Goal: Information Seeking & Learning: Check status

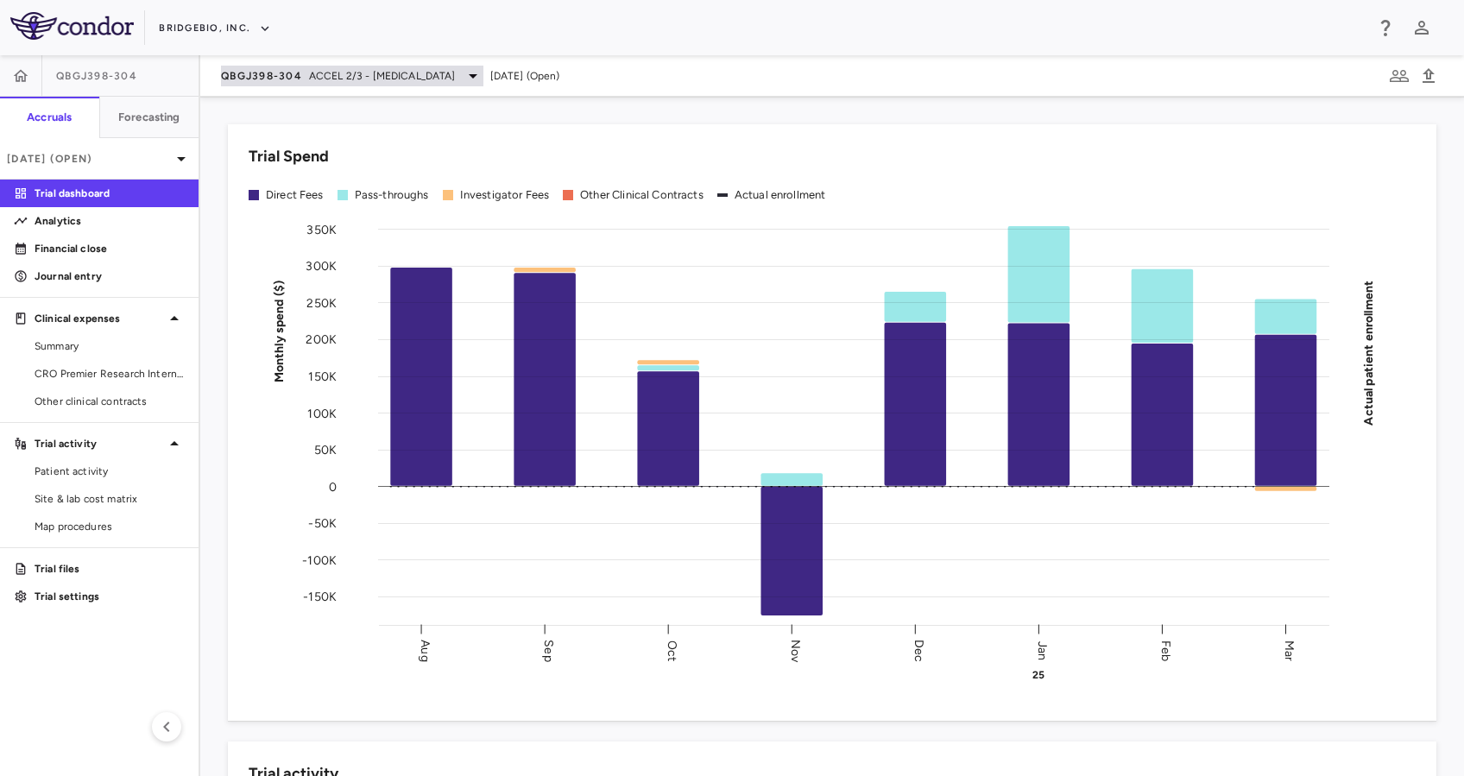
click at [468, 78] on div "QBGJ398-304 ACCEL 2/3 - [MEDICAL_DATA]" at bounding box center [352, 76] width 262 height 21
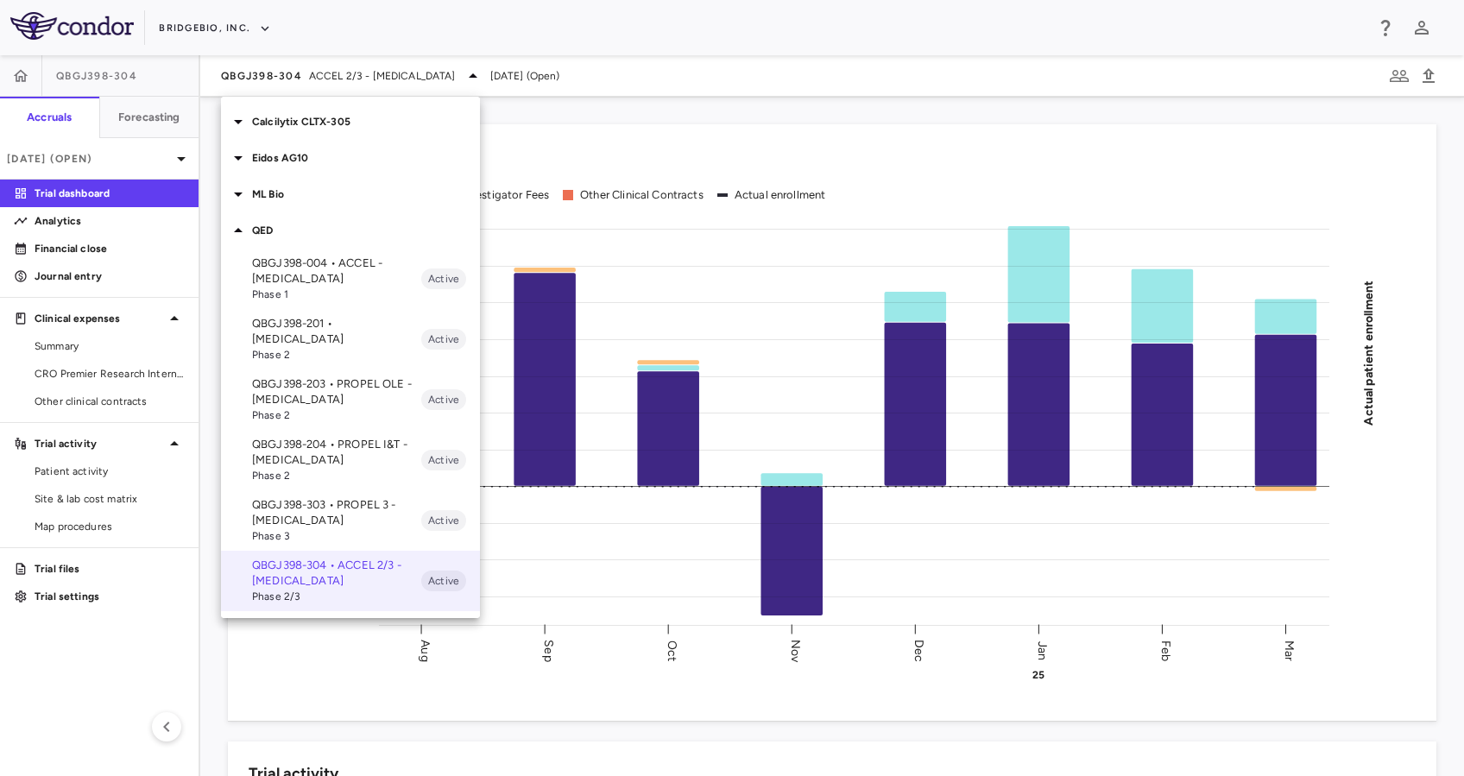
click at [331, 154] on p "Eidos AG10" at bounding box center [366, 158] width 228 height 16
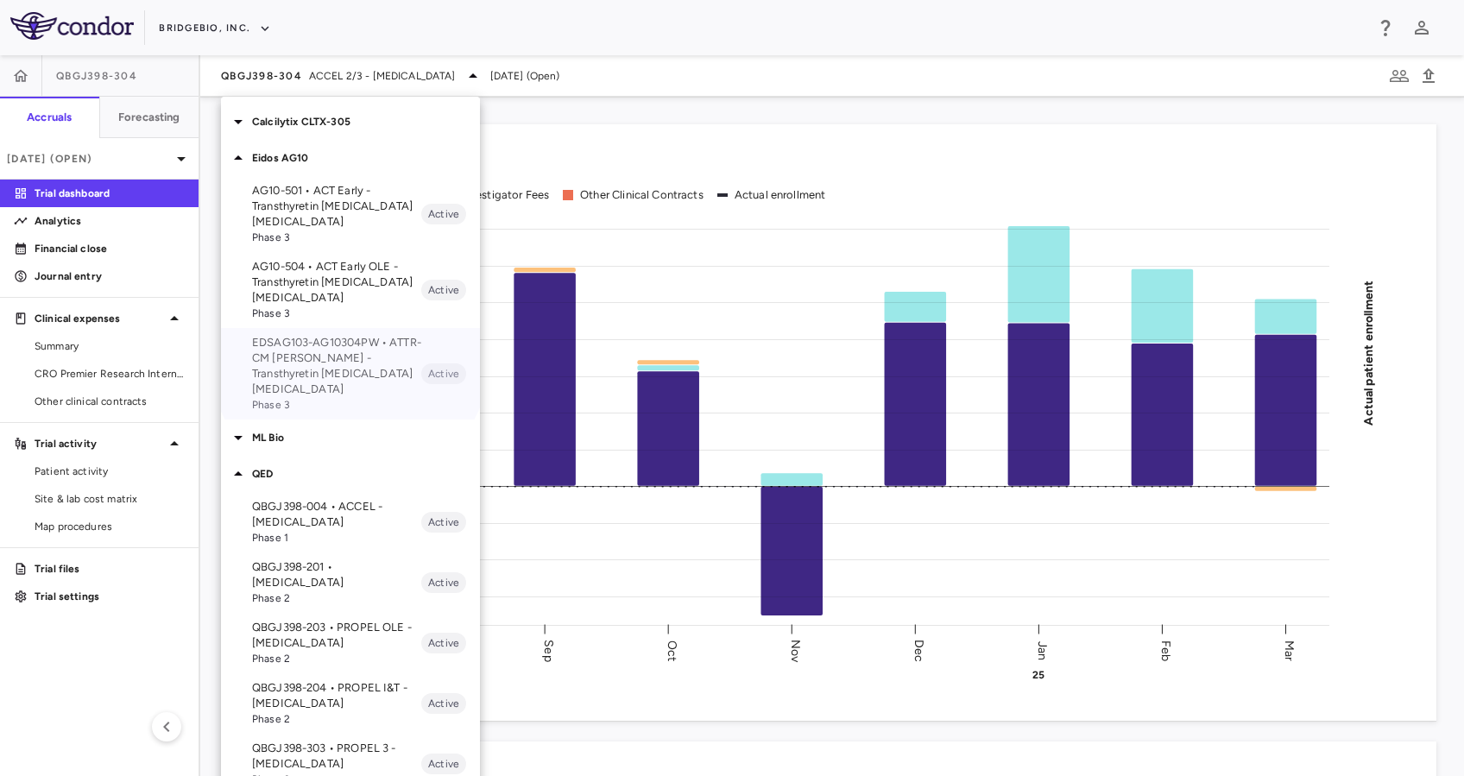
click at [350, 352] on p "EDSAG103-AG10304PW • ATTR-CM [PERSON_NAME] - Transthyretin [MEDICAL_DATA] [MEDI…" at bounding box center [336, 366] width 169 height 62
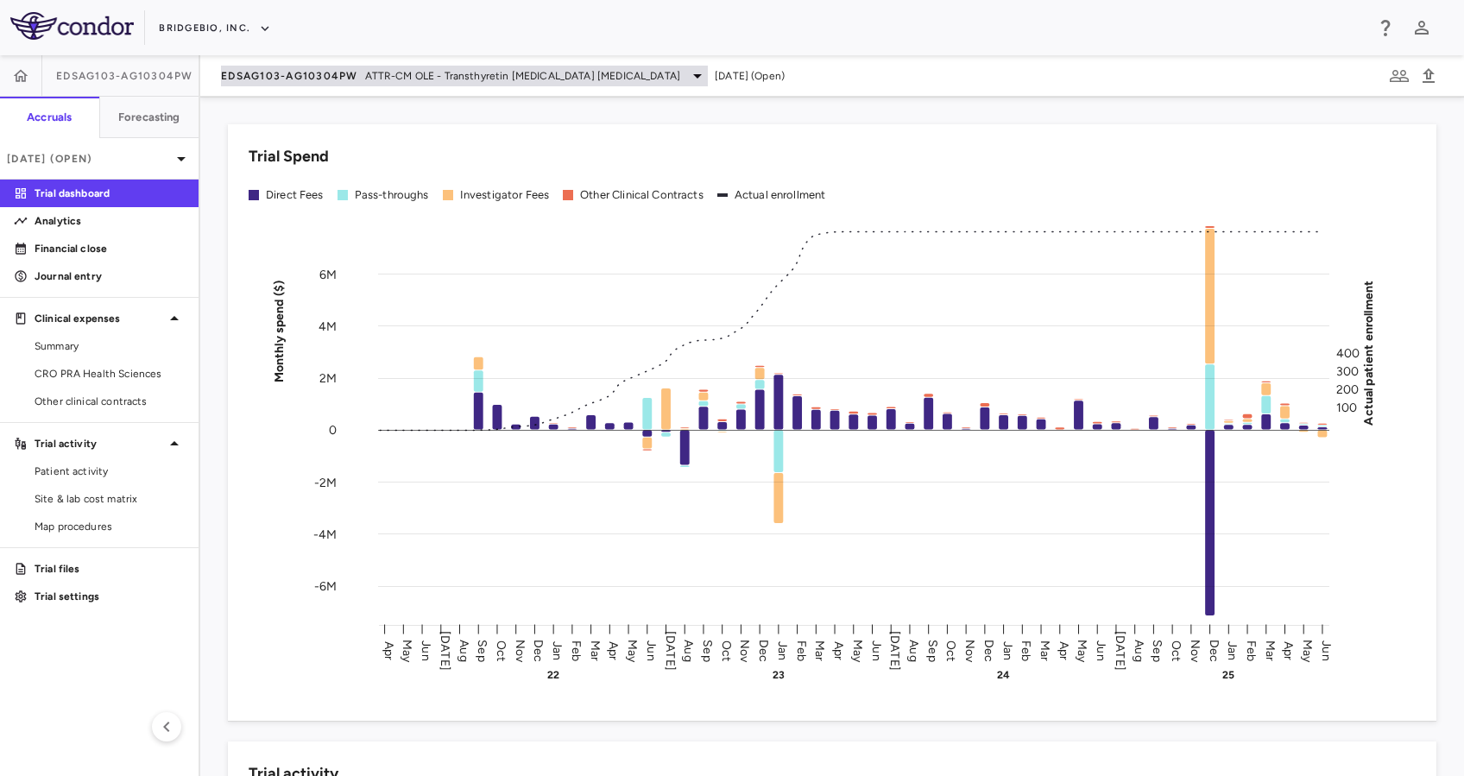
click at [359, 83] on div "EDSAG103-AG10304PW ATTR-CM OLE - Transthyretin [MEDICAL_DATA] [MEDICAL_DATA]" at bounding box center [464, 76] width 487 height 21
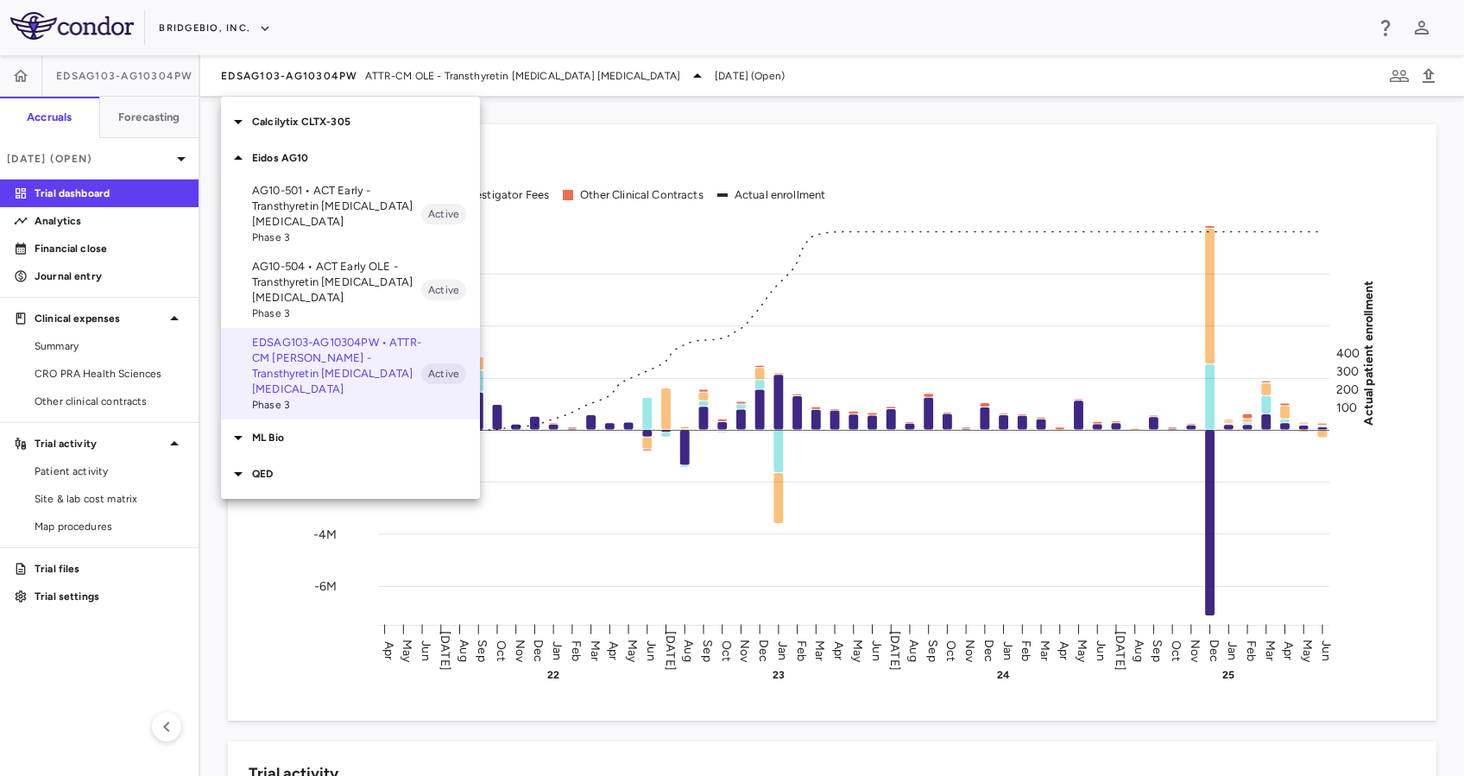
click at [315, 159] on p "Eidos AG10" at bounding box center [366, 158] width 228 height 16
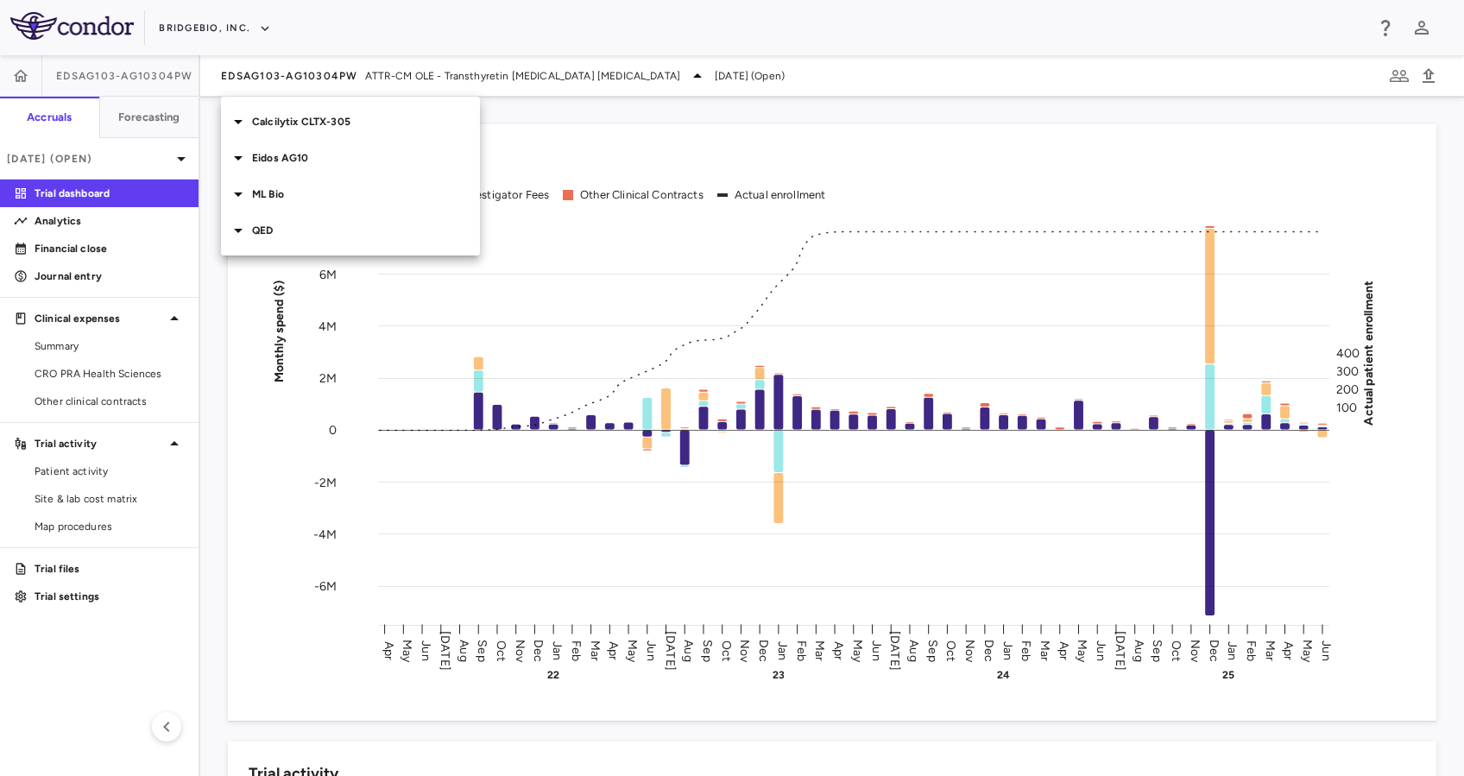
click at [329, 124] on p "Calcilytix CLTX-305" at bounding box center [366, 122] width 228 height 16
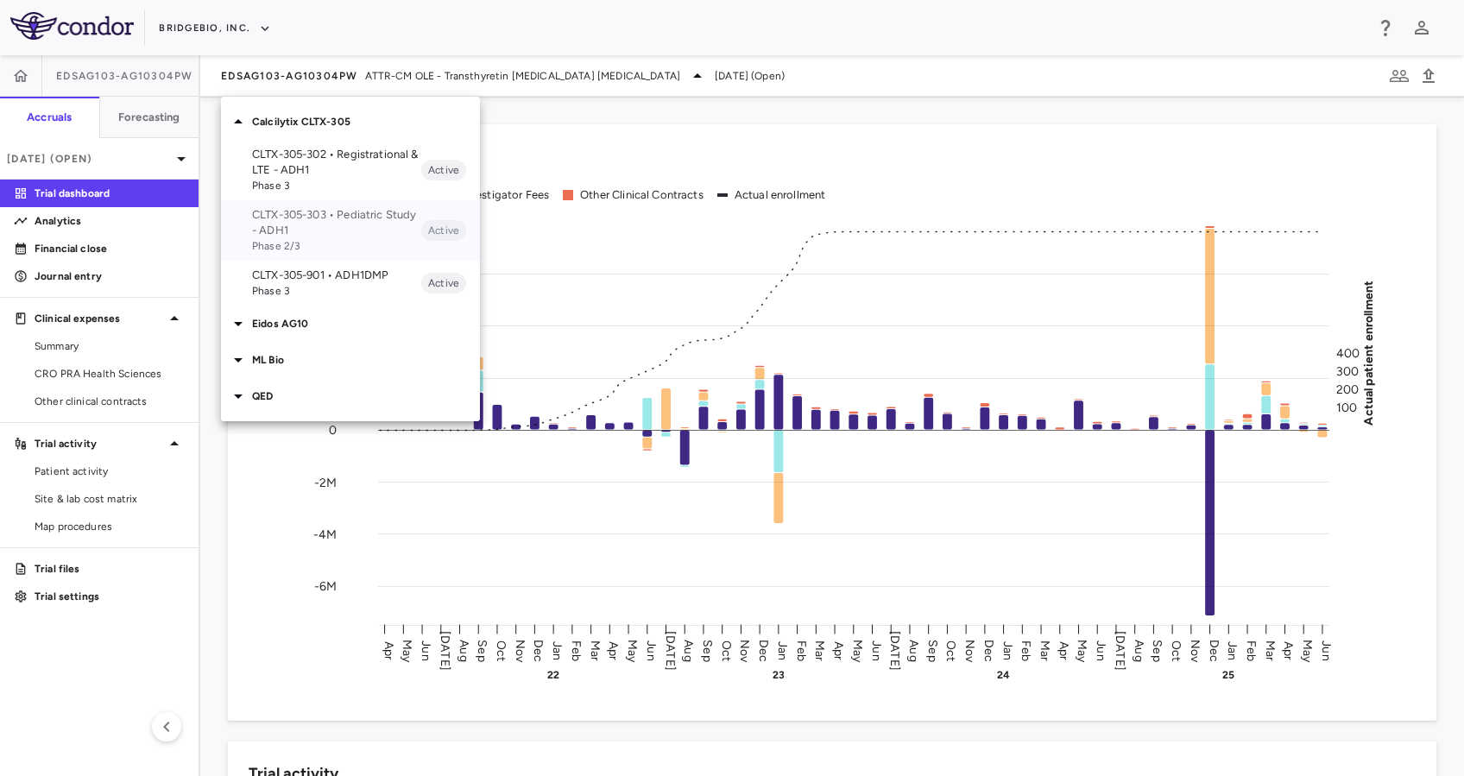
click at [347, 225] on p "CLTX-305-303 • Pediatric Study - ADH1" at bounding box center [336, 222] width 169 height 31
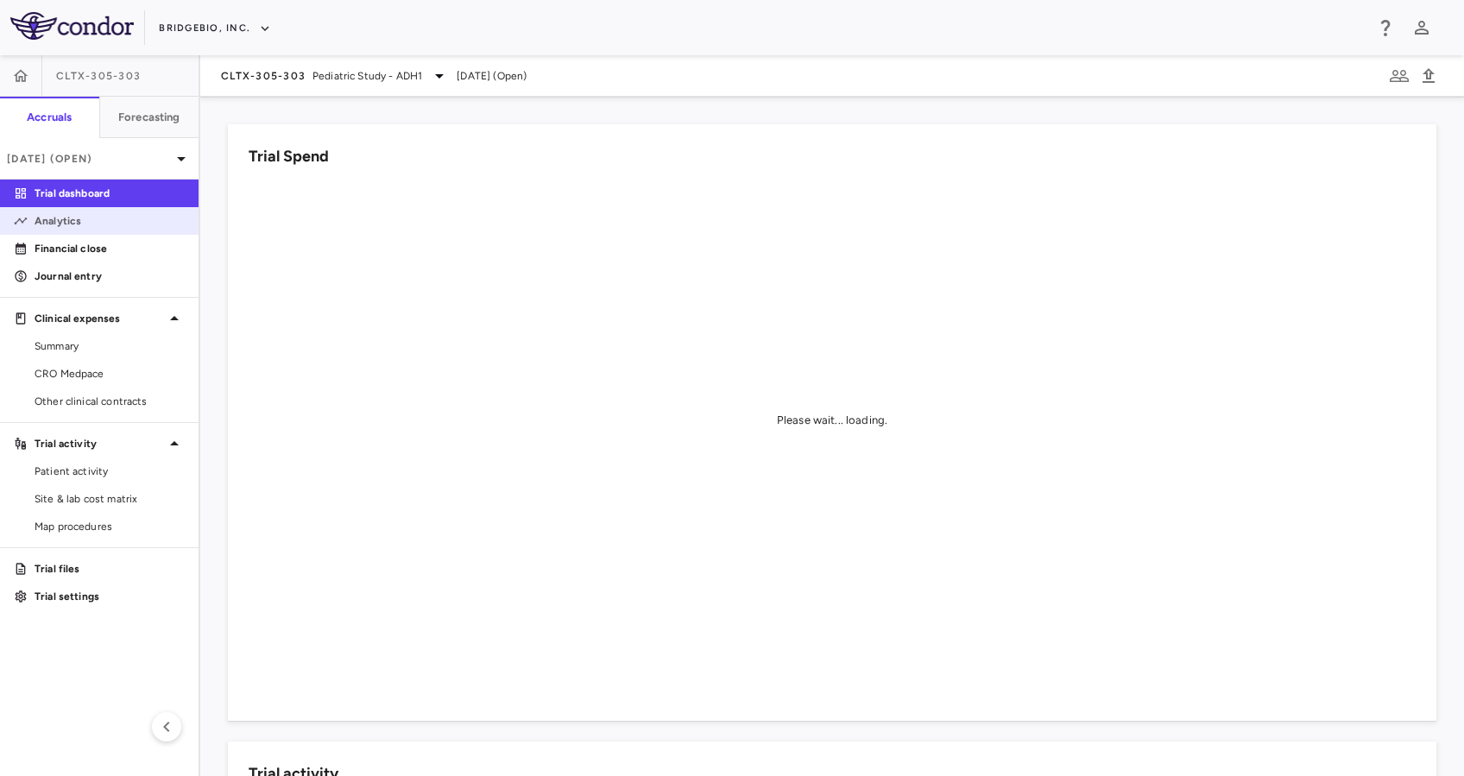
click at [104, 214] on p "Analytics" at bounding box center [110, 221] width 150 height 16
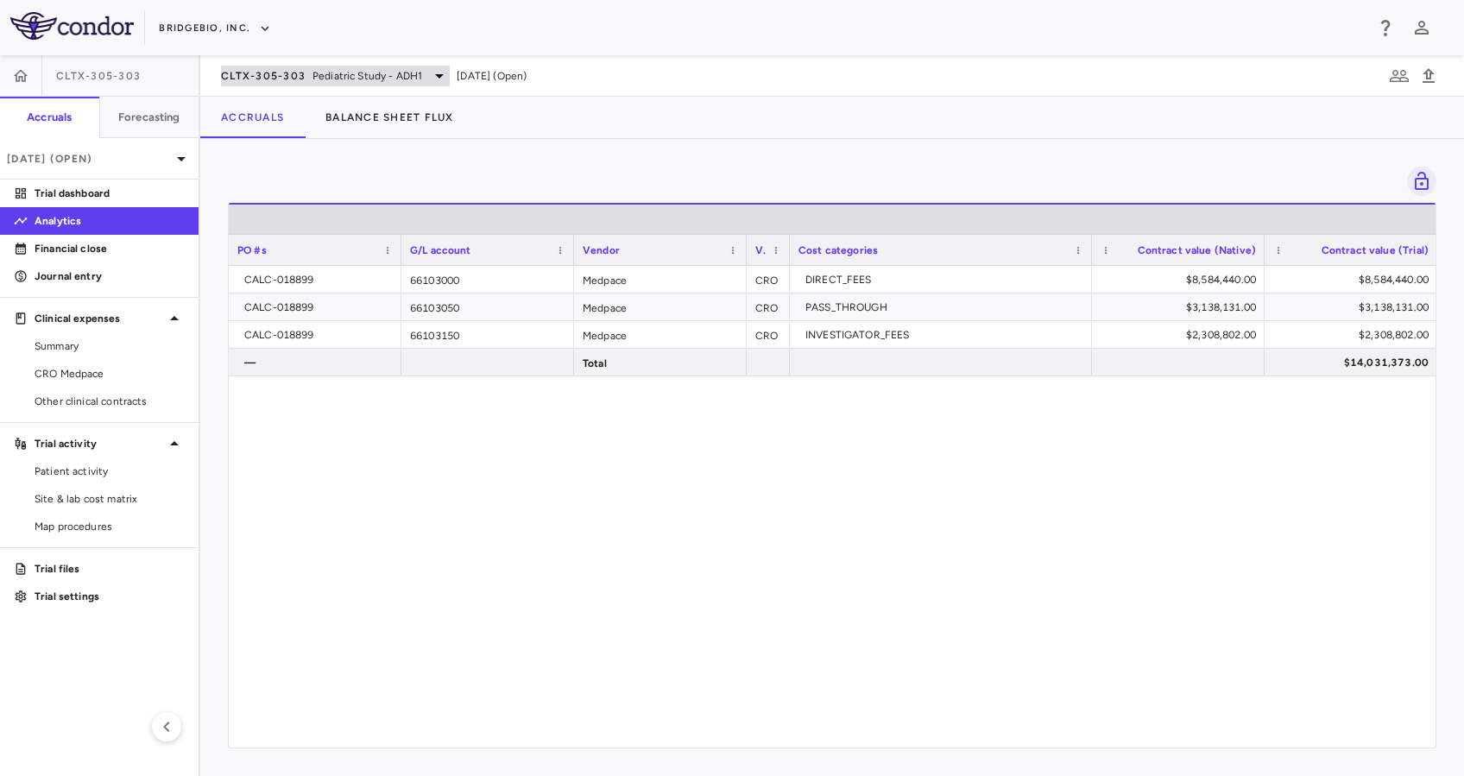
click at [313, 74] on span "Pediatric Study - ADH1" at bounding box center [368, 76] width 110 height 16
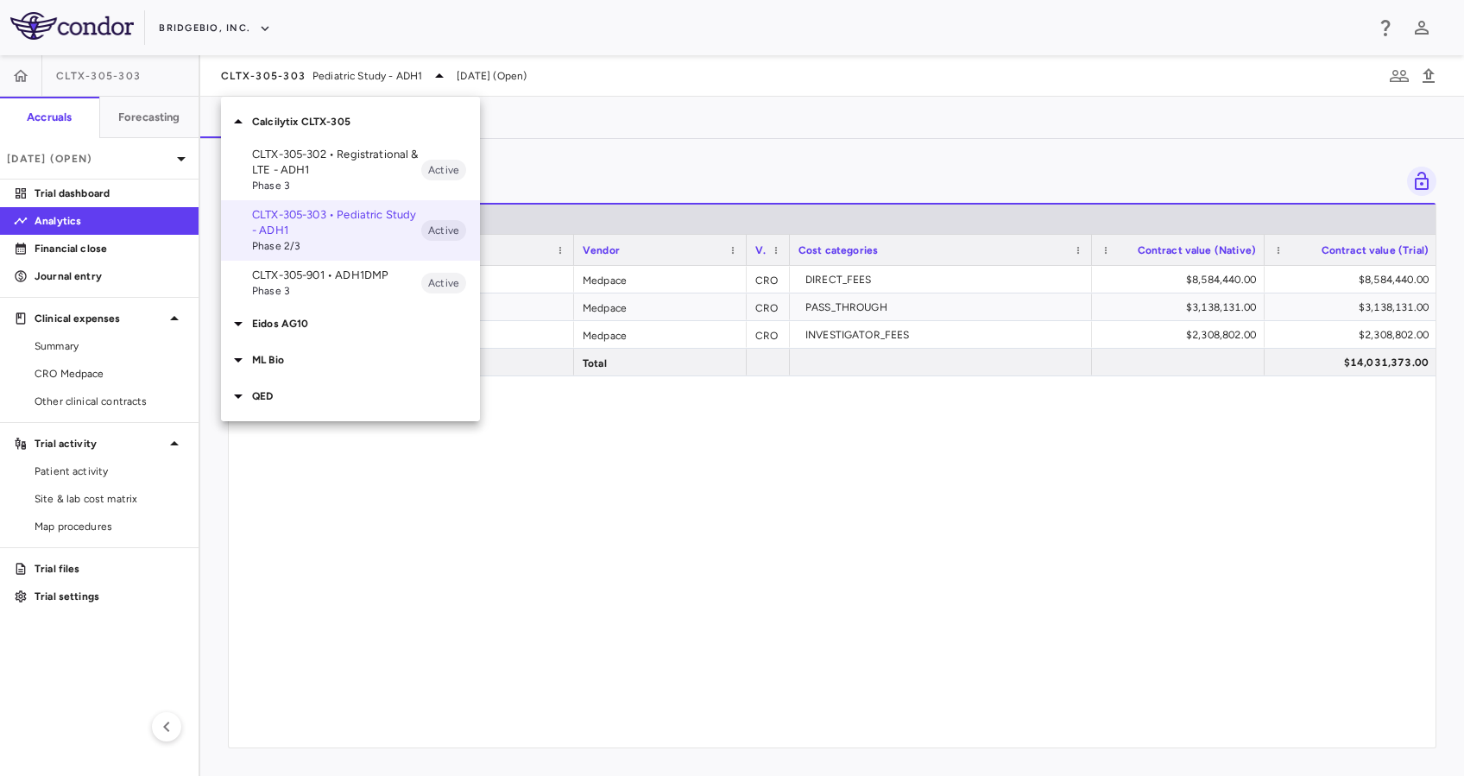
click at [306, 118] on p "Calcilytix CLTX-305" at bounding box center [366, 122] width 228 height 16
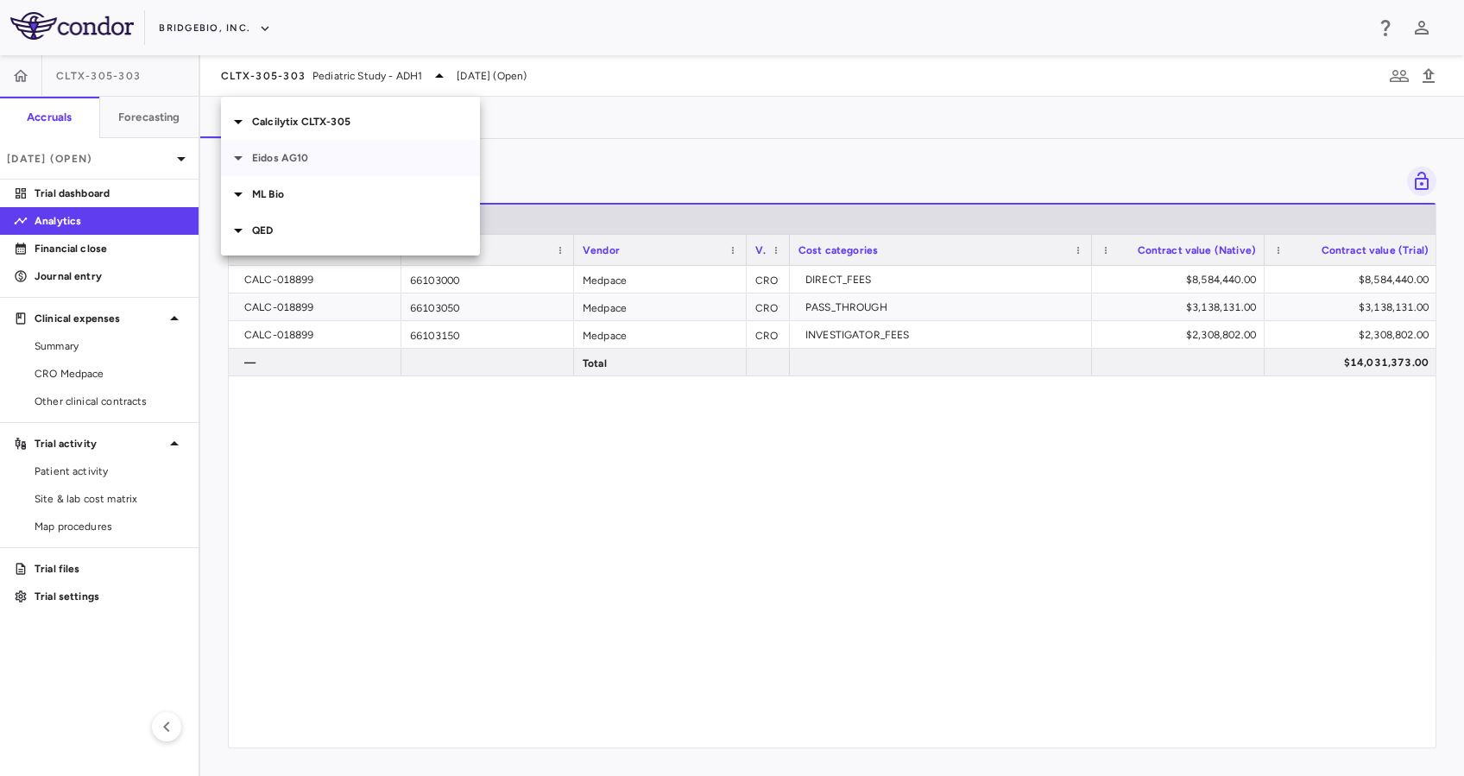
click at [306, 145] on div "Eidos AG10" at bounding box center [350, 158] width 259 height 36
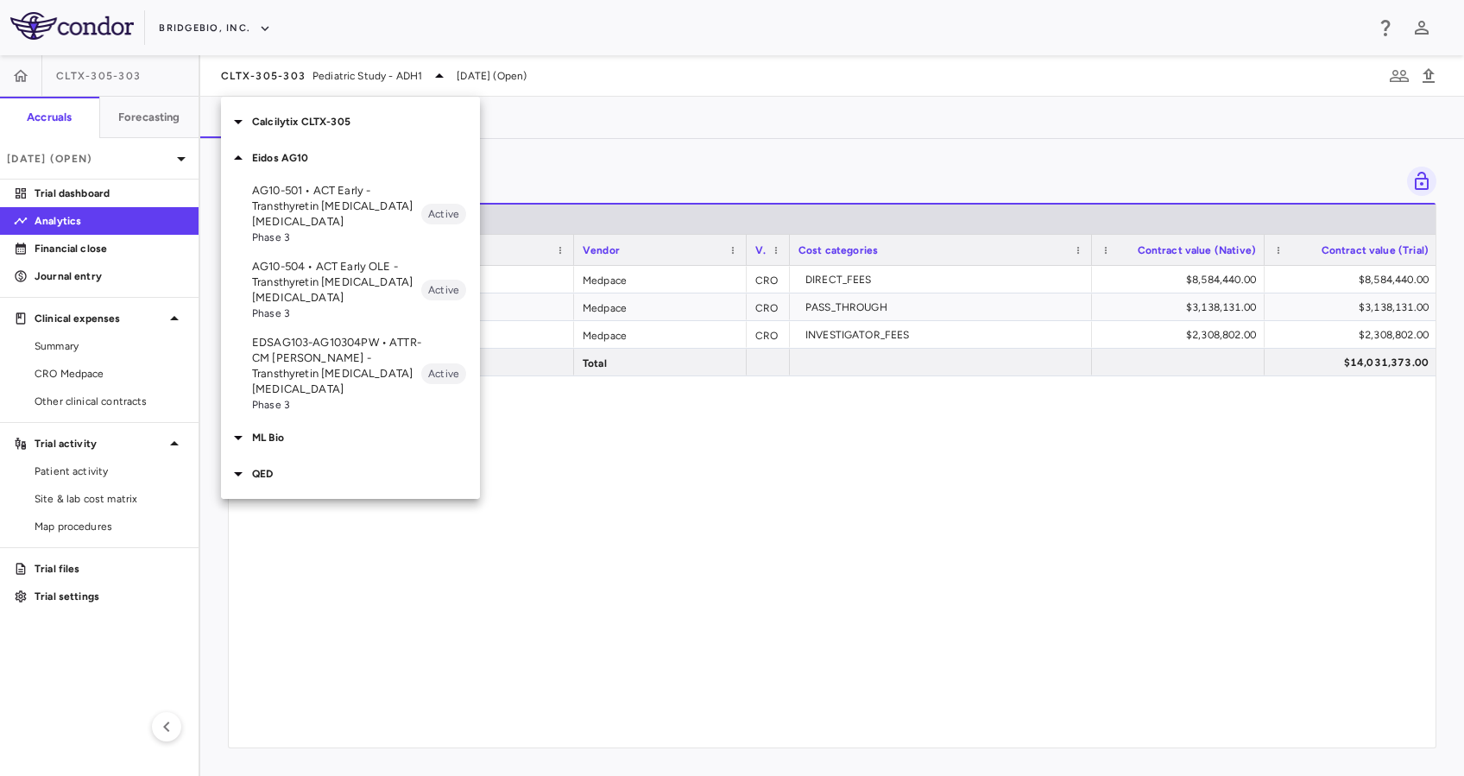
click at [328, 295] on p "AG10-504 • ACT Early OLE - Transthyretin [MEDICAL_DATA] [MEDICAL_DATA]" at bounding box center [336, 282] width 169 height 47
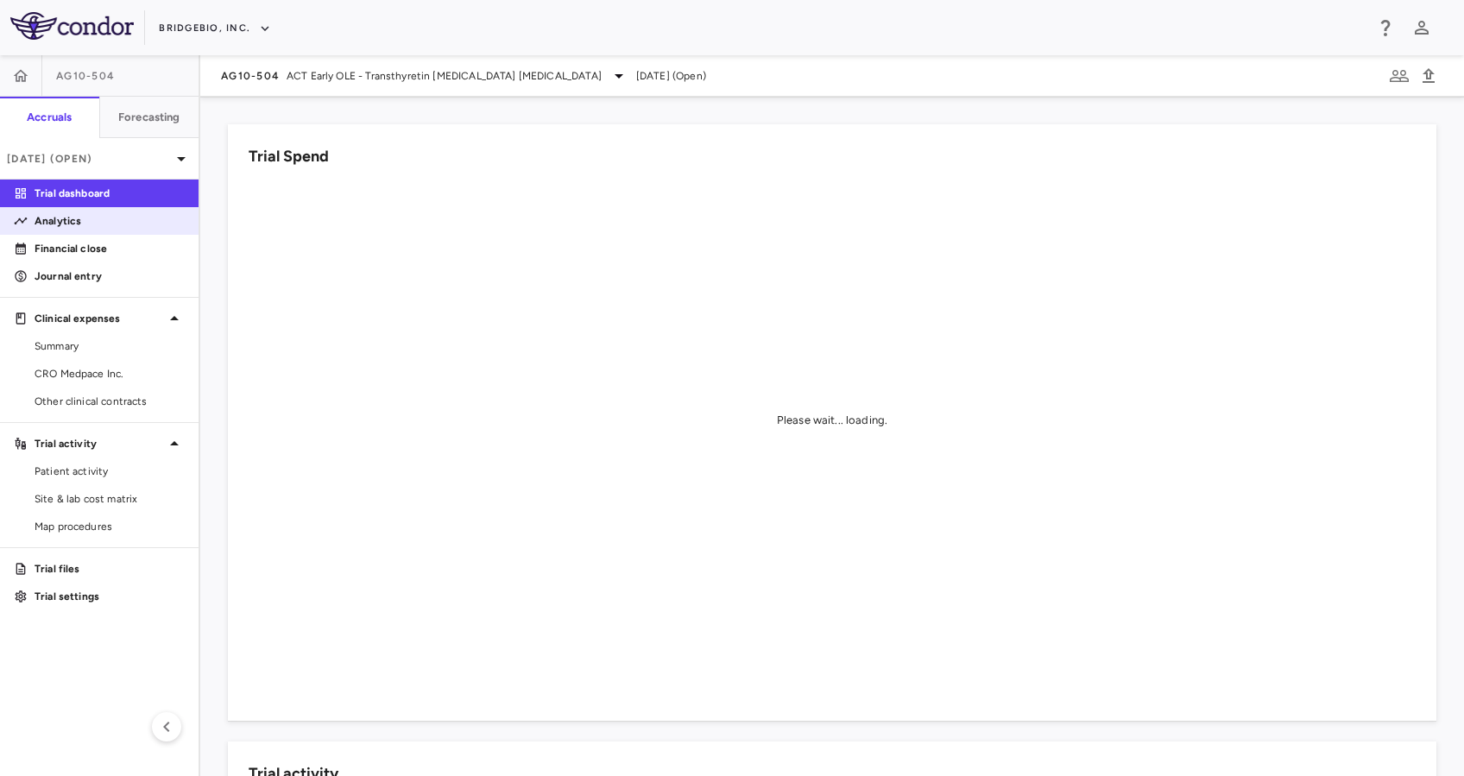
click at [93, 214] on p "Analytics" at bounding box center [110, 221] width 150 height 16
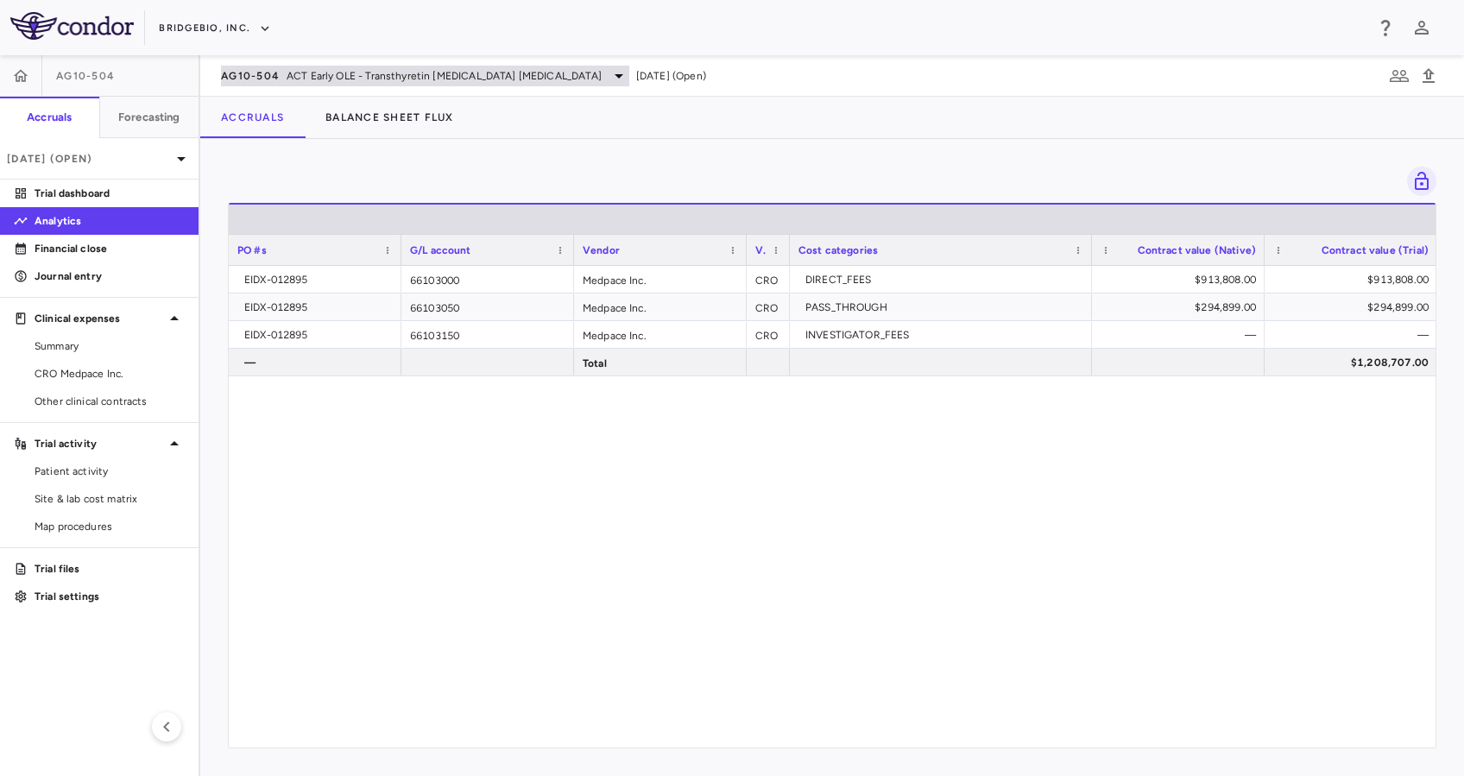
click at [518, 81] on span "ACT Early OLE - Transthyretin [MEDICAL_DATA] [MEDICAL_DATA]" at bounding box center [444, 76] width 315 height 16
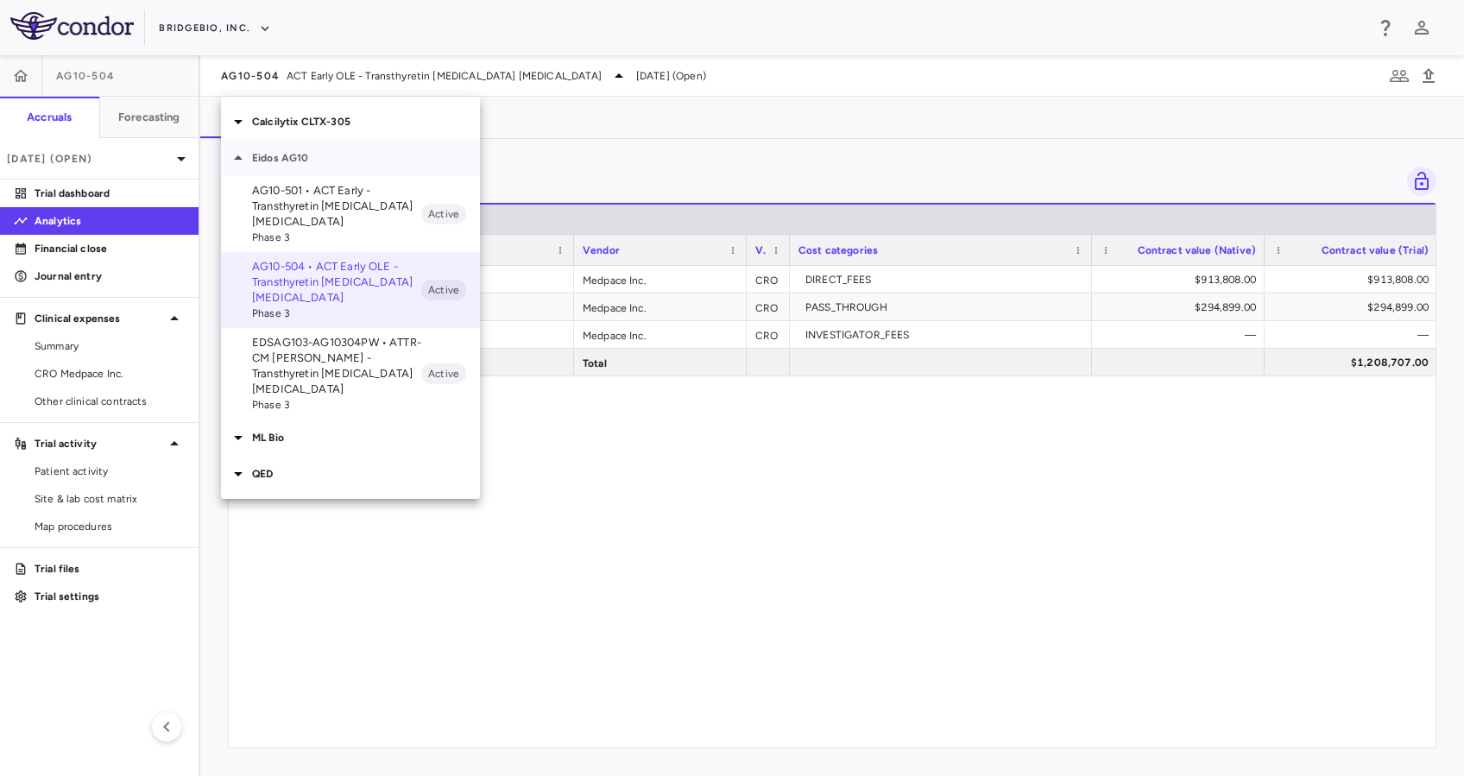
click at [343, 166] on div "Eidos AG10" at bounding box center [350, 158] width 259 height 36
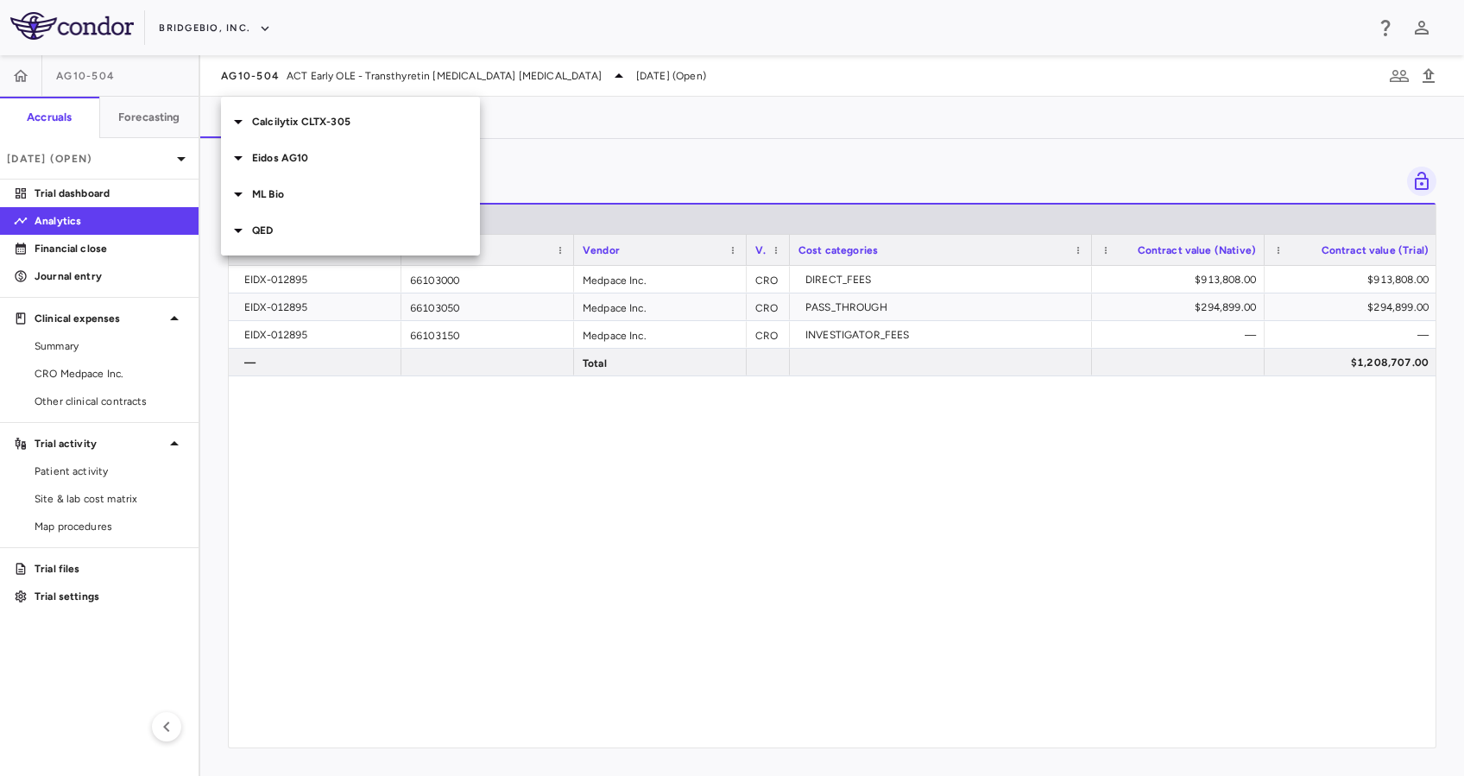
click at [339, 123] on p "Calcilytix CLTX-305" at bounding box center [366, 122] width 228 height 16
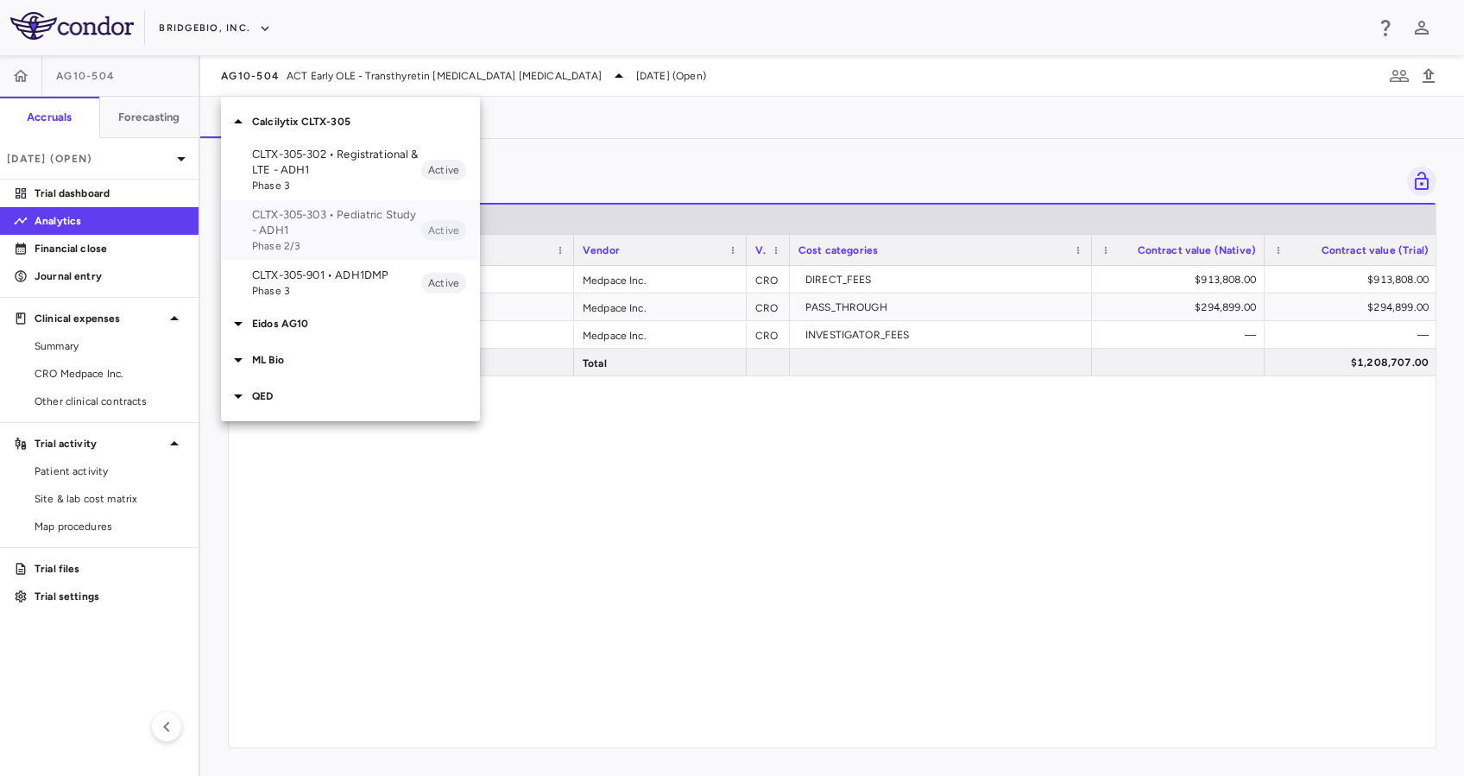
click at [340, 228] on p "CLTX-305-303 • Pediatric Study - ADH1" at bounding box center [336, 222] width 169 height 31
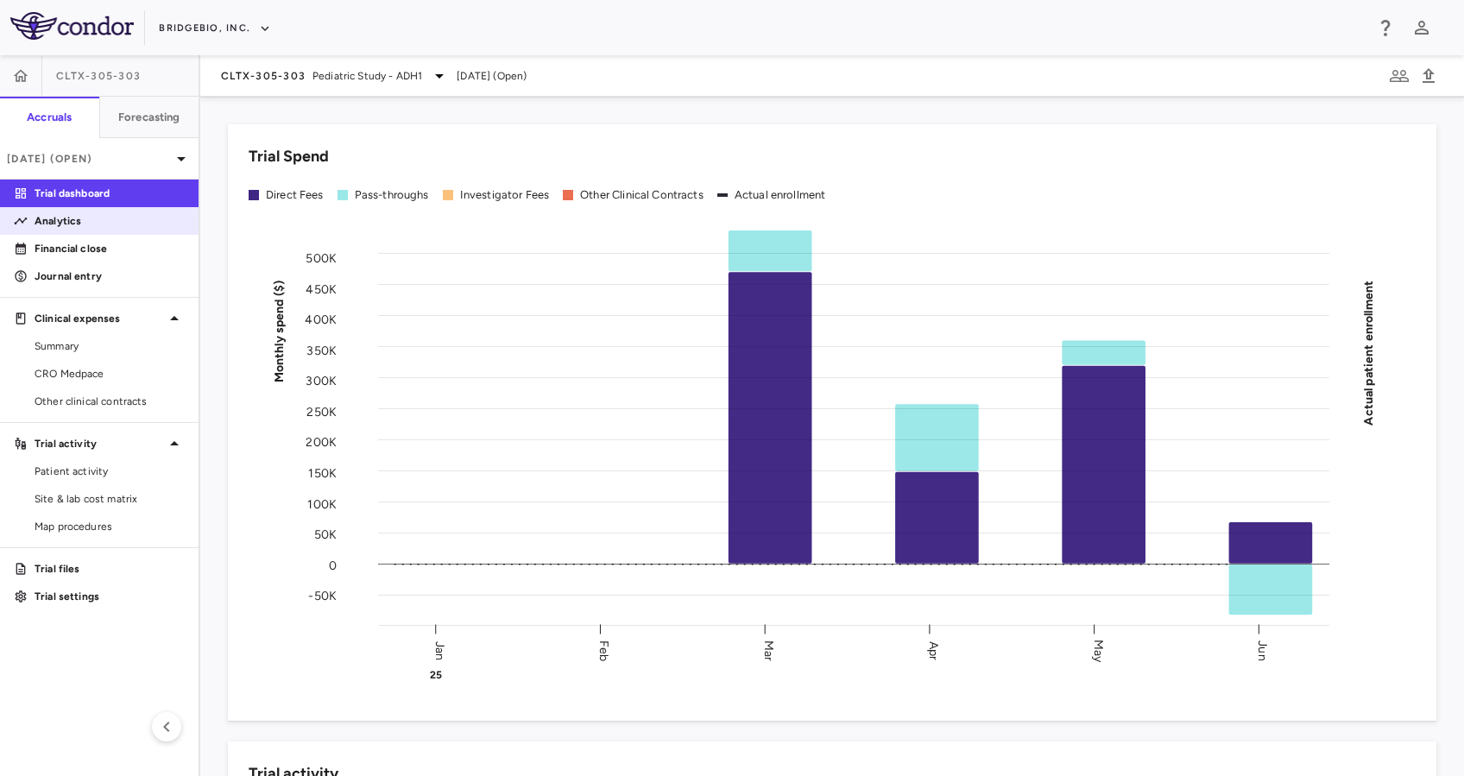
click at [111, 221] on p "Analytics" at bounding box center [110, 221] width 150 height 16
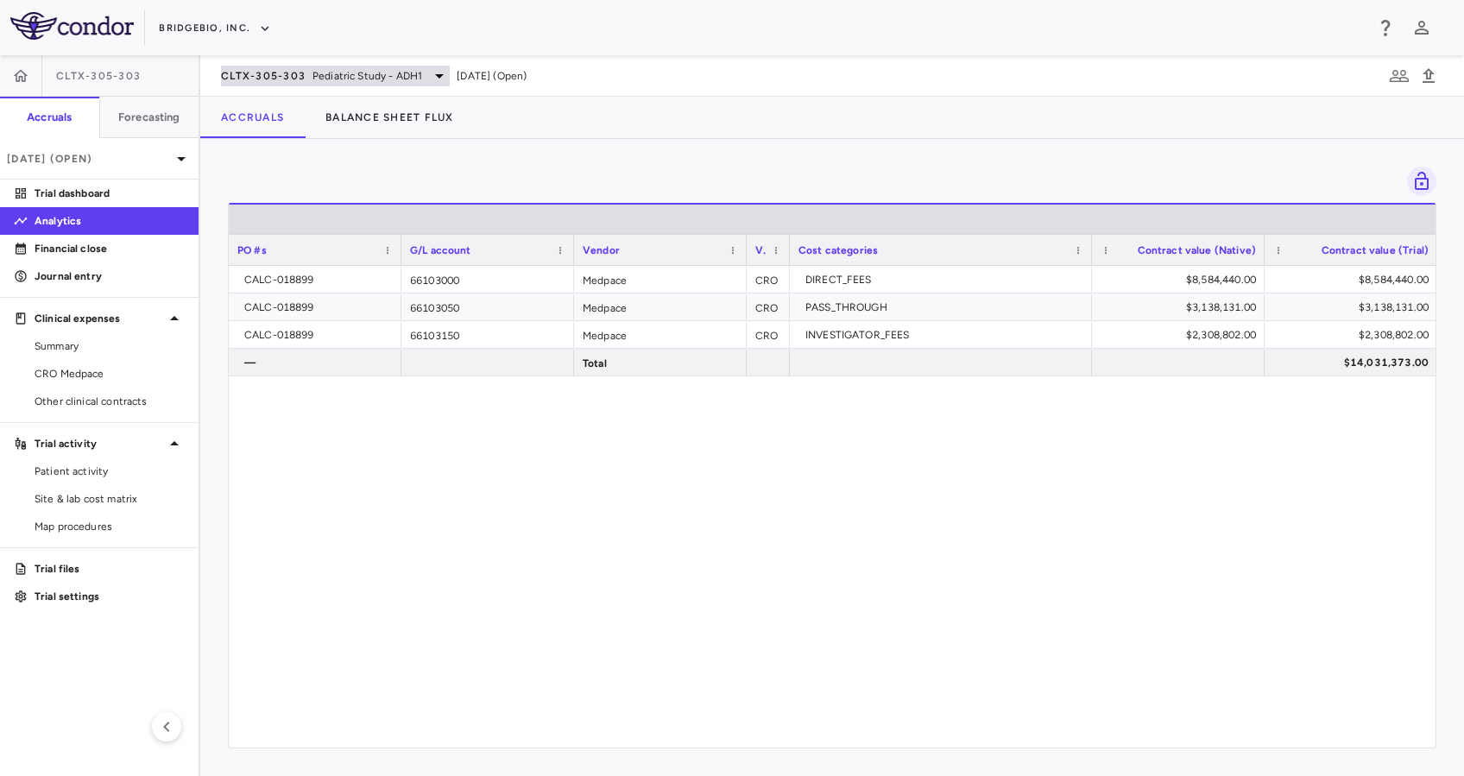
click at [415, 83] on div "CLTX-305-303 Pediatric Study - ADH1" at bounding box center [335, 76] width 229 height 21
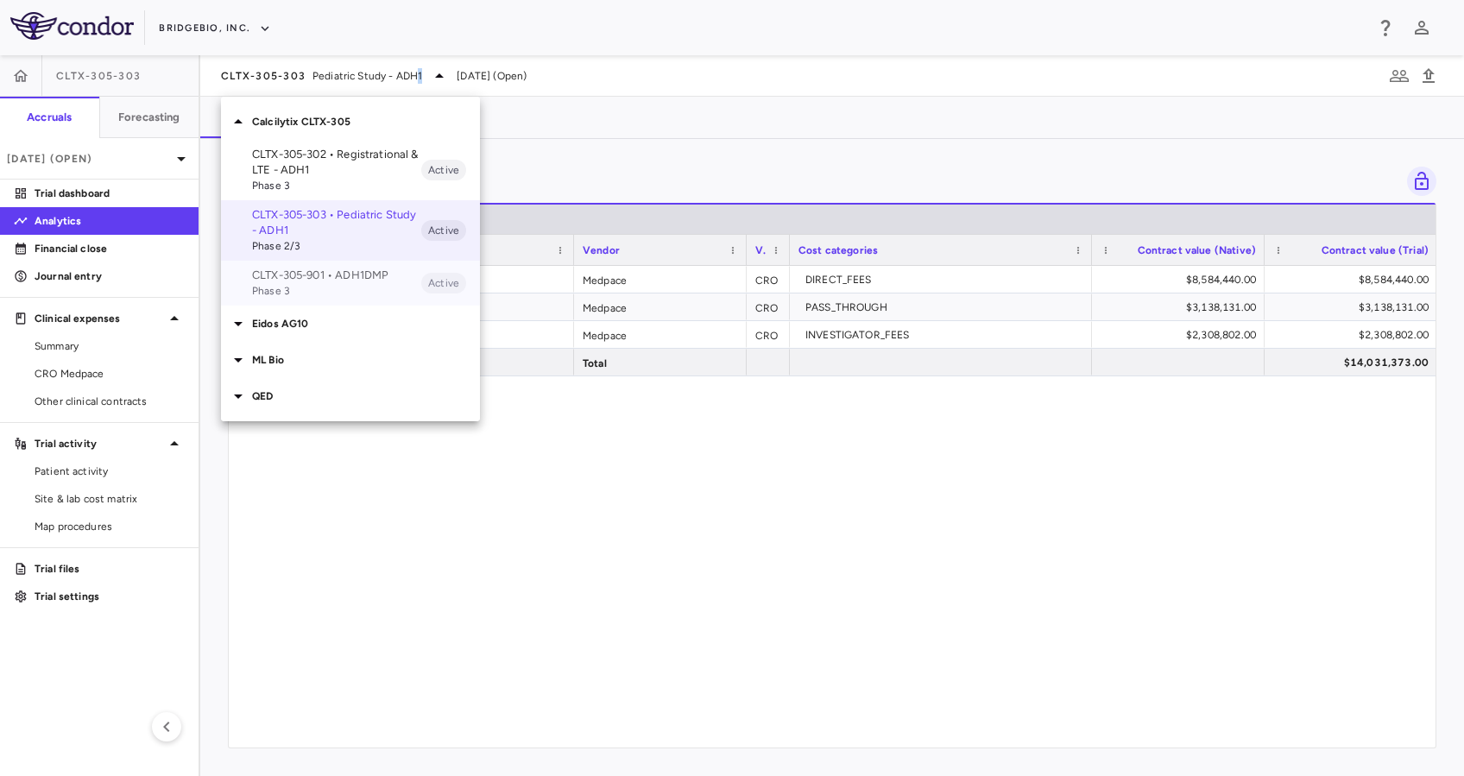
drag, startPoint x: 415, startPoint y: 83, endPoint x: 318, endPoint y: 276, distance: 216.6
click at [318, 276] on p "CLTX-305-901 • ADH1DMP" at bounding box center [336, 276] width 169 height 16
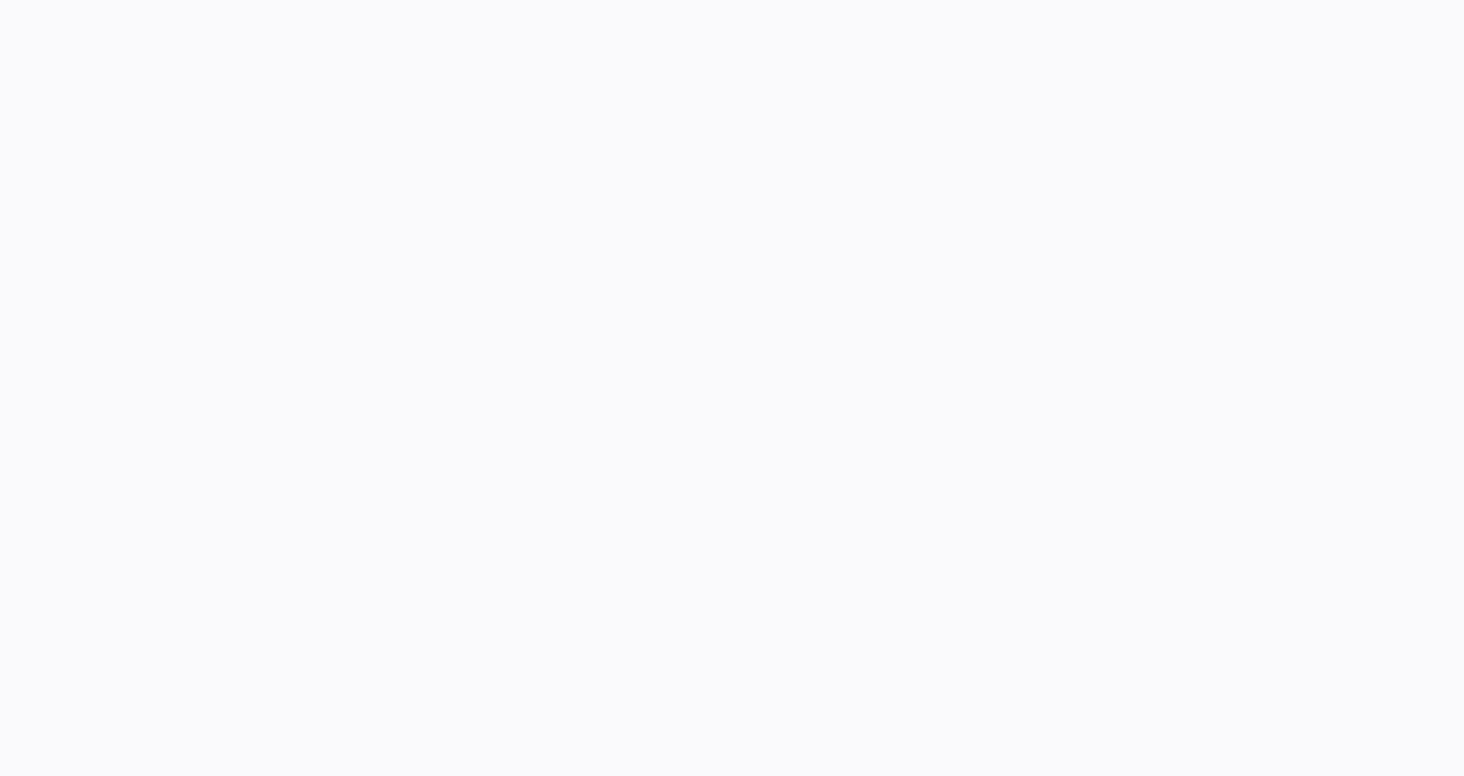
click at [313, 281] on div at bounding box center [732, 388] width 1464 height 776
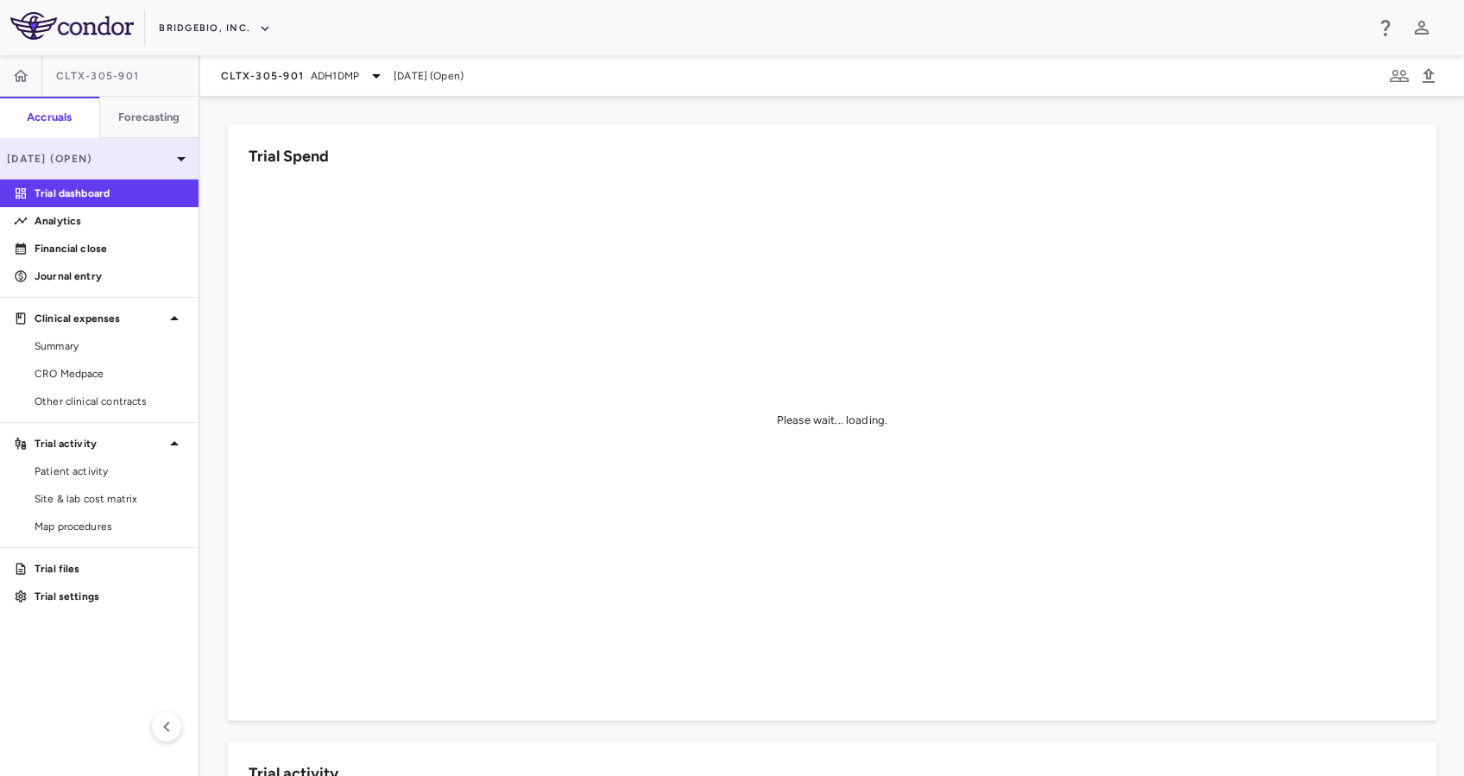
click at [106, 146] on div "[DATE] (Open)" at bounding box center [99, 158] width 199 height 41
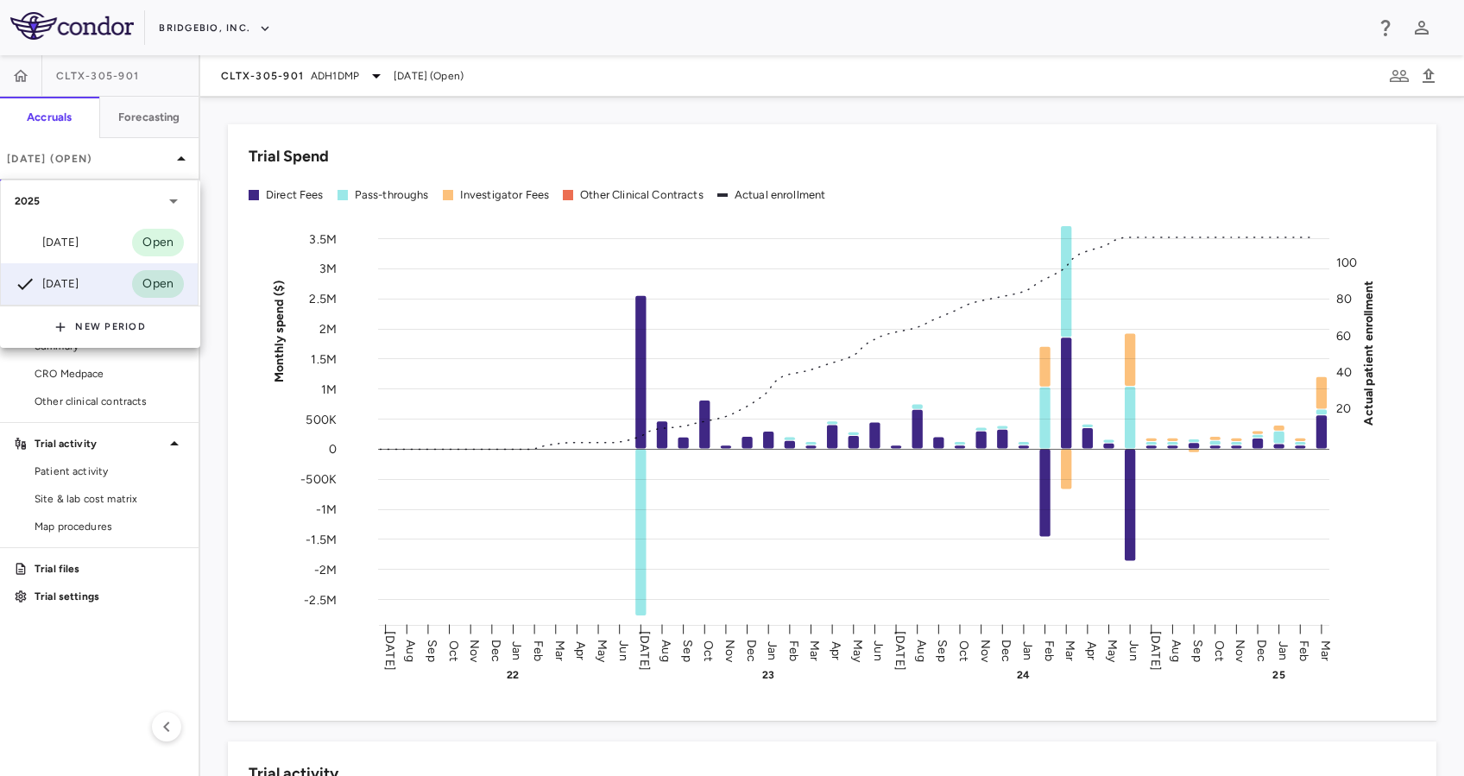
drag, startPoint x: 106, startPoint y: 146, endPoint x: 76, endPoint y: 244, distance: 103.0
click at [76, 244] on div "[DATE]" at bounding box center [47, 242] width 64 height 21
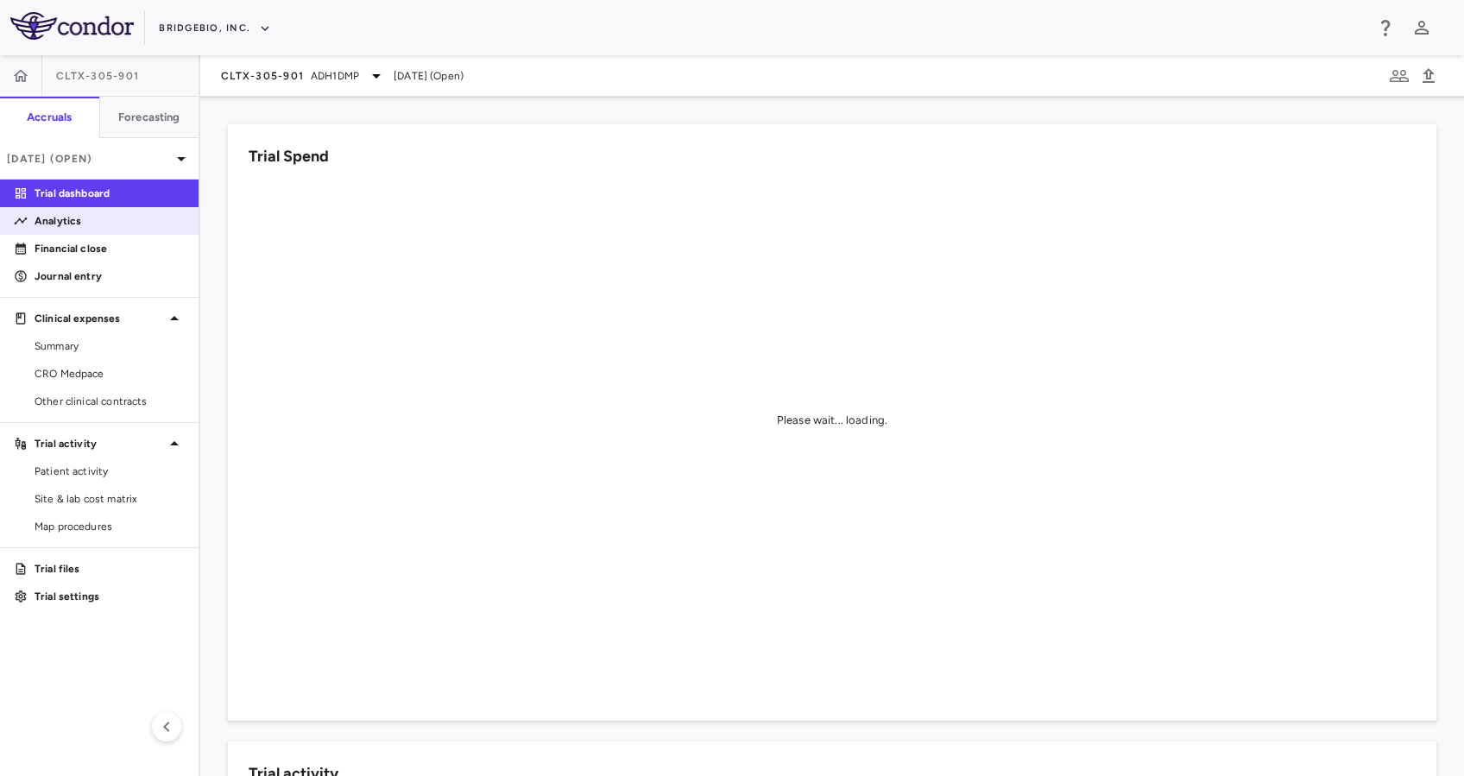
click at [86, 221] on p "Analytics" at bounding box center [110, 221] width 150 height 16
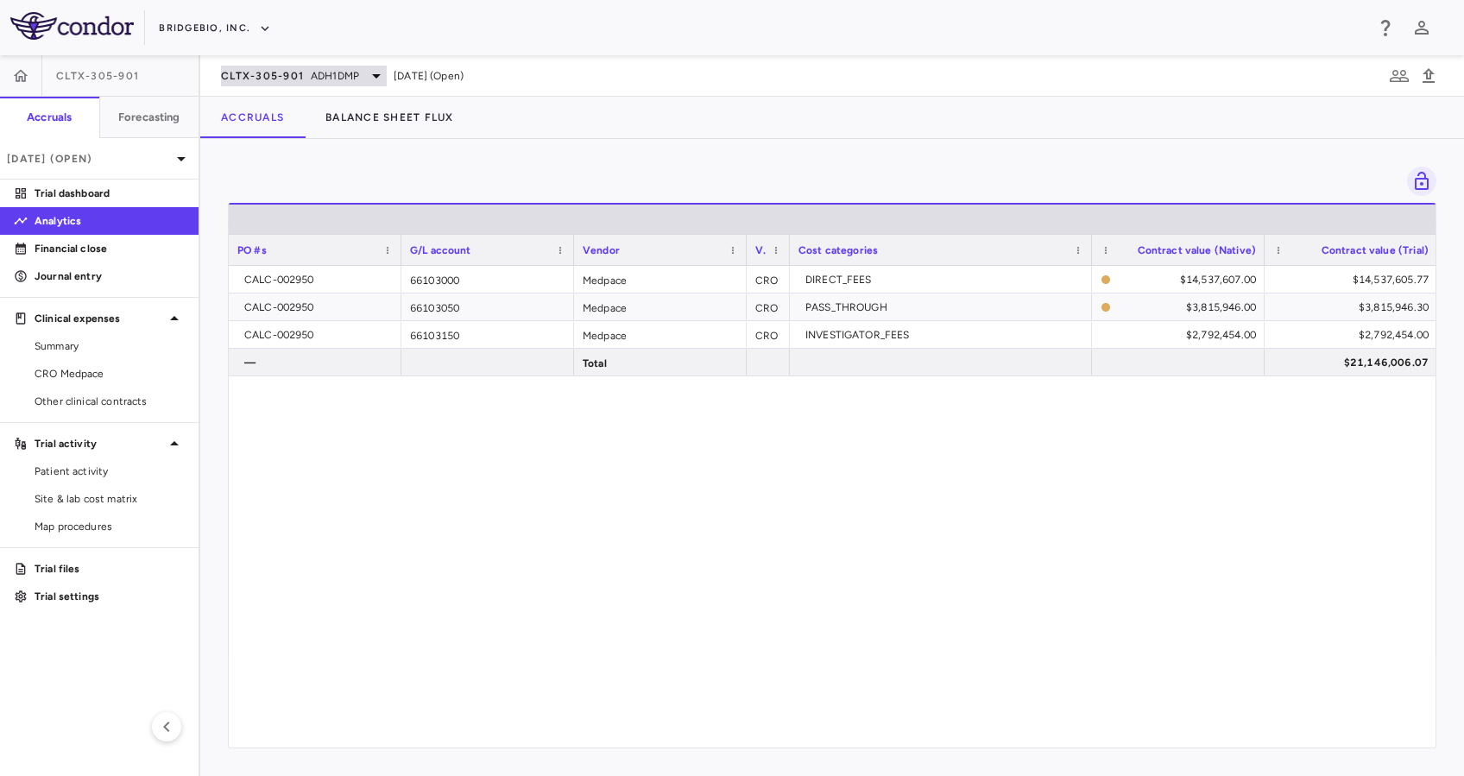
click at [349, 79] on span "ADH1DMP" at bounding box center [335, 76] width 48 height 16
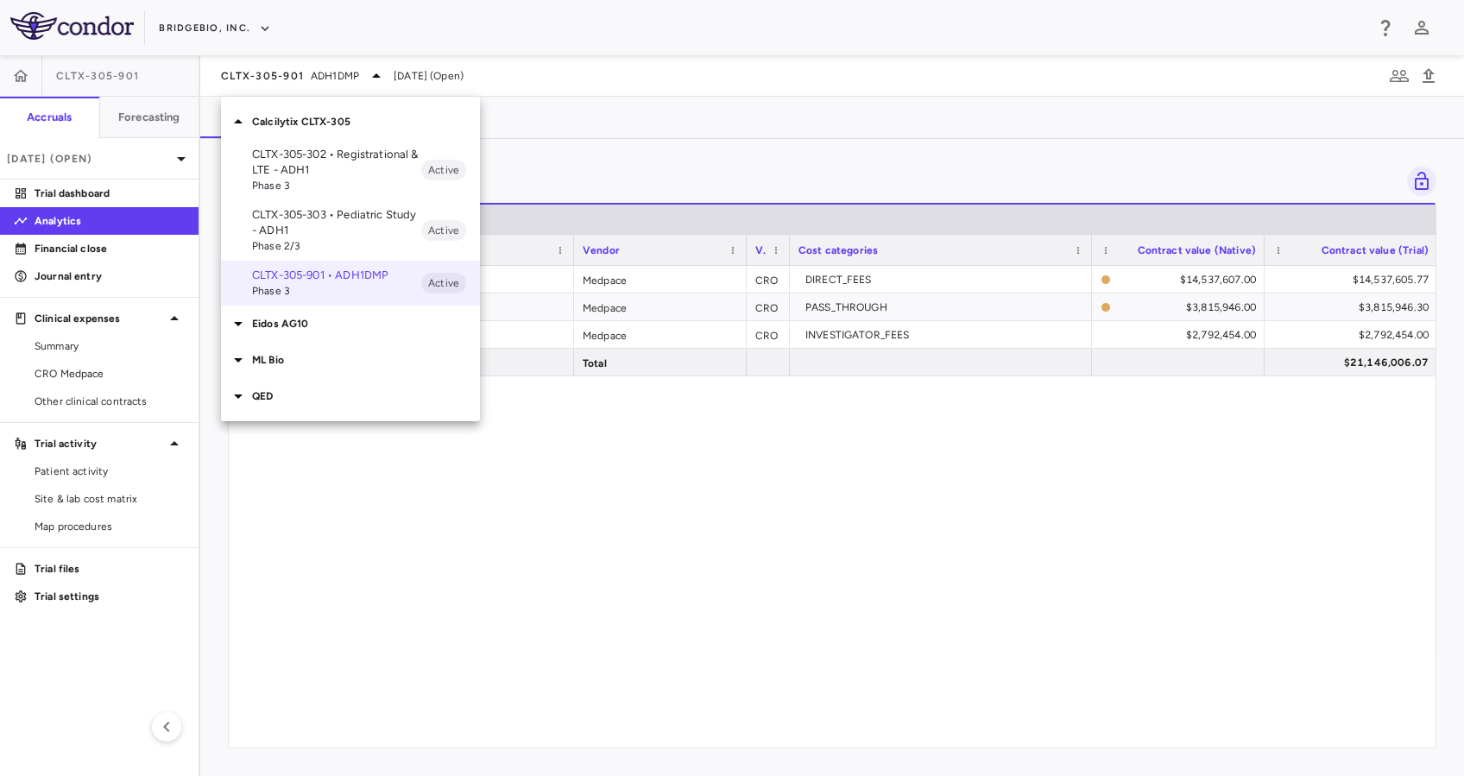
click at [313, 318] on p "Eidos AG10" at bounding box center [366, 324] width 228 height 16
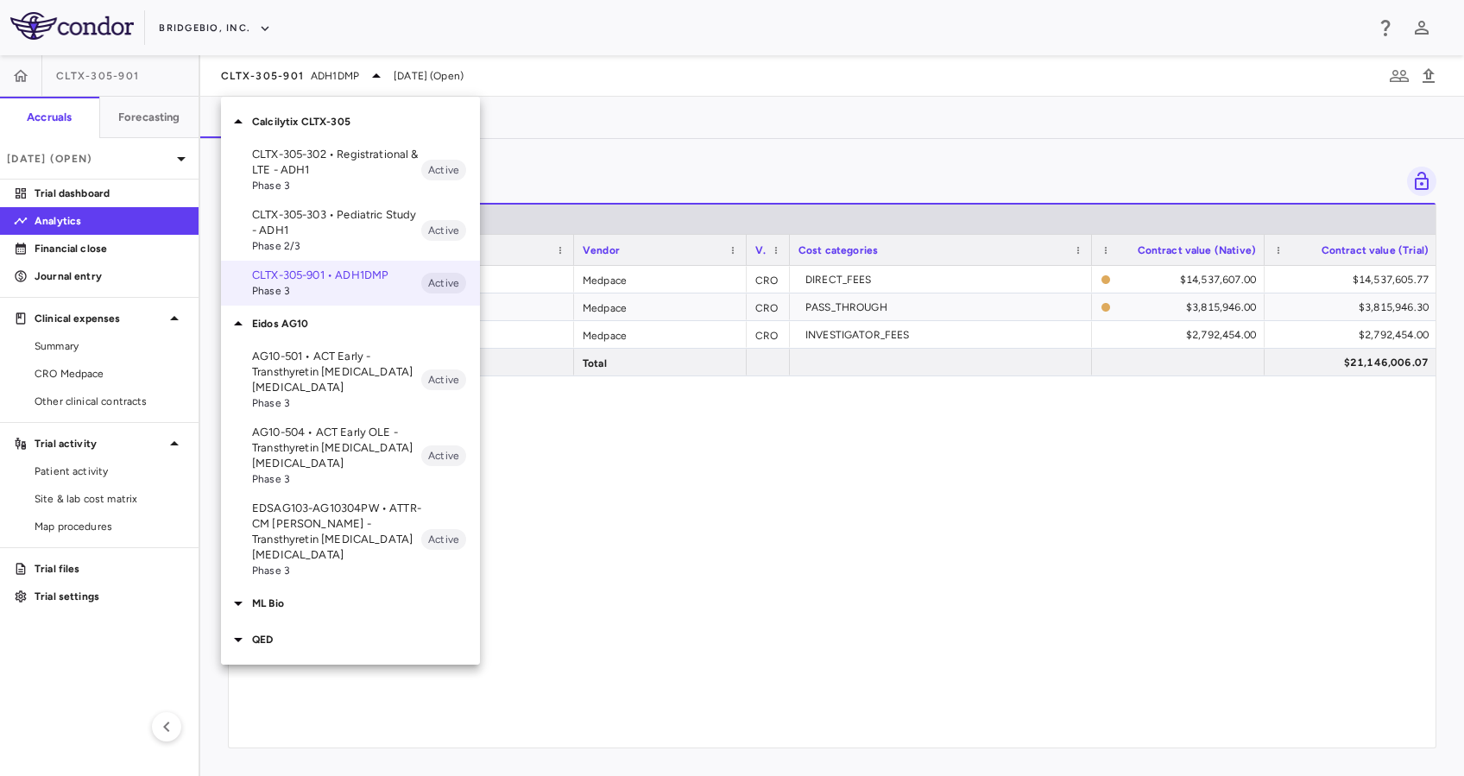
click at [375, 522] on p "EDSAG103-AG10304PW • ATTR-CM [PERSON_NAME] - Transthyretin [MEDICAL_DATA] [MEDI…" at bounding box center [336, 532] width 169 height 62
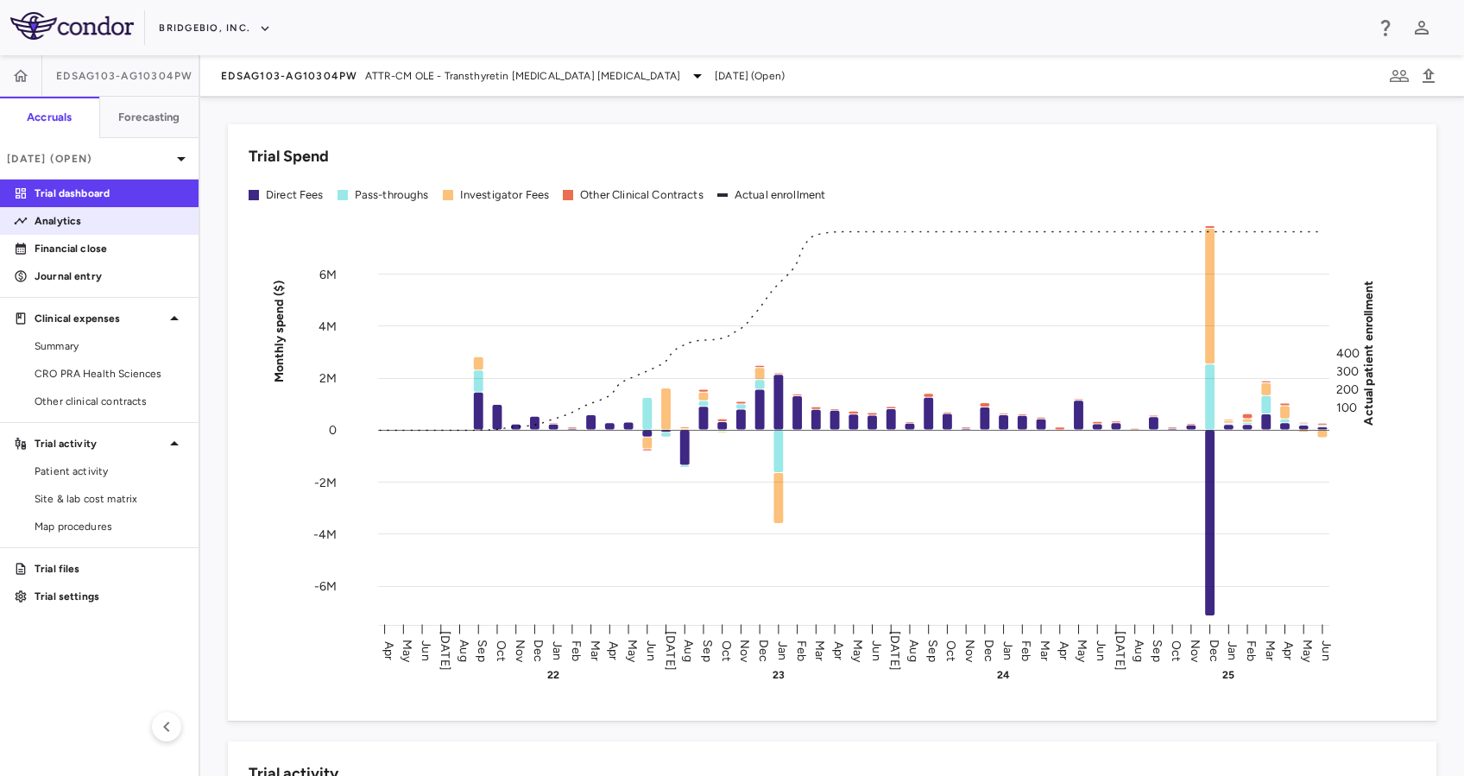
click at [107, 223] on p "Analytics" at bounding box center [110, 221] width 150 height 16
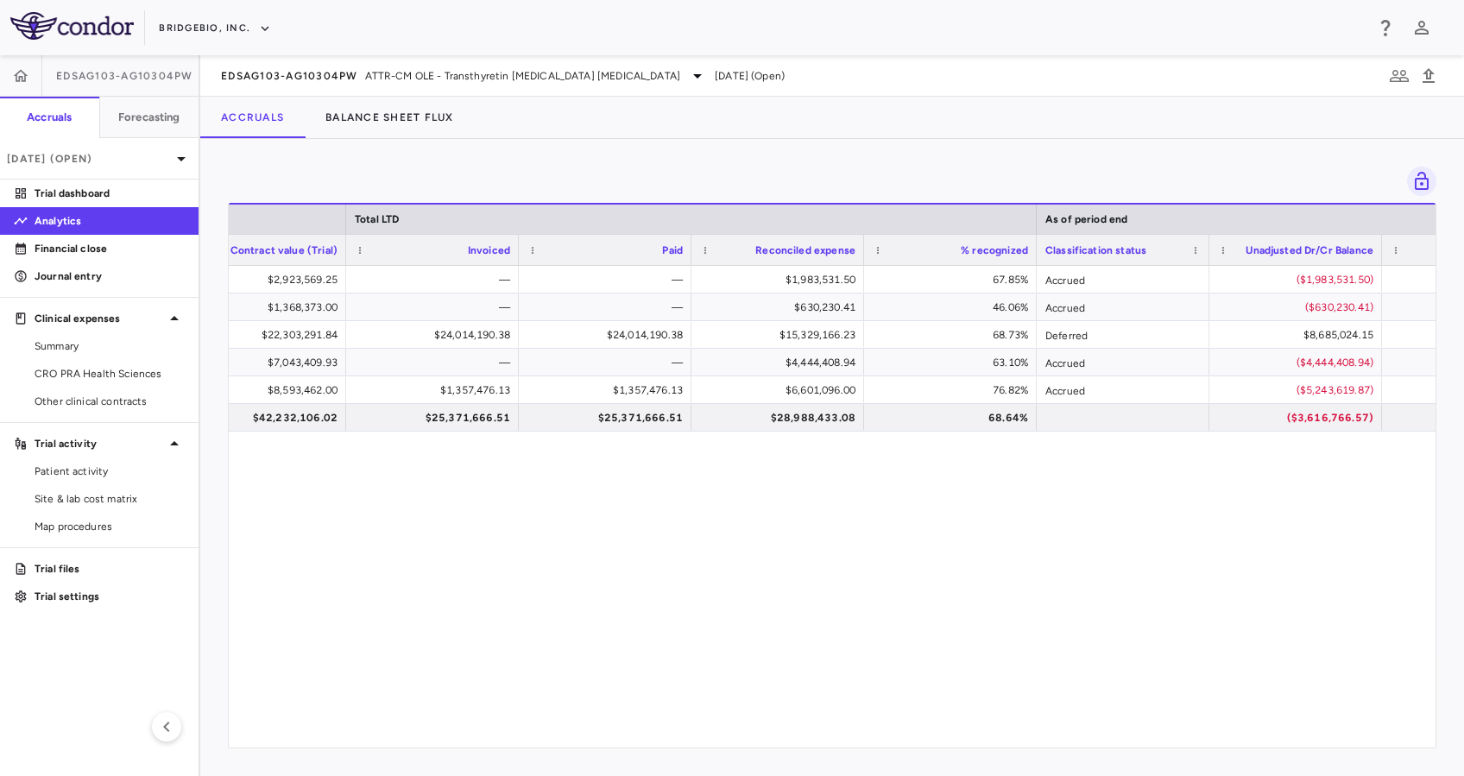
scroll to position [0, 1006]
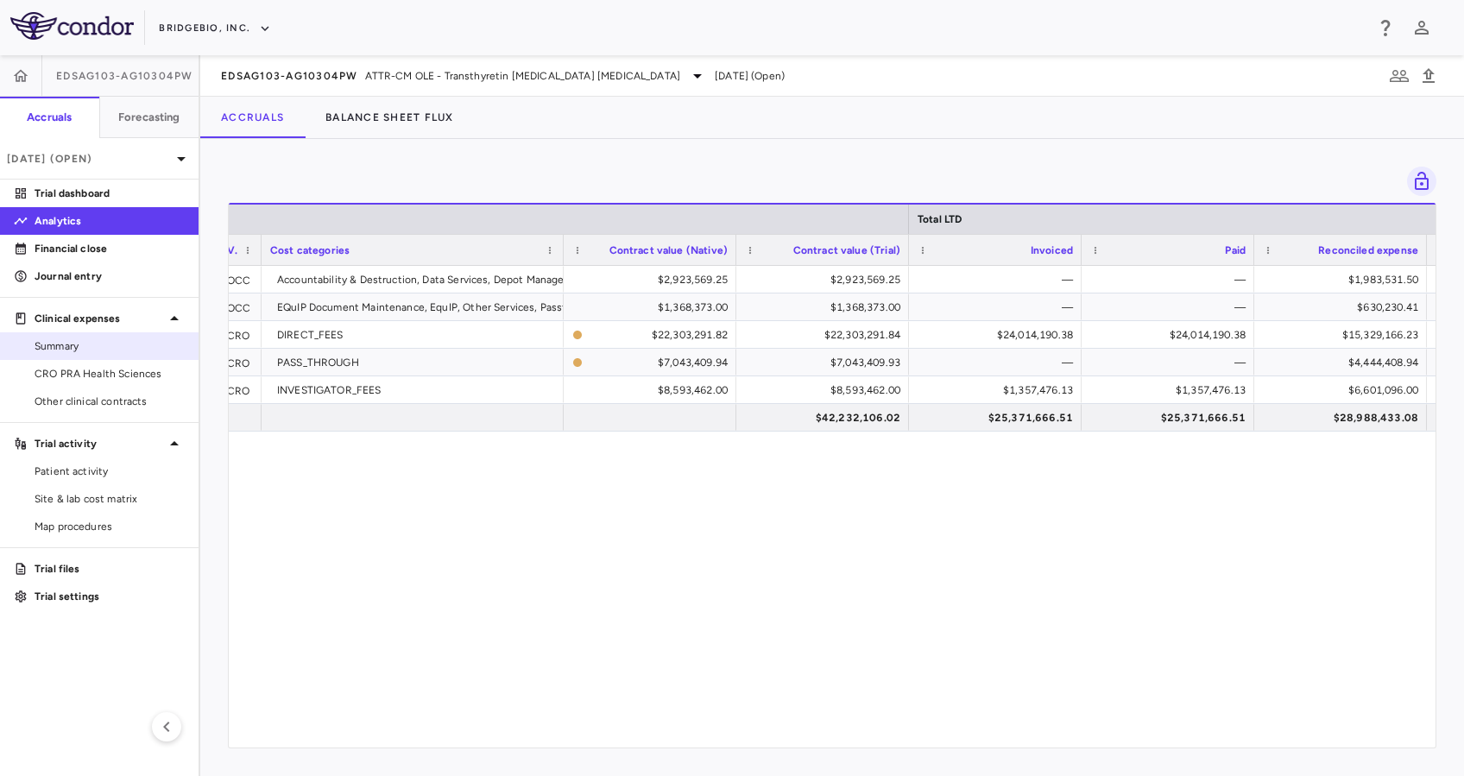
drag, startPoint x: 124, startPoint y: 375, endPoint x: 180, endPoint y: 351, distance: 60.0
click at [124, 376] on span "CRO PRA Health Sciences" at bounding box center [110, 374] width 150 height 16
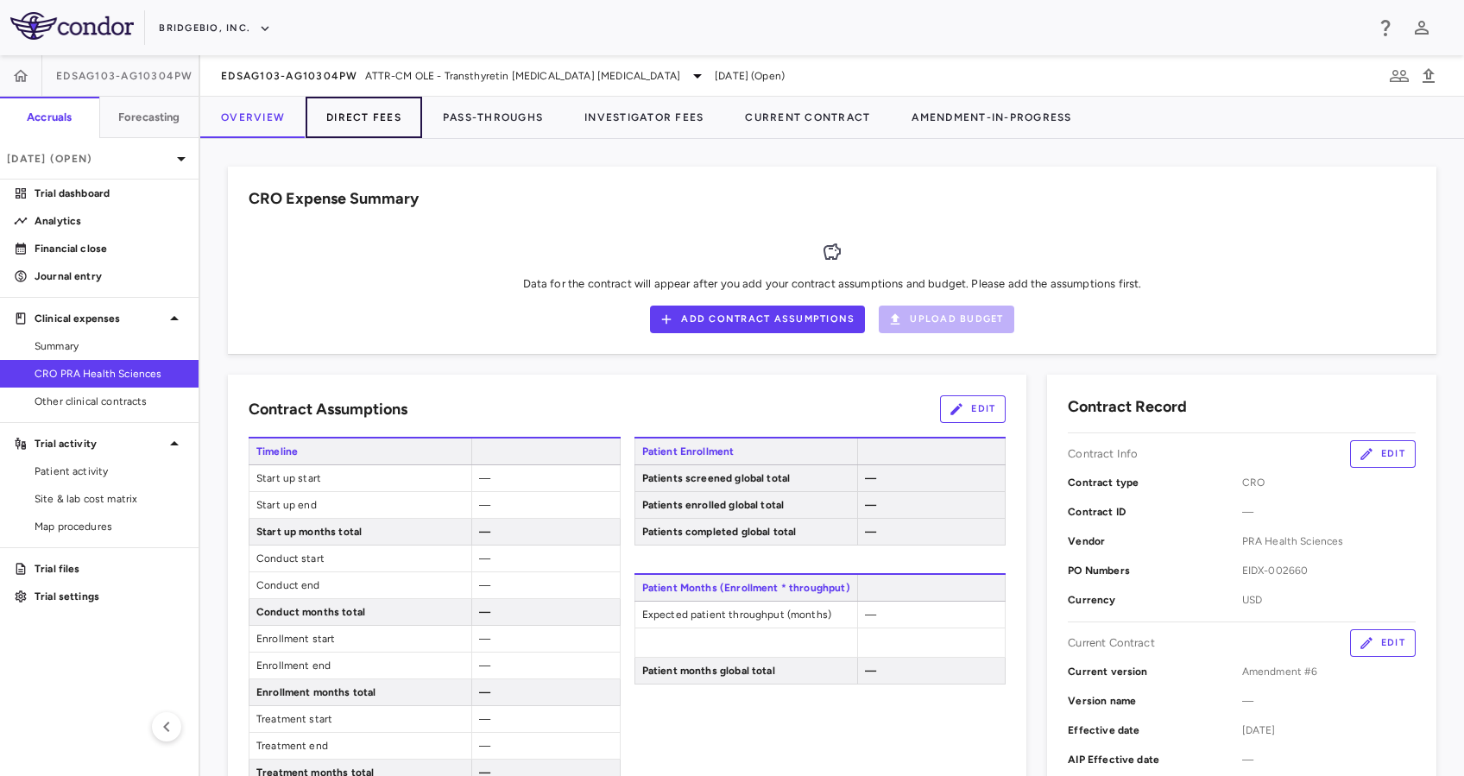
click at [380, 122] on button "Direct Fees" at bounding box center [364, 117] width 117 height 41
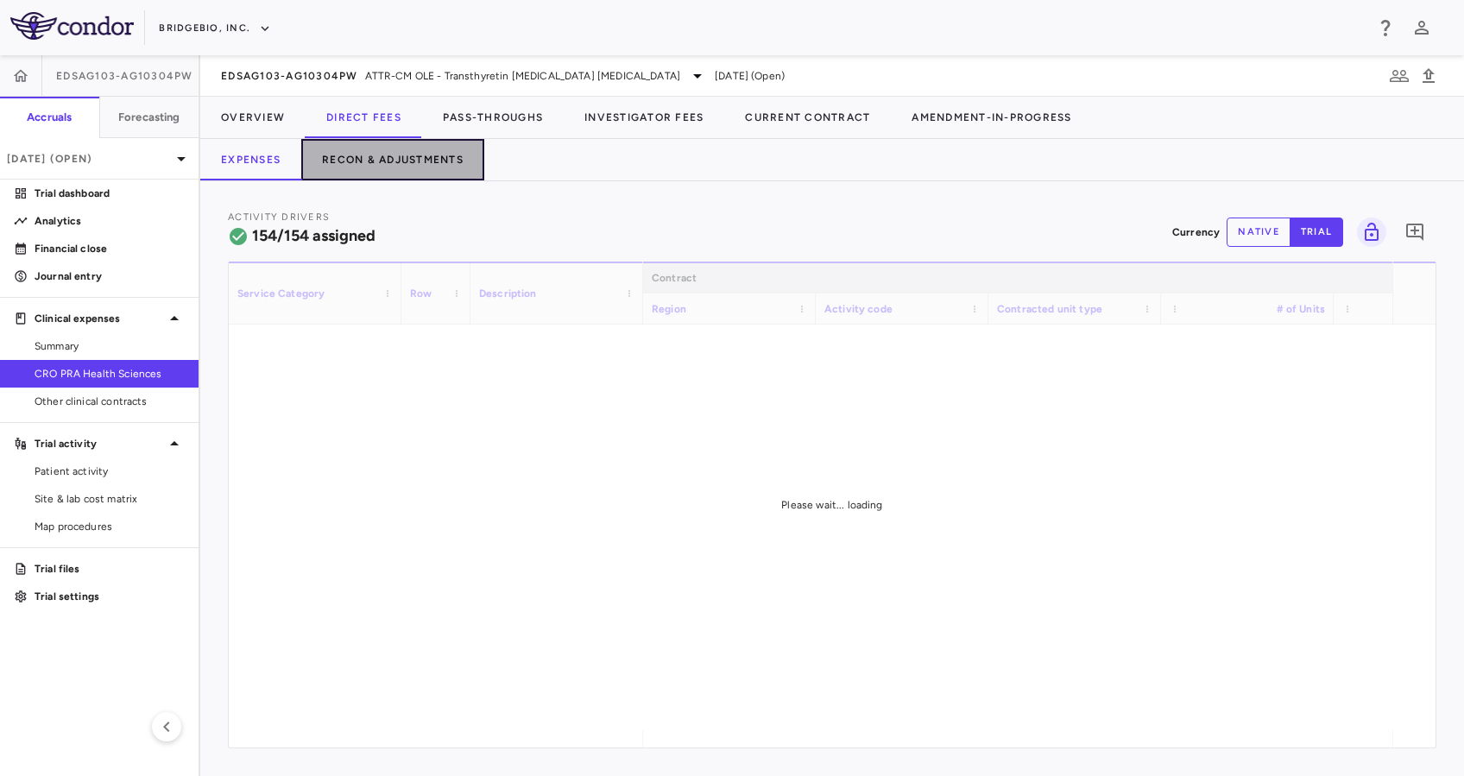
click at [439, 159] on button "Recon & Adjustments" at bounding box center [392, 159] width 183 height 41
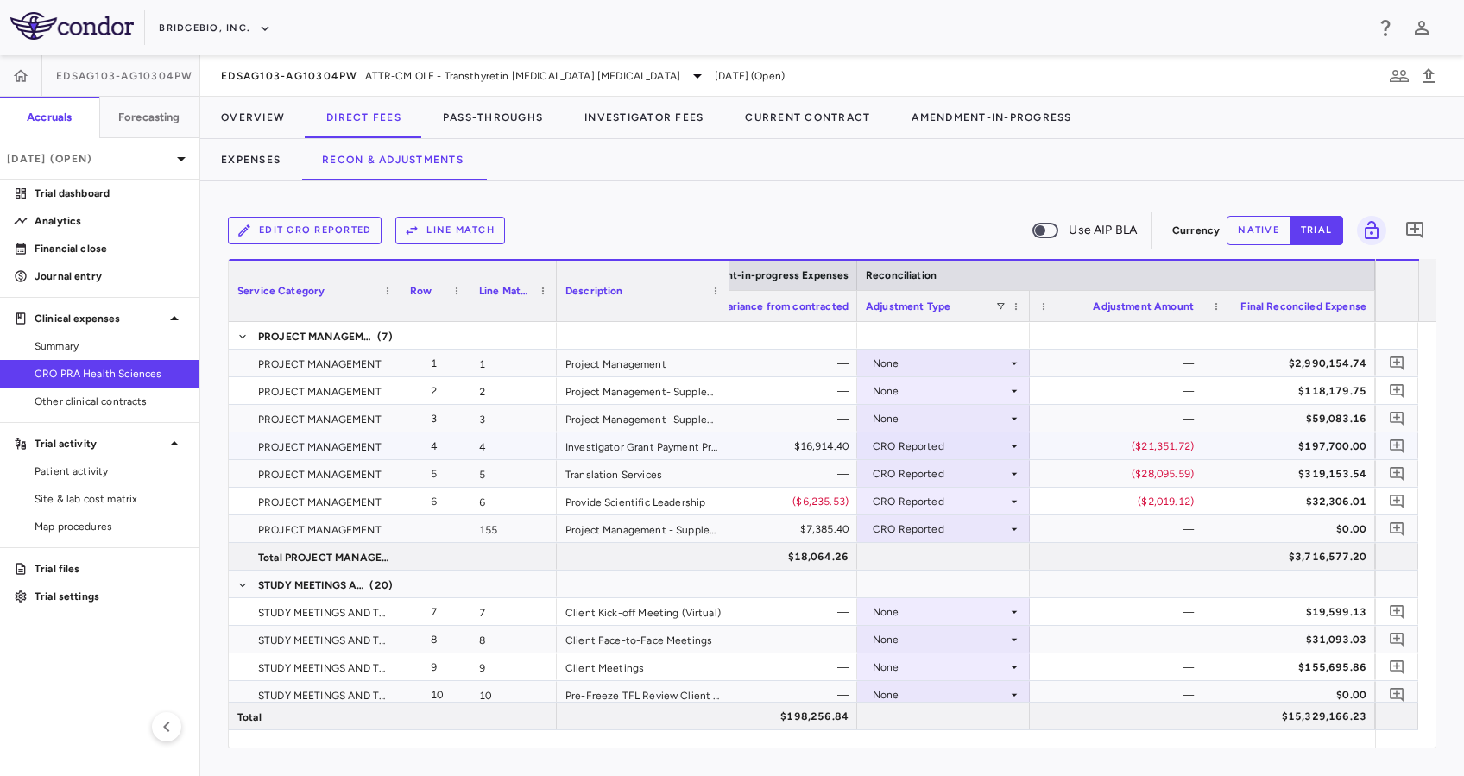
click at [1012, 447] on icon at bounding box center [1014, 446] width 14 height 14
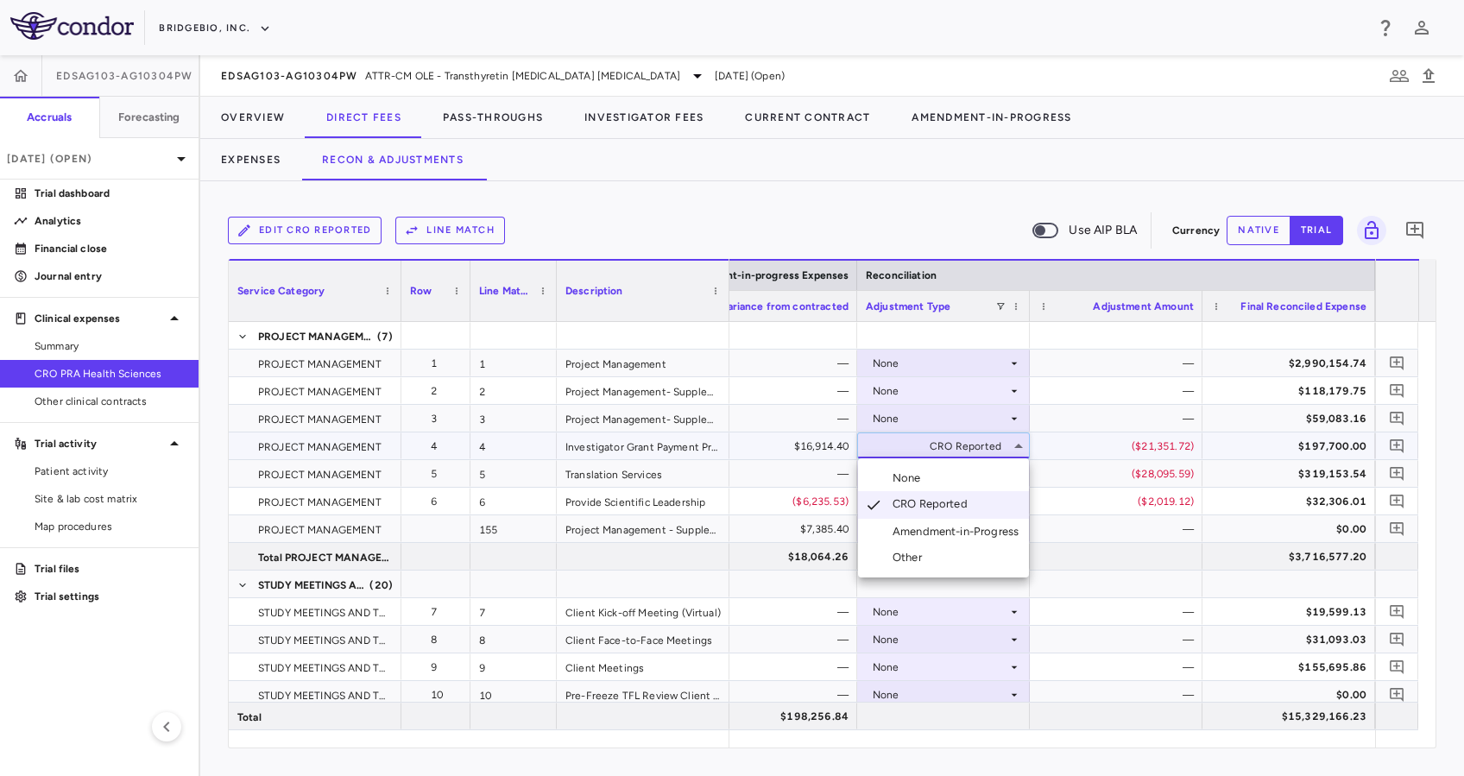
click at [987, 483] on li "None" at bounding box center [943, 478] width 171 height 26
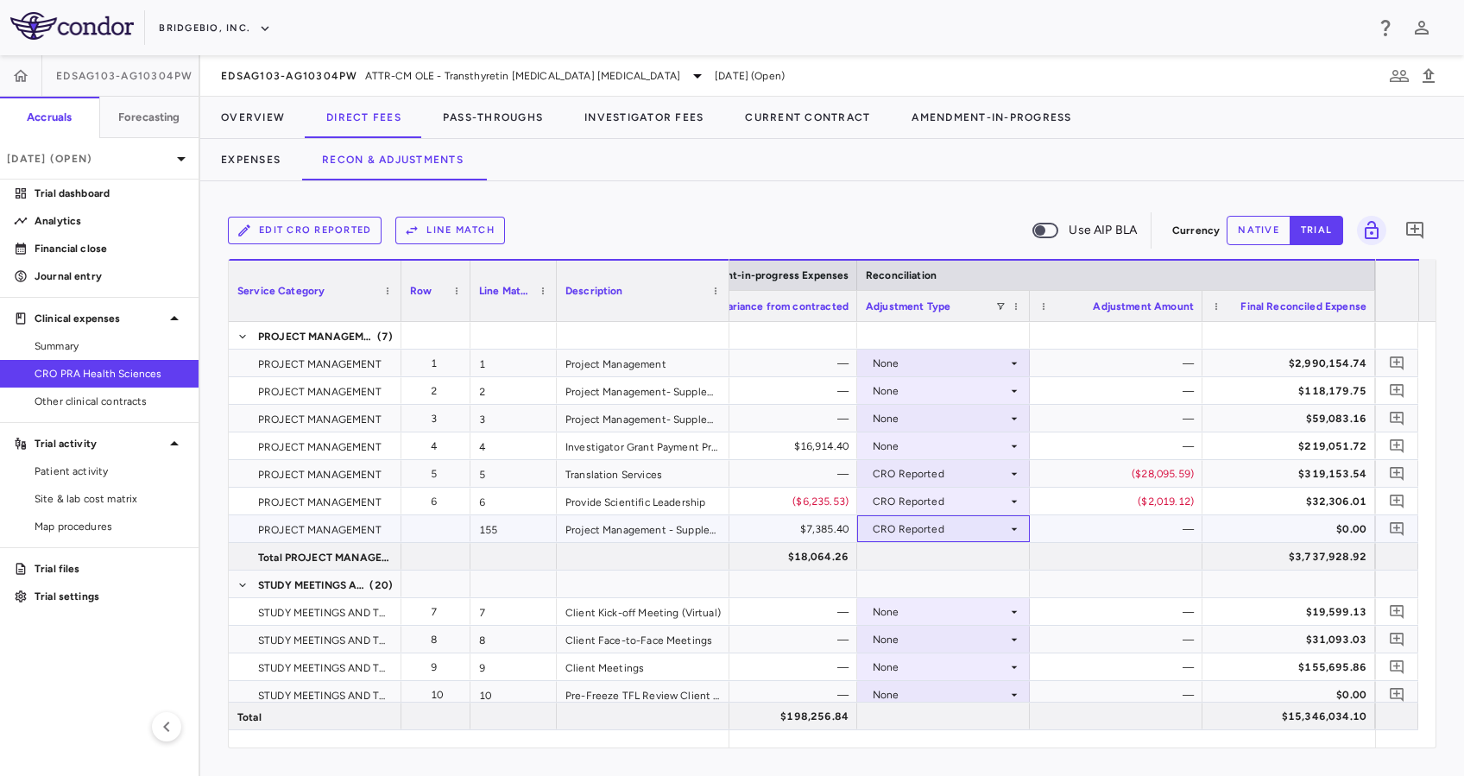
click at [1005, 530] on div "CRO Reported" at bounding box center [940, 529] width 135 height 28
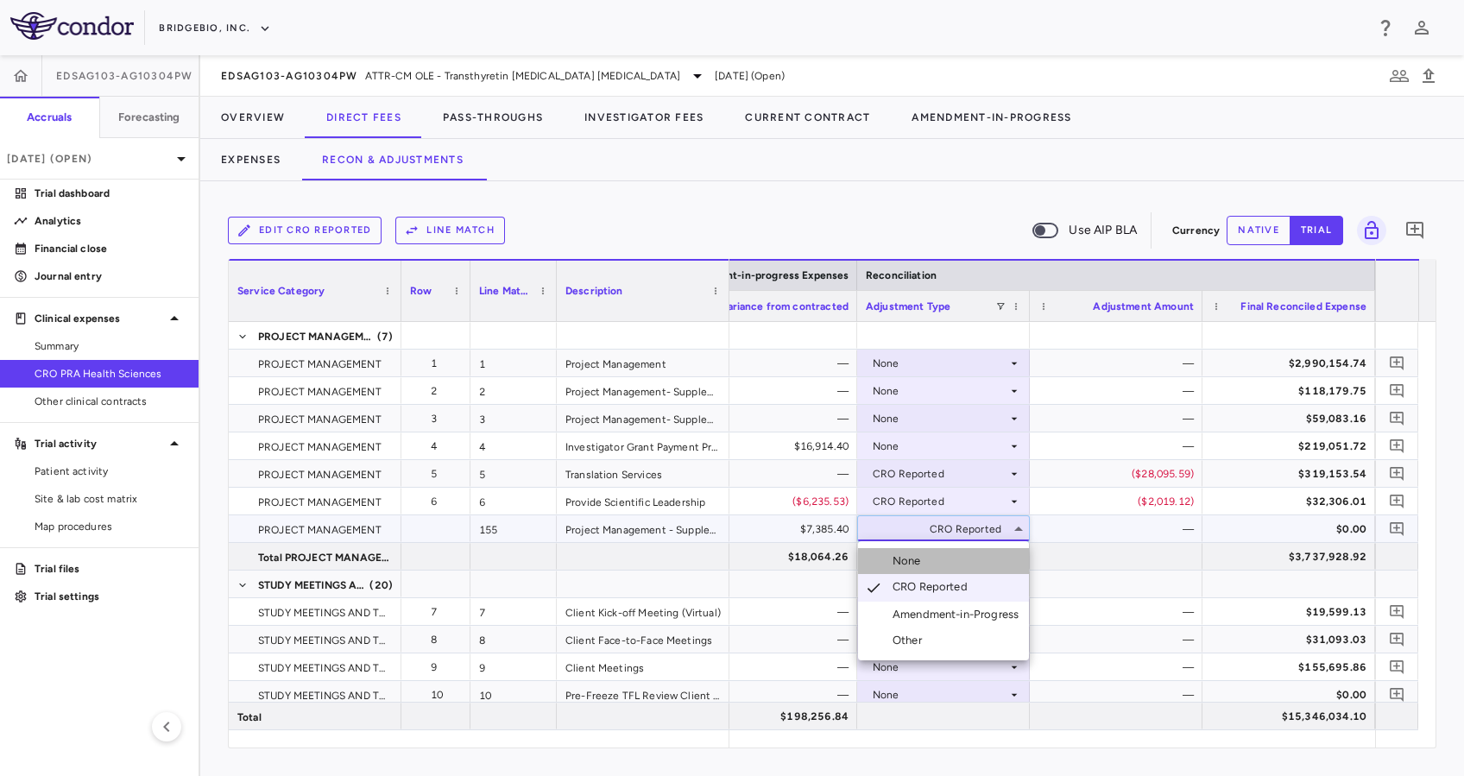
click at [977, 563] on li "None" at bounding box center [943, 561] width 171 height 26
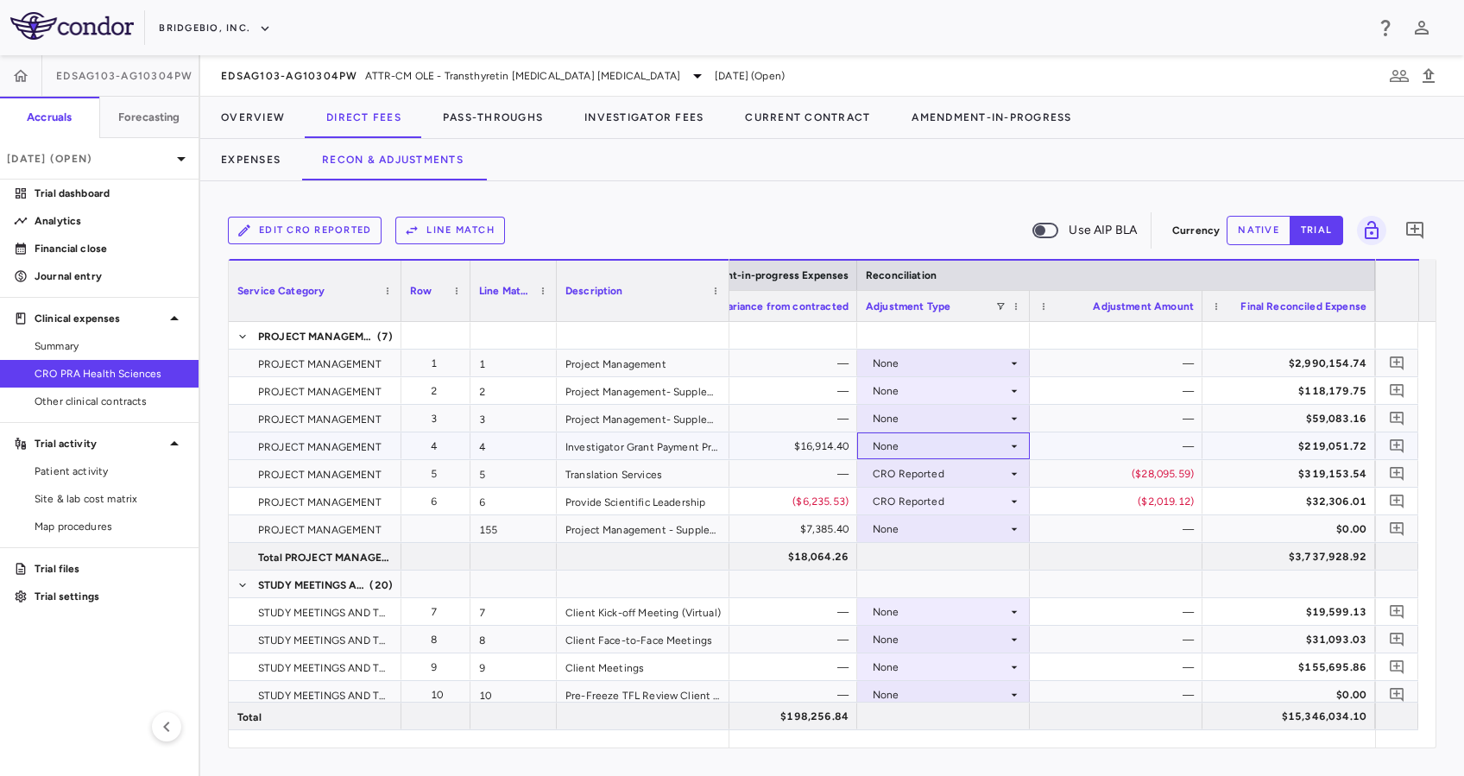
click at [1008, 449] on icon at bounding box center [1014, 446] width 14 height 14
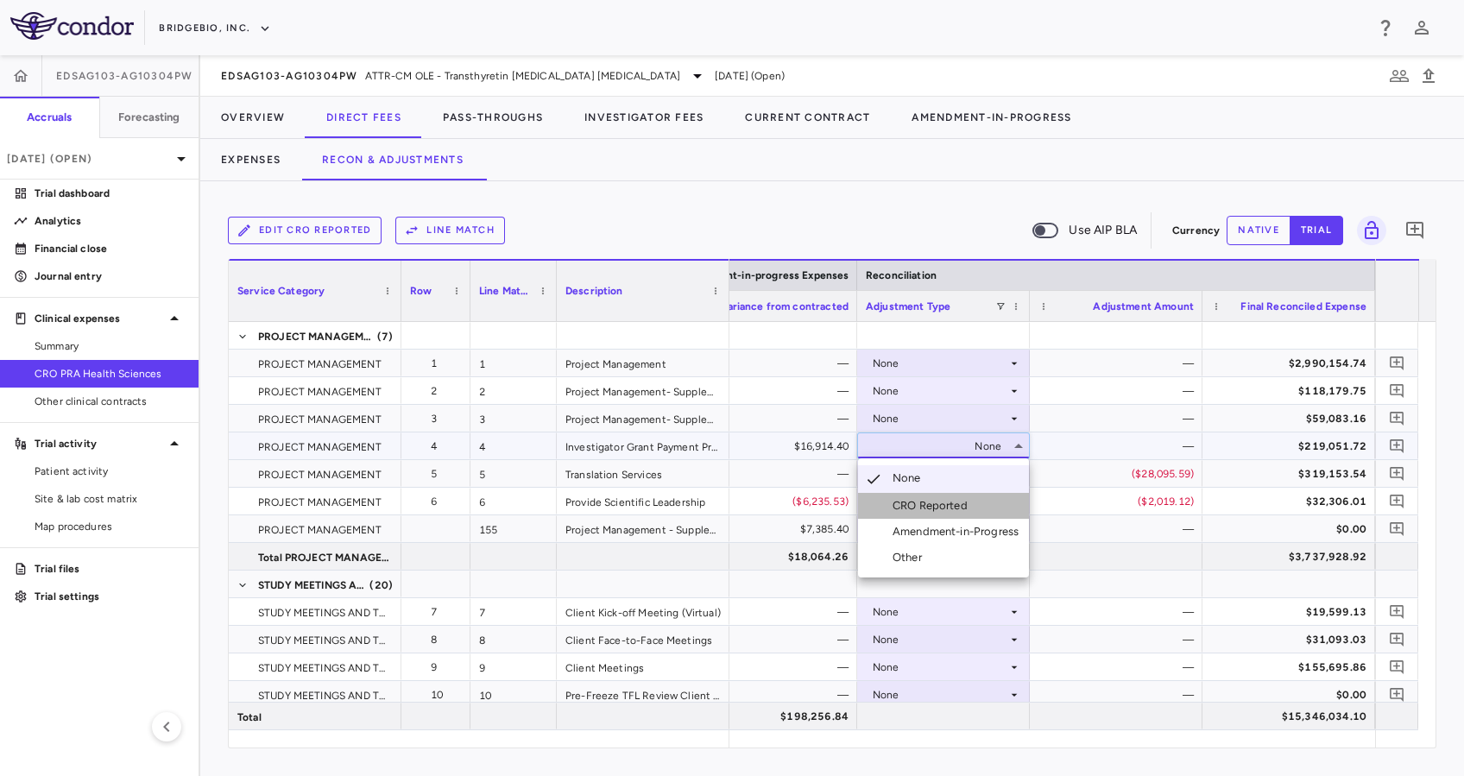
click at [978, 502] on li "CRO Reported" at bounding box center [943, 506] width 171 height 26
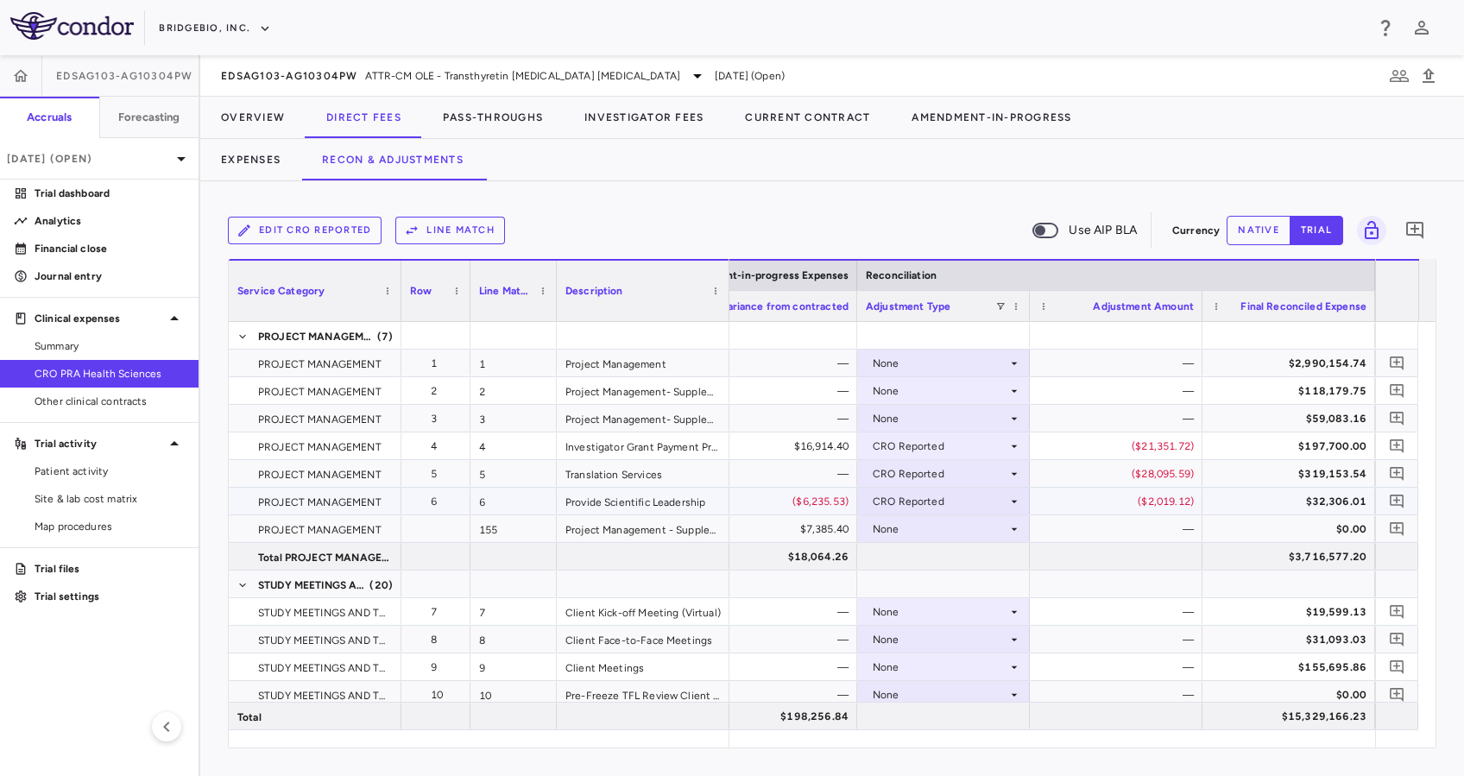
click at [1015, 496] on icon at bounding box center [1014, 502] width 14 height 14
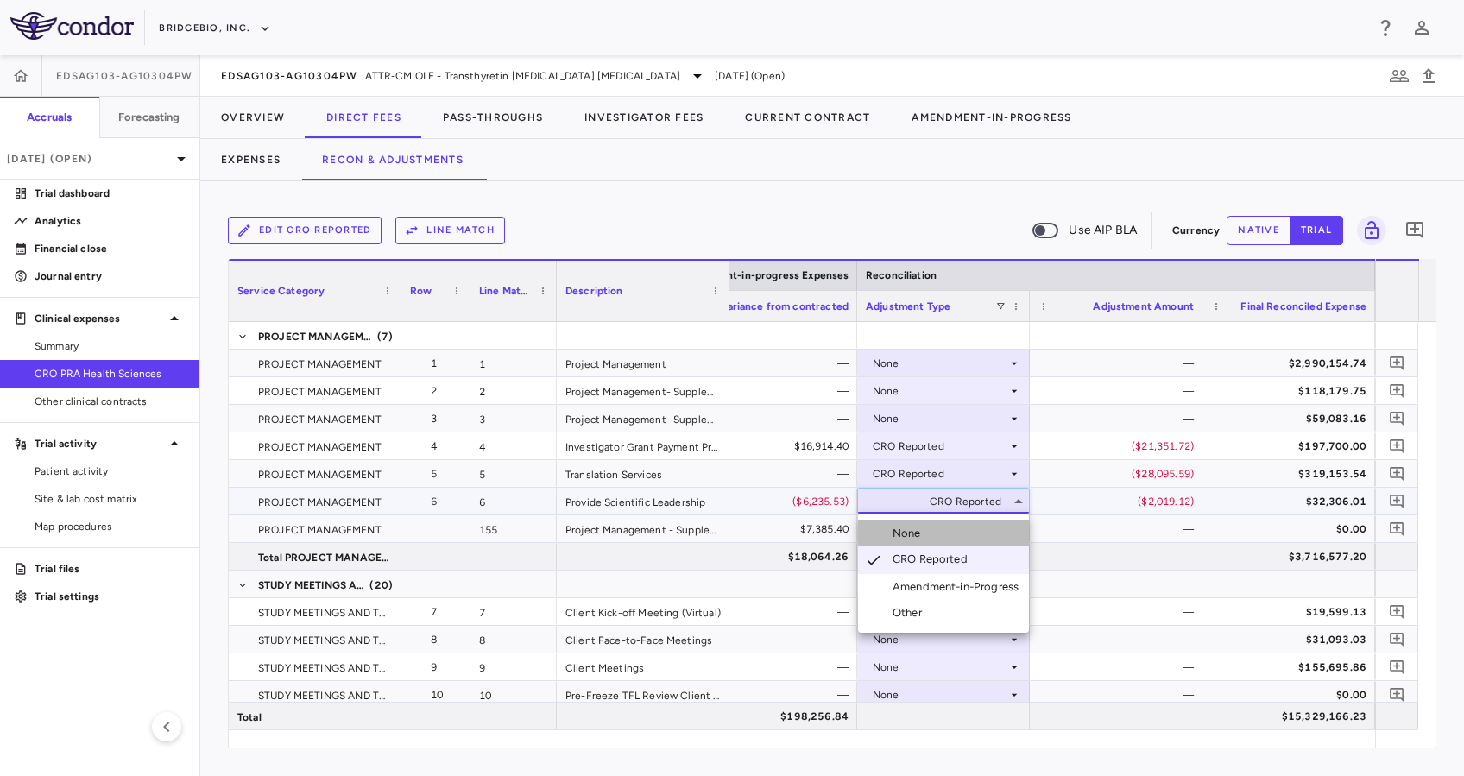
click at [976, 529] on li "None" at bounding box center [943, 534] width 171 height 26
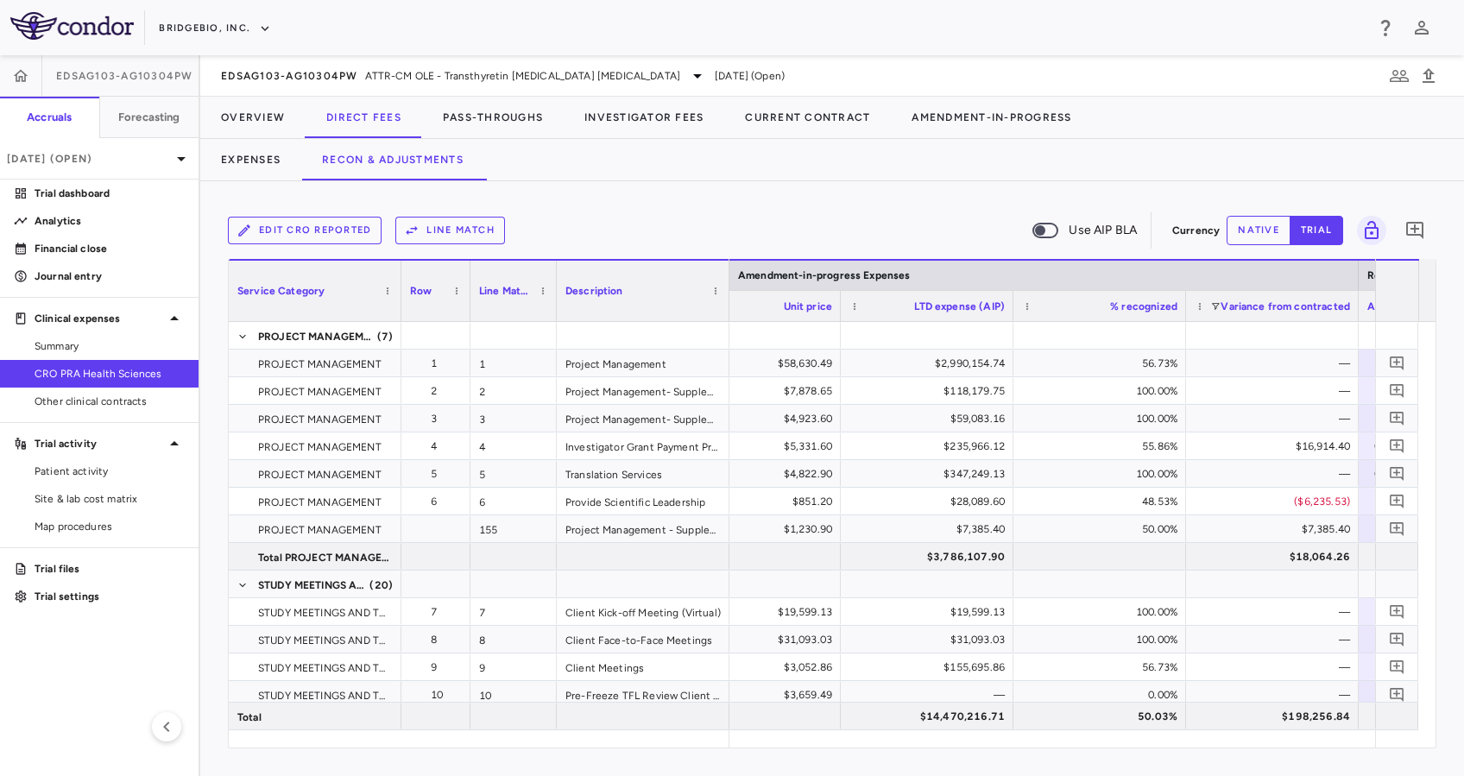
scroll to position [0, 3938]
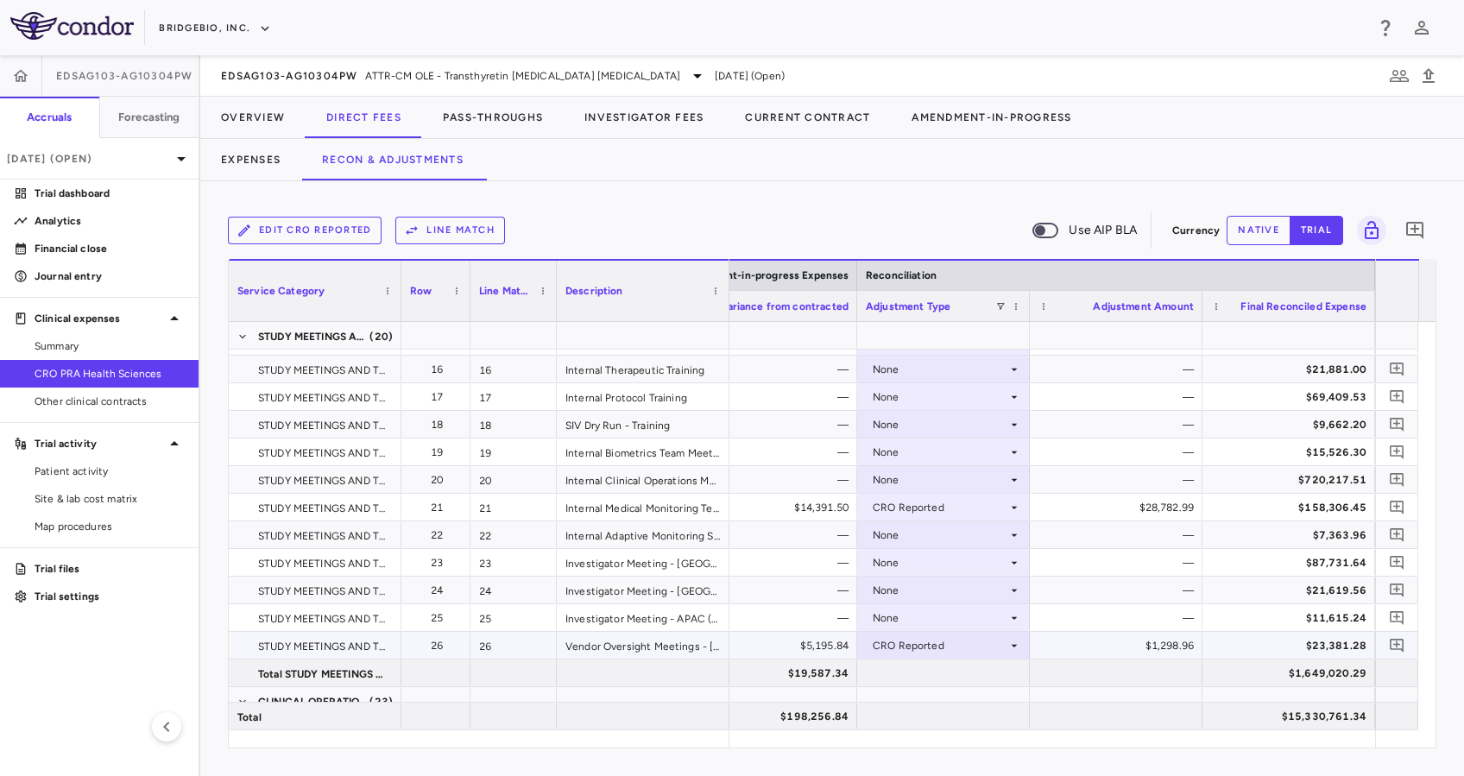
click at [1016, 634] on div "CRO Reported" at bounding box center [943, 645] width 155 height 25
click at [981, 666] on li "None" at bounding box center [943, 663] width 171 height 26
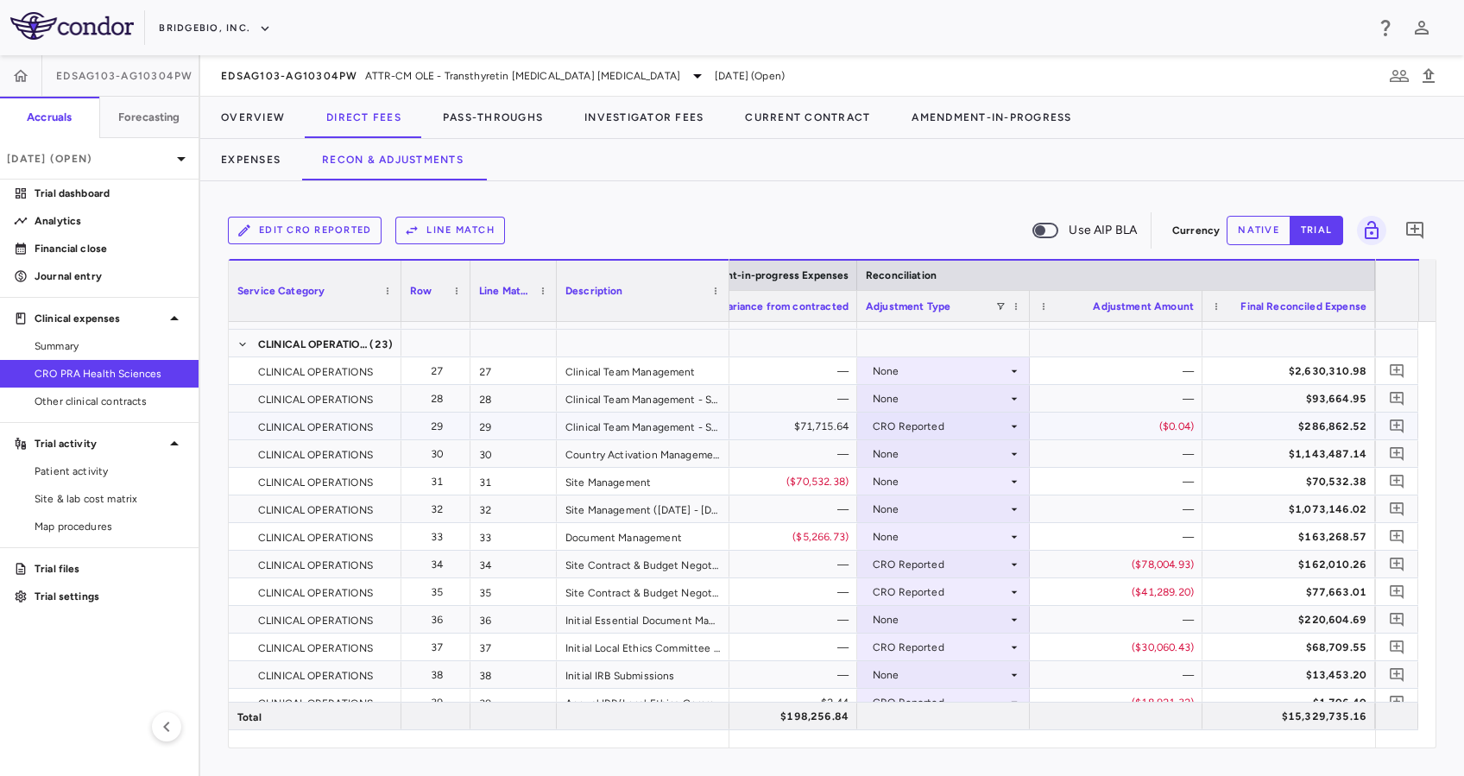
click at [1003, 422] on div "CRO Reported" at bounding box center [940, 427] width 135 height 28
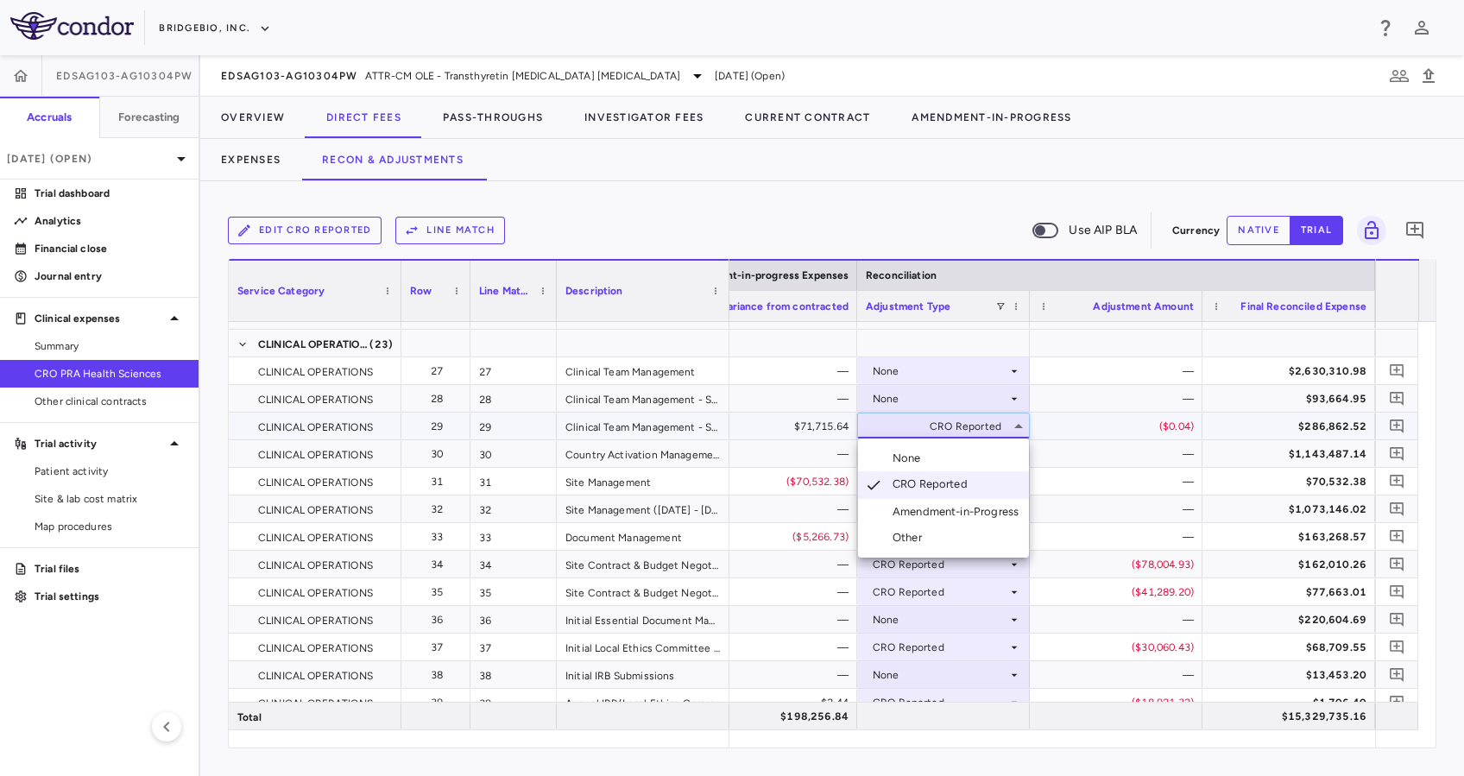
click at [980, 455] on li "None" at bounding box center [943, 458] width 171 height 26
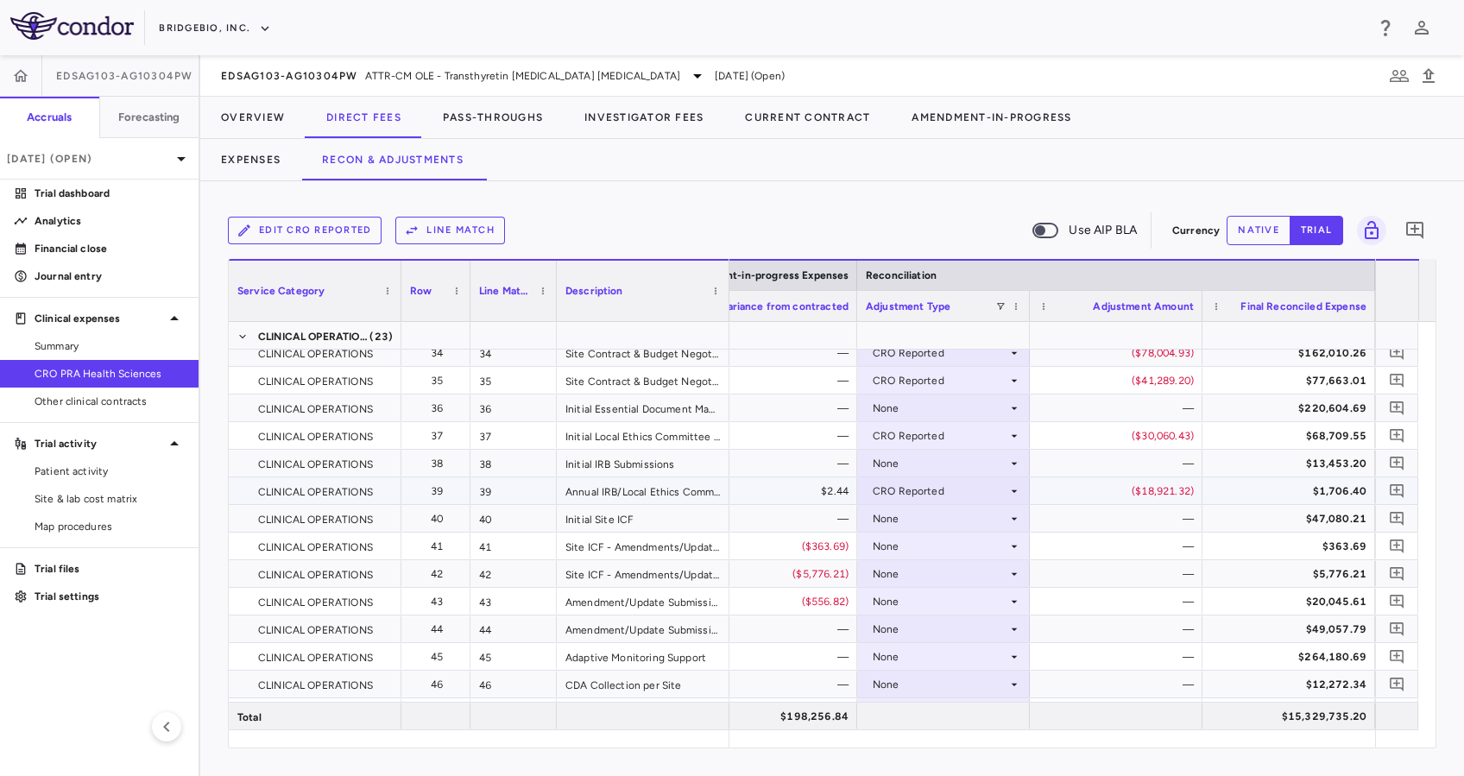
click at [1001, 490] on div "CRO Reported" at bounding box center [940, 491] width 135 height 28
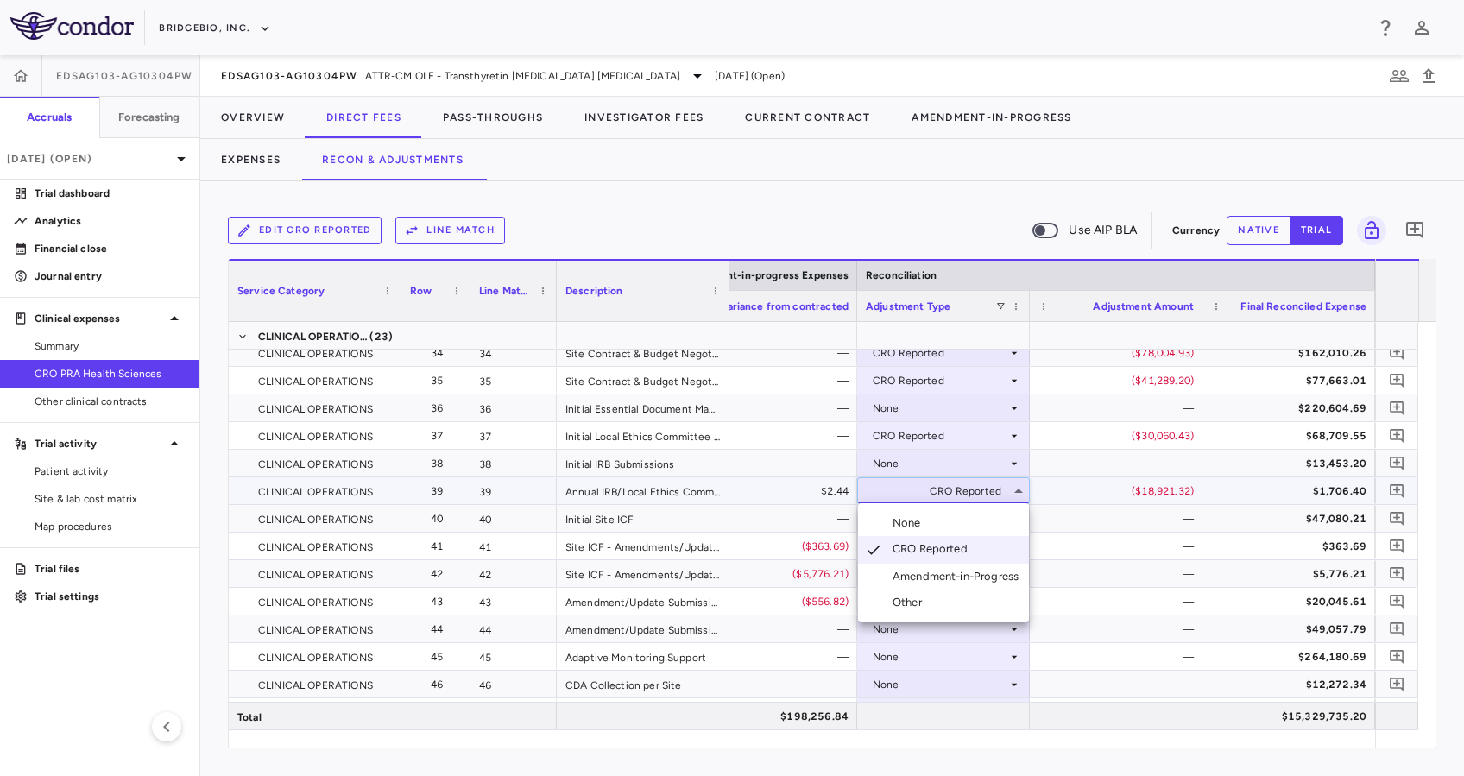
click at [967, 521] on li "None" at bounding box center [943, 523] width 171 height 26
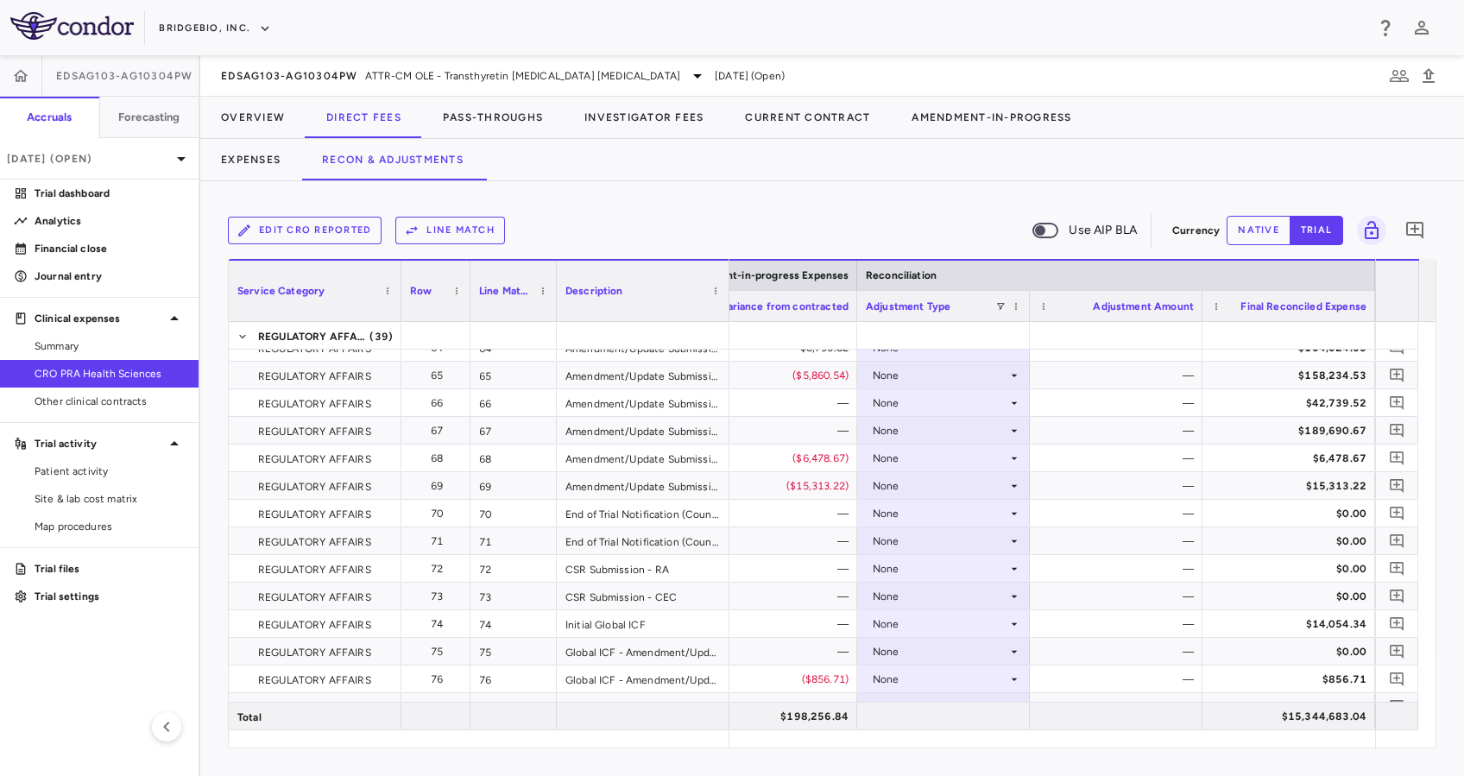
scroll to position [2256, 0]
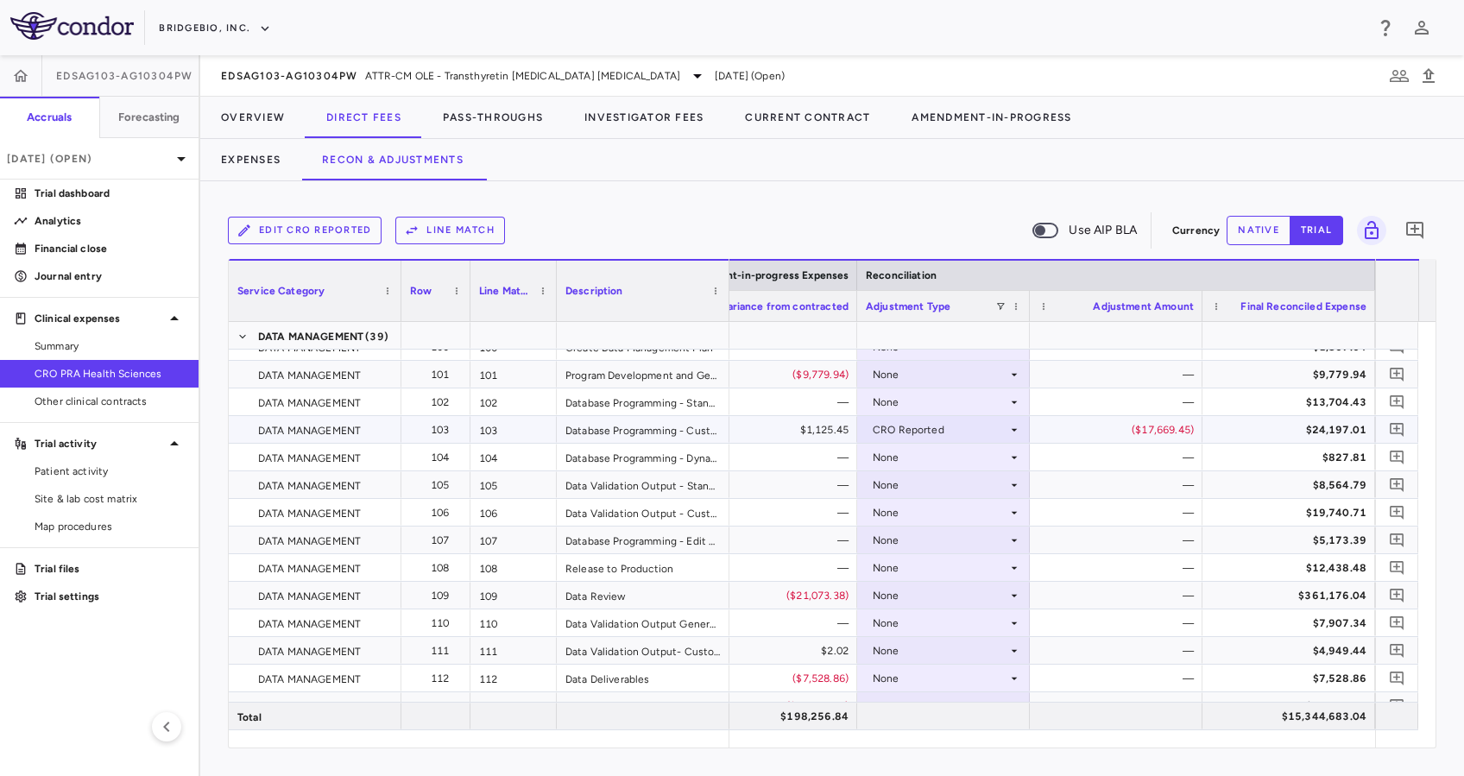
click at [1006, 426] on div "CRO Reported" at bounding box center [940, 430] width 135 height 28
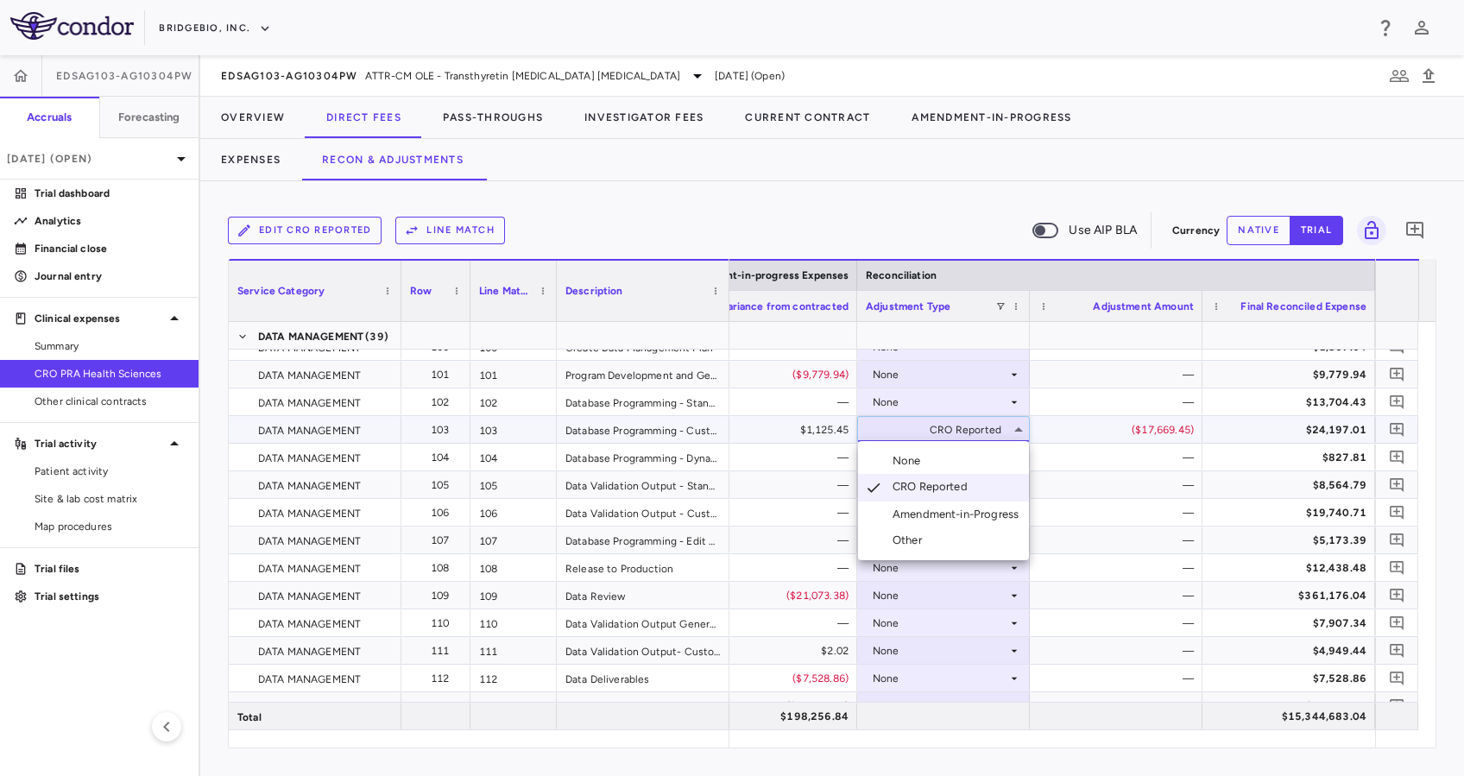
click at [978, 458] on li "None" at bounding box center [943, 461] width 171 height 26
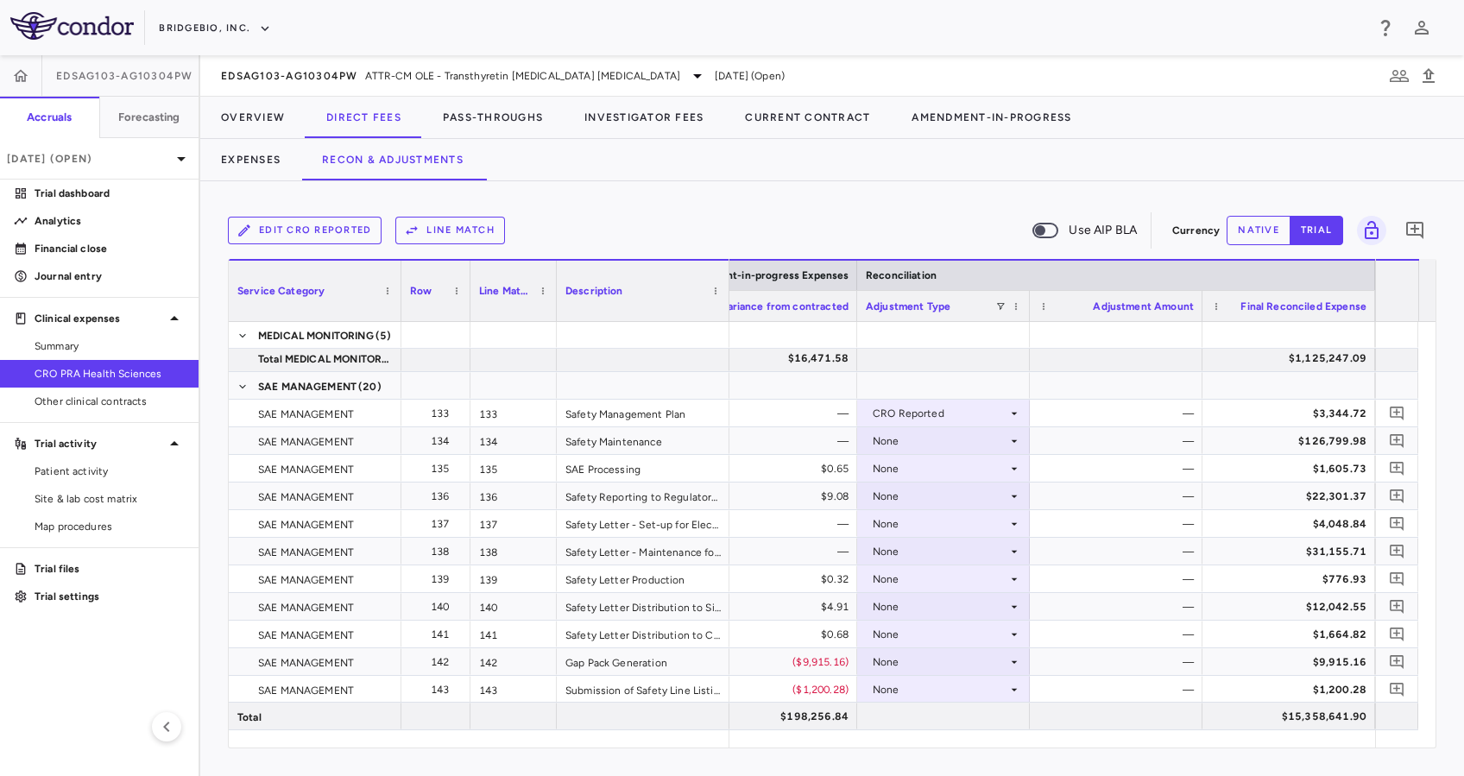
scroll to position [4199, 0]
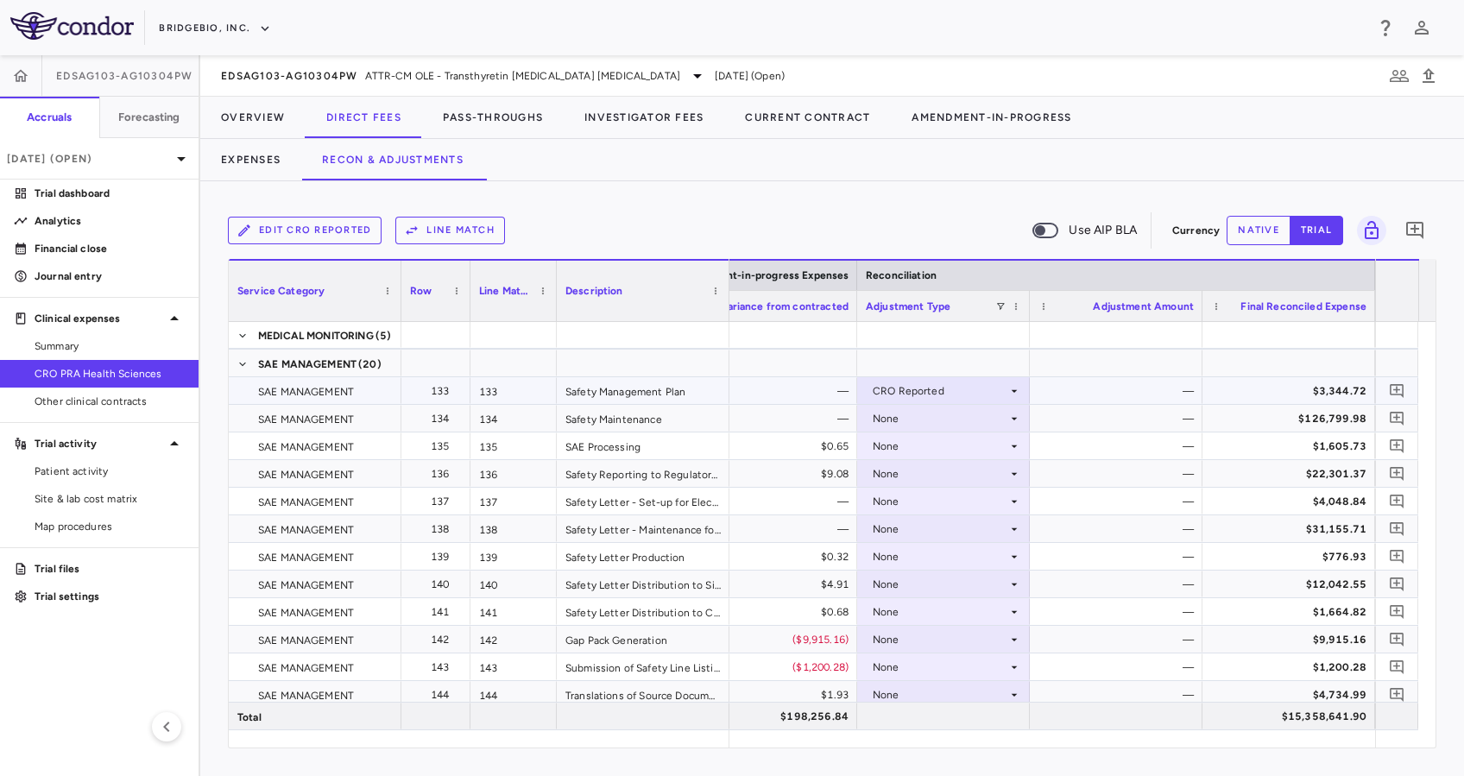
click at [999, 384] on div "CRO Reported" at bounding box center [940, 391] width 135 height 28
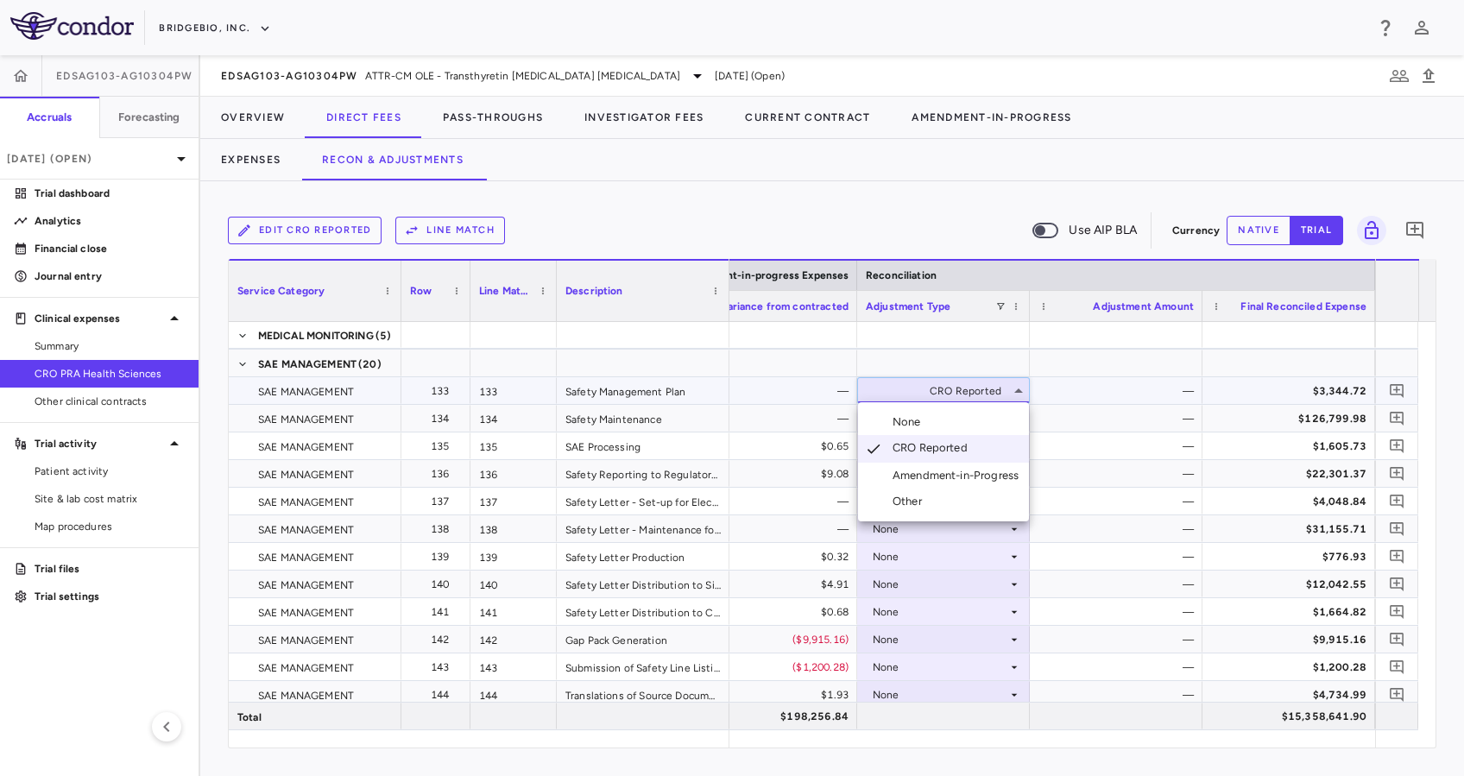
click at [979, 418] on li "None" at bounding box center [943, 422] width 171 height 26
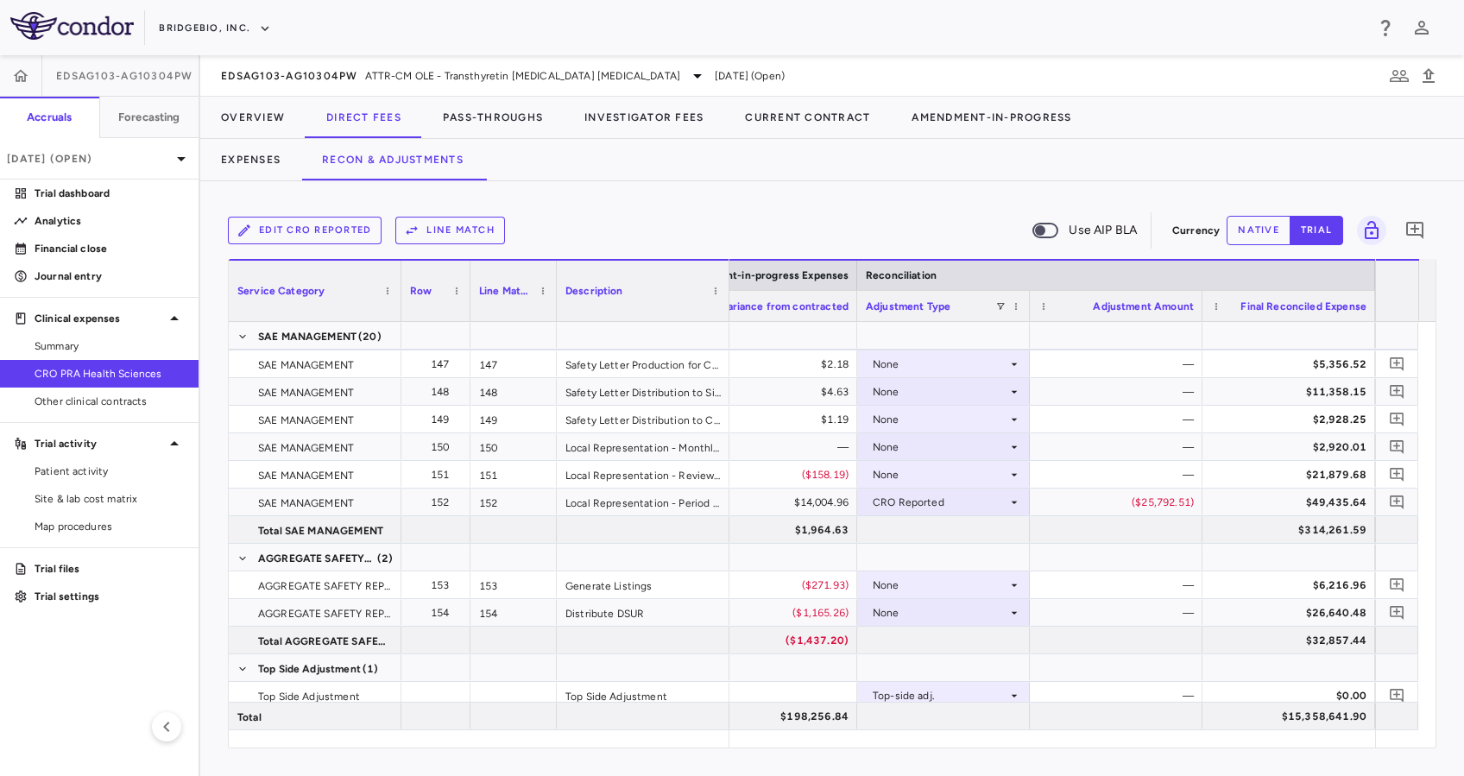
scroll to position [4757, 0]
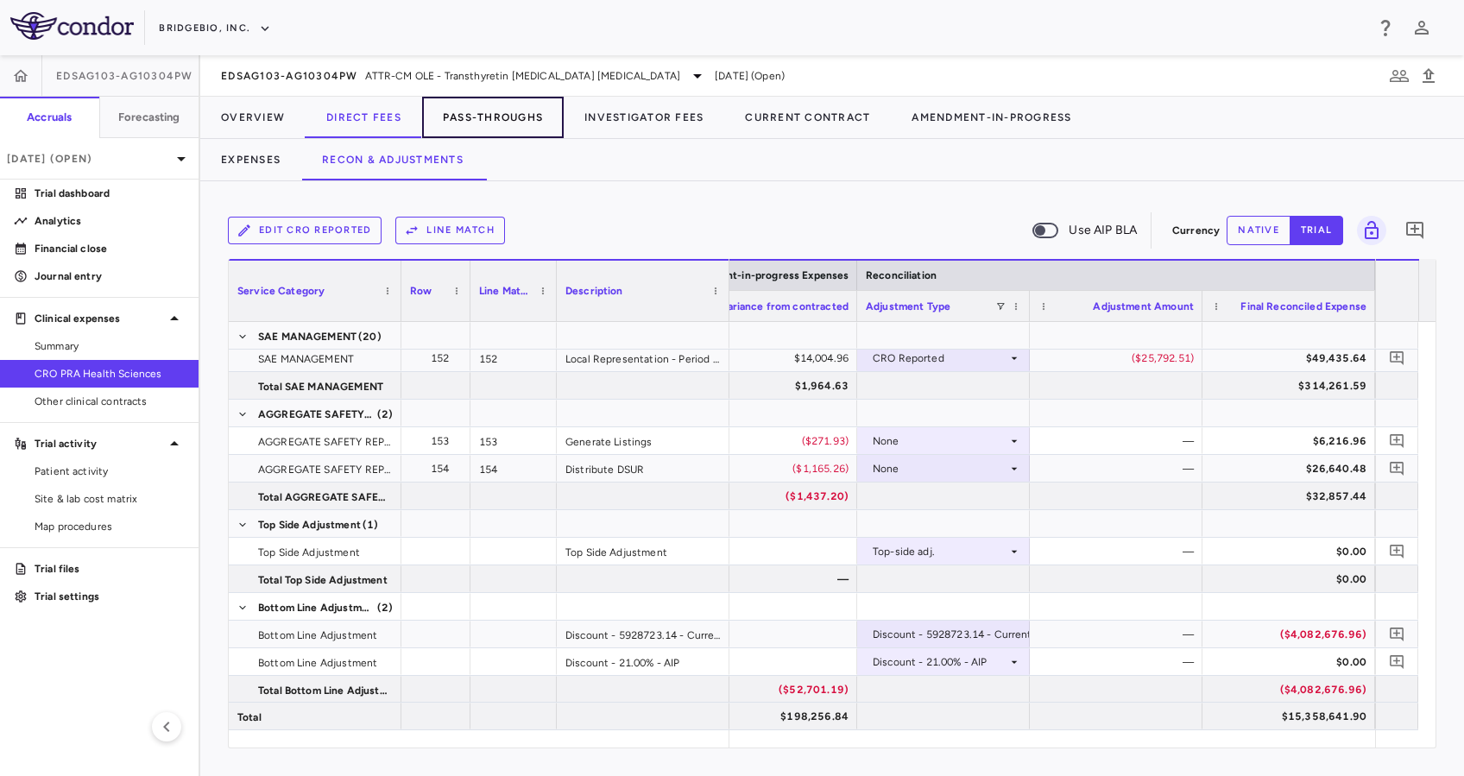
click at [511, 120] on button "Pass-Throughs" at bounding box center [493, 117] width 142 height 41
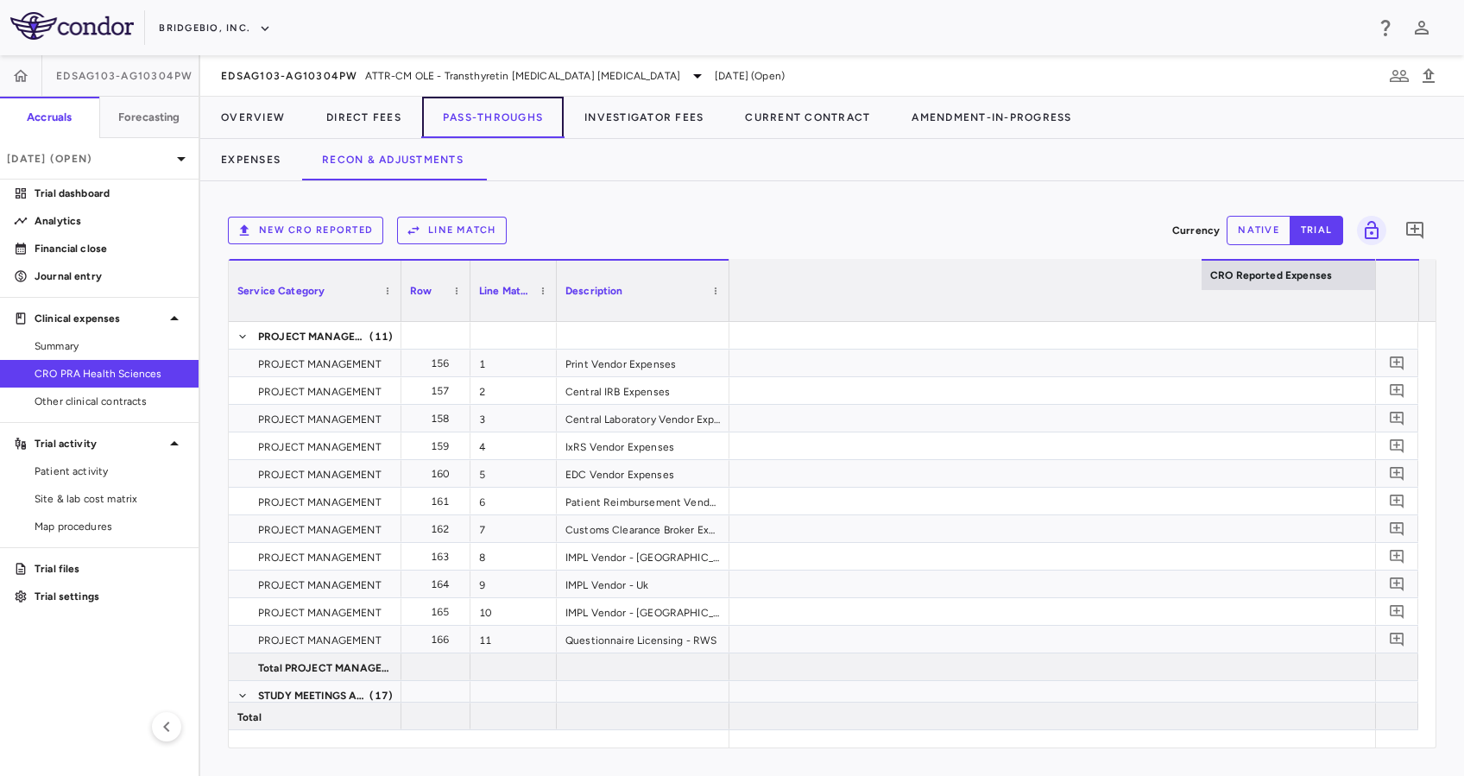
scroll to position [0, 3627]
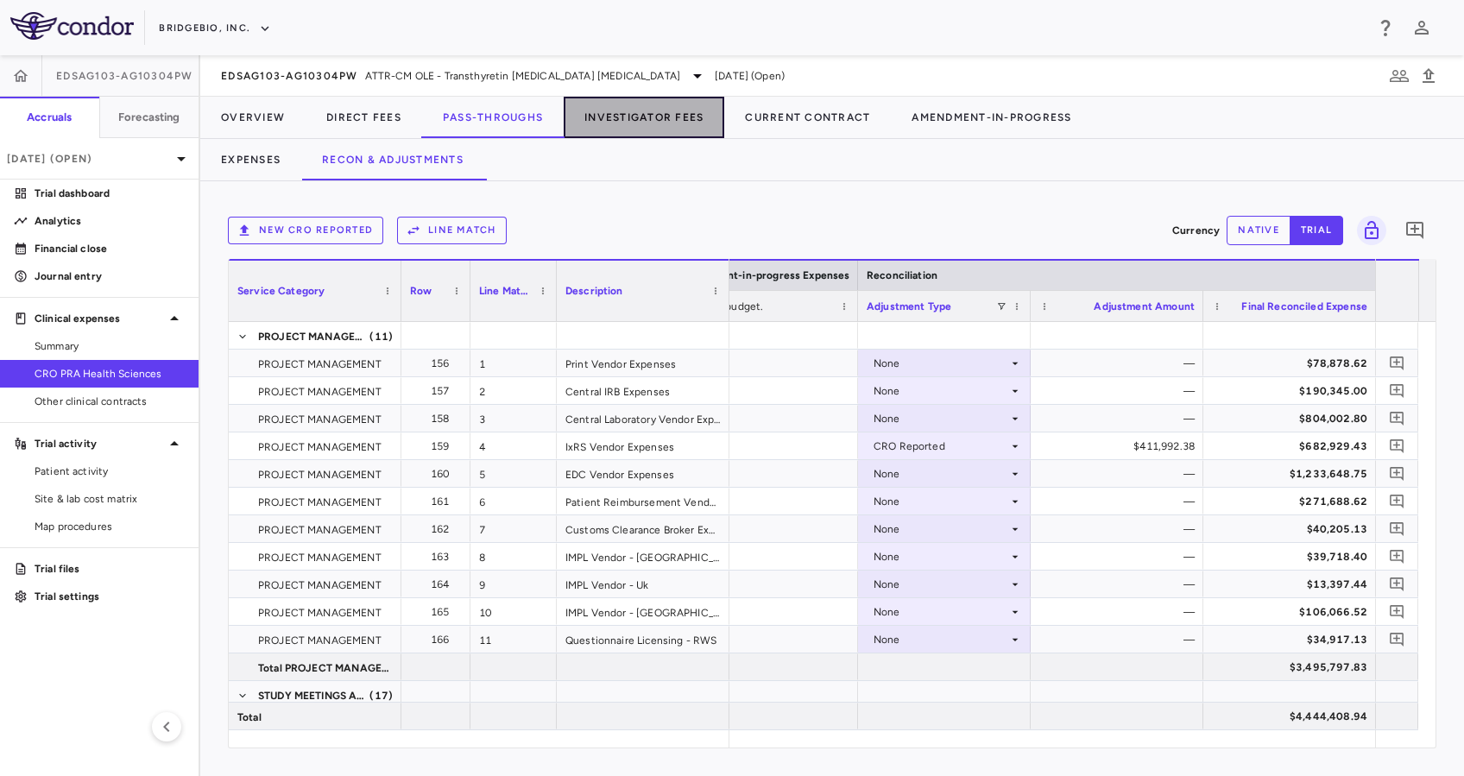
click at [682, 123] on button "Investigator Fees" at bounding box center [644, 117] width 161 height 41
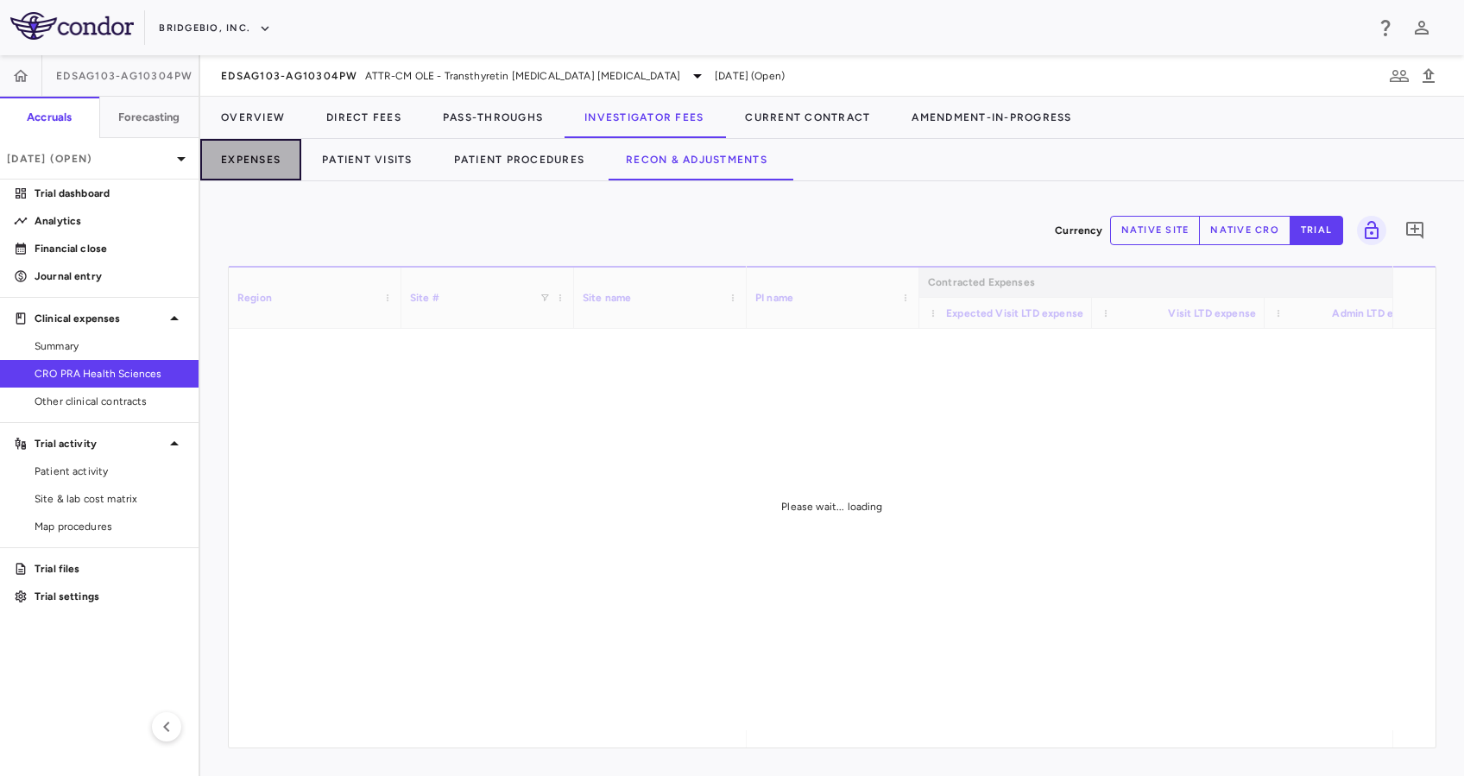
click at [226, 151] on button "Expenses" at bounding box center [250, 159] width 101 height 41
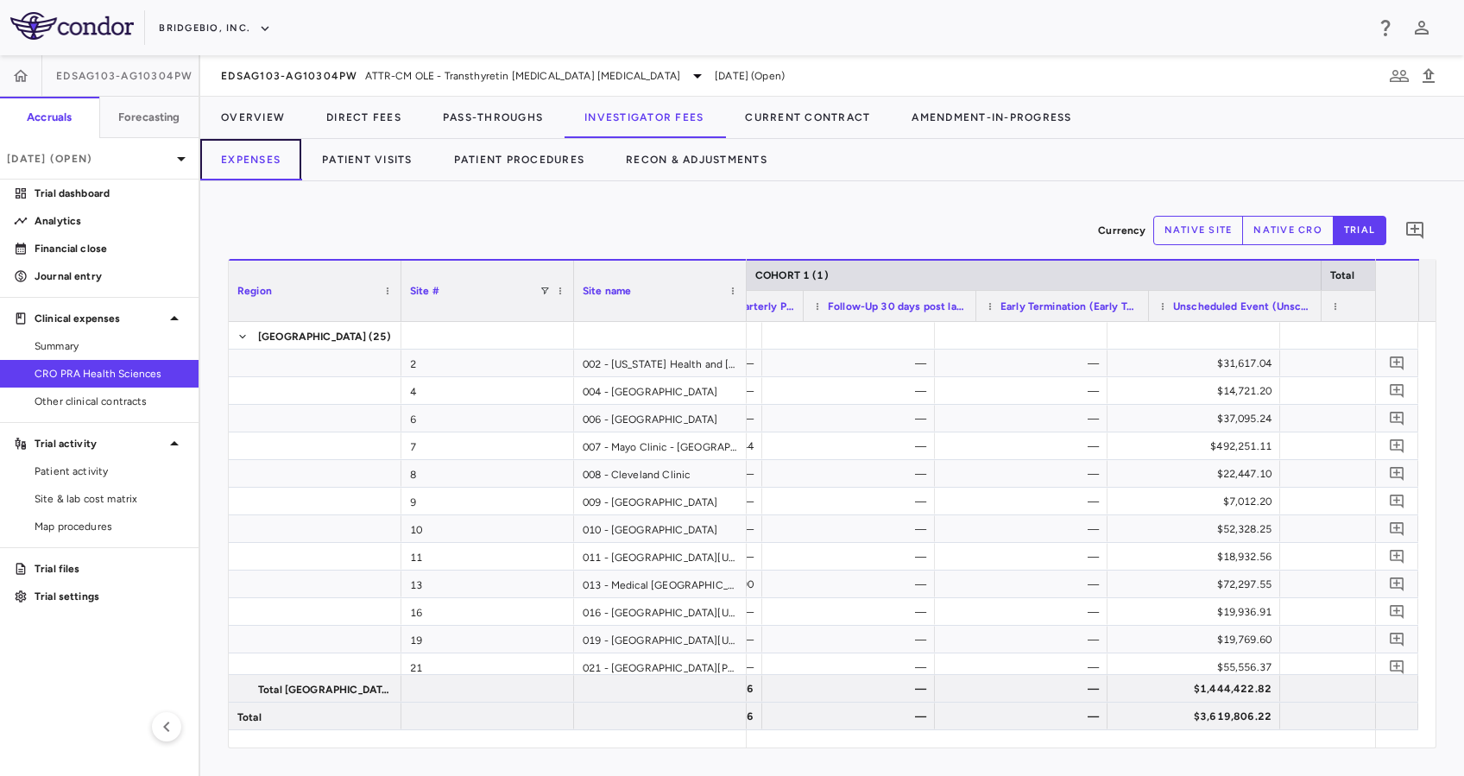
scroll to position [0, 4260]
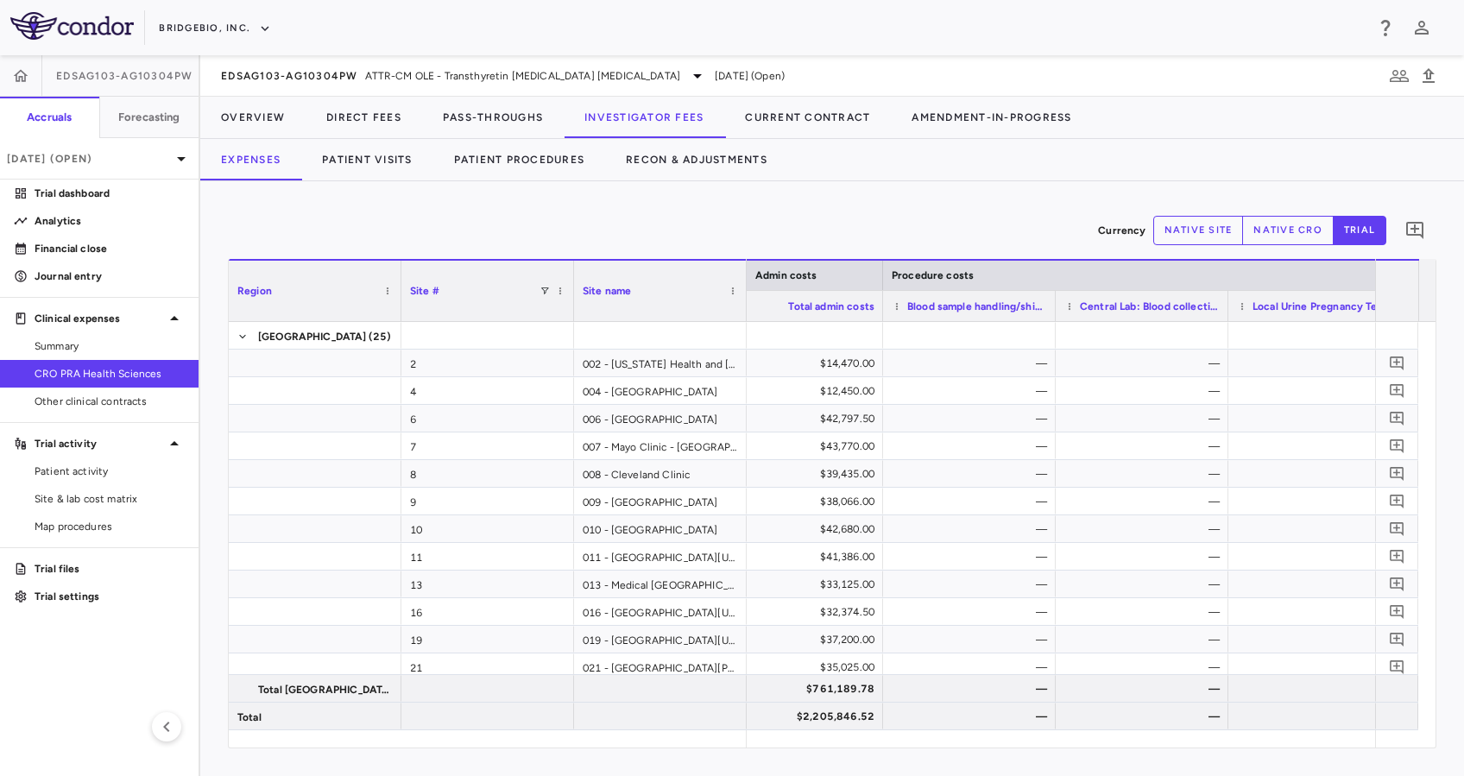
click at [1222, 228] on button "native site" at bounding box center [1198, 230] width 91 height 29
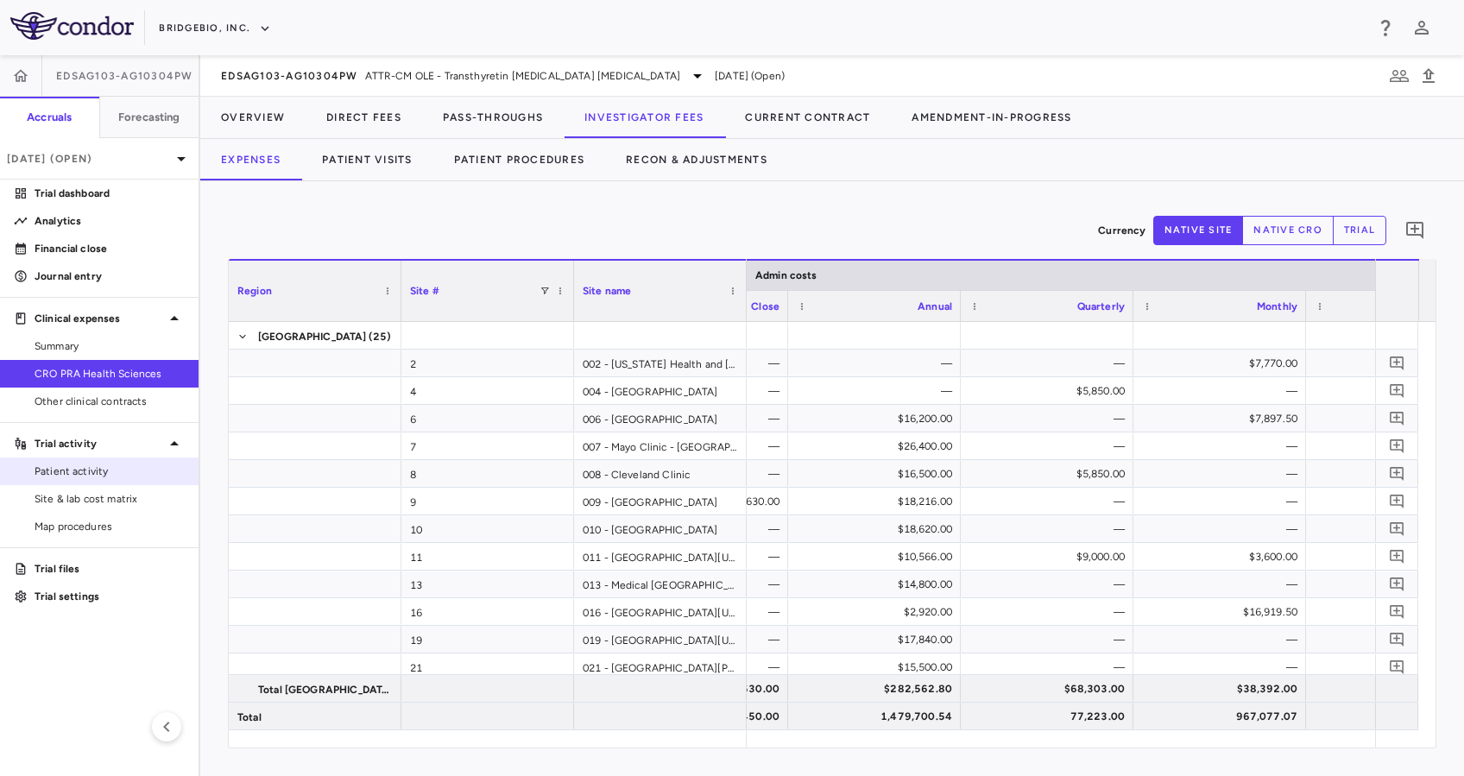
click at [103, 471] on span "Patient activity" at bounding box center [110, 472] width 150 height 16
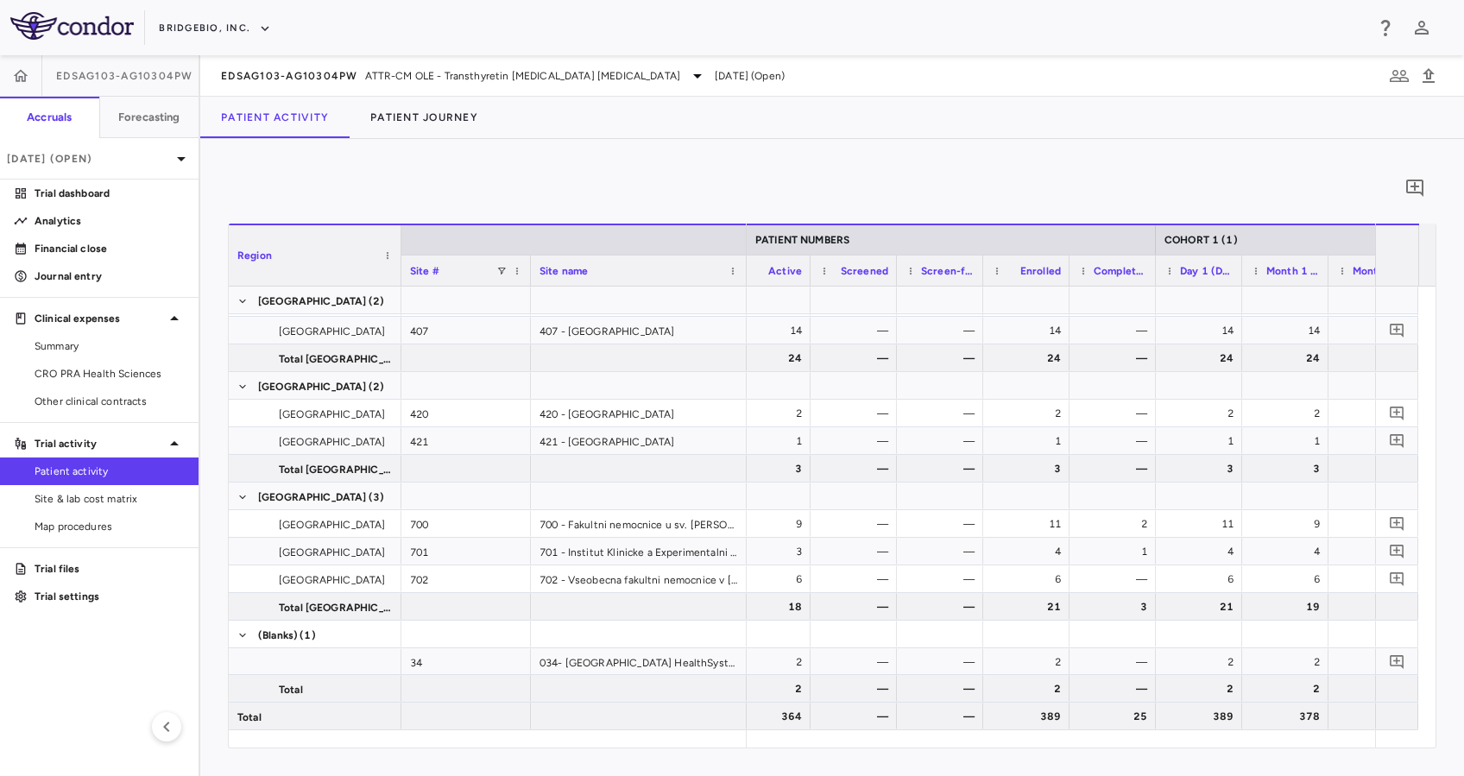
scroll to position [0, 635]
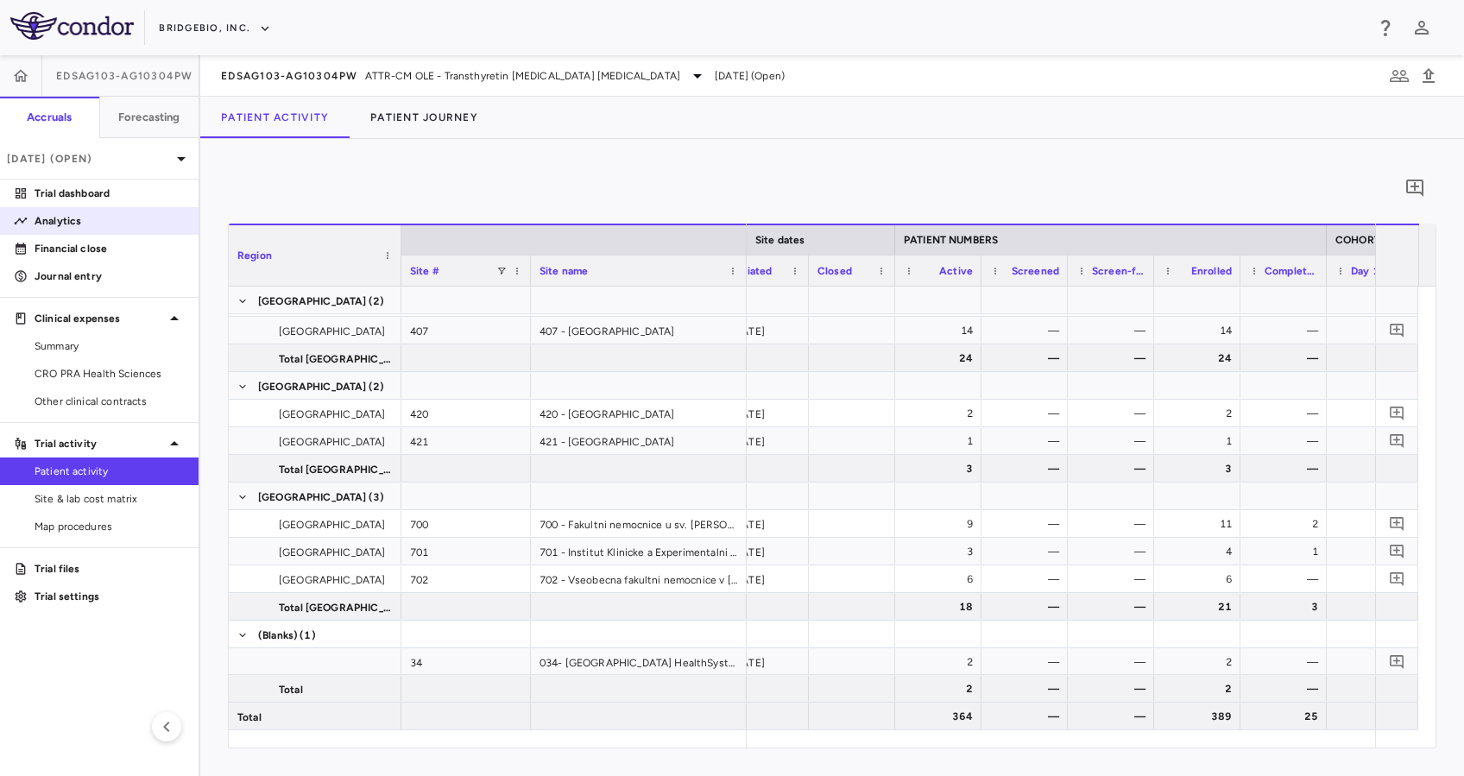
click at [48, 215] on p "Analytics" at bounding box center [110, 221] width 150 height 16
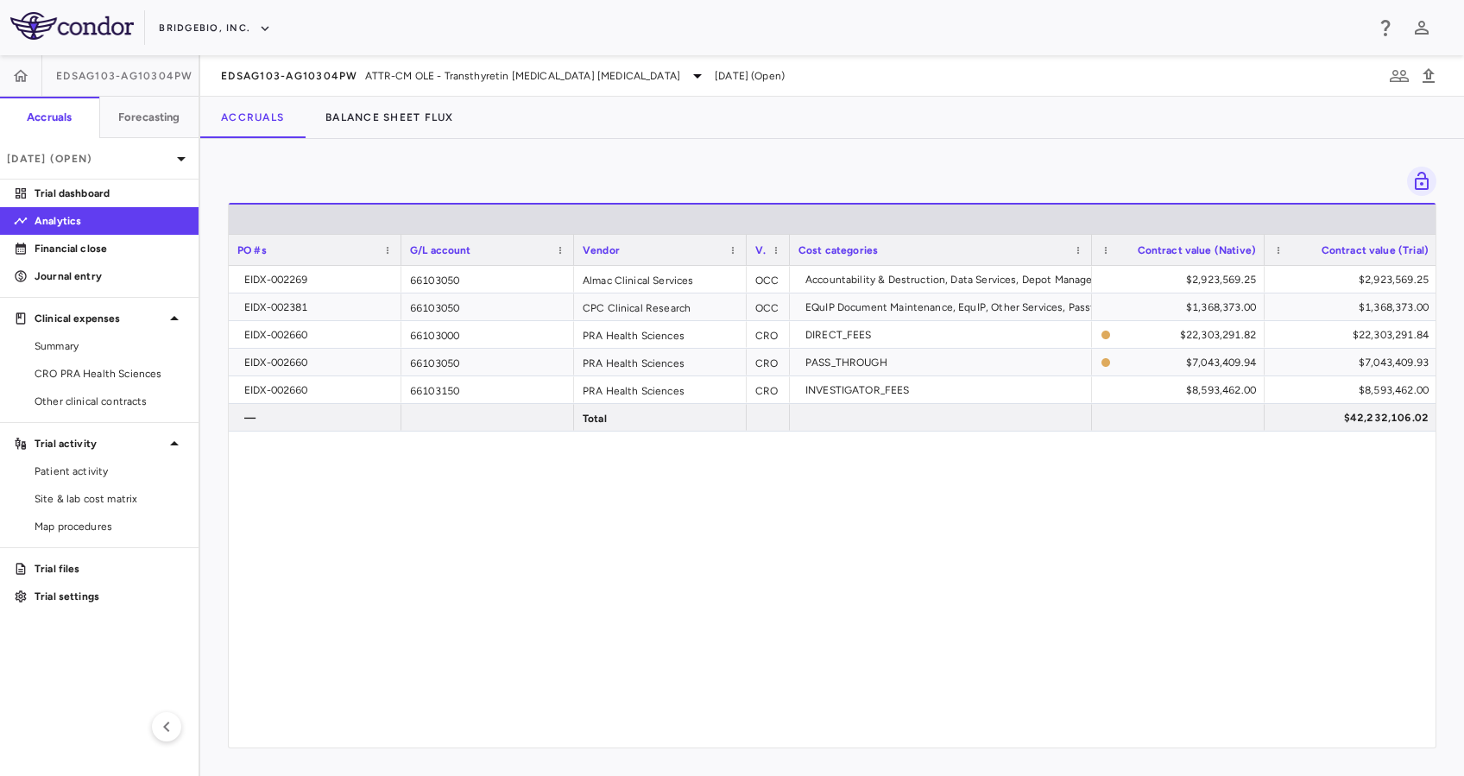
click at [285, 529] on div "EIDX-002269 66103050 Almac Clinical Services OCC Accountability & Destruction, …" at bounding box center [832, 498] width 1207 height 464
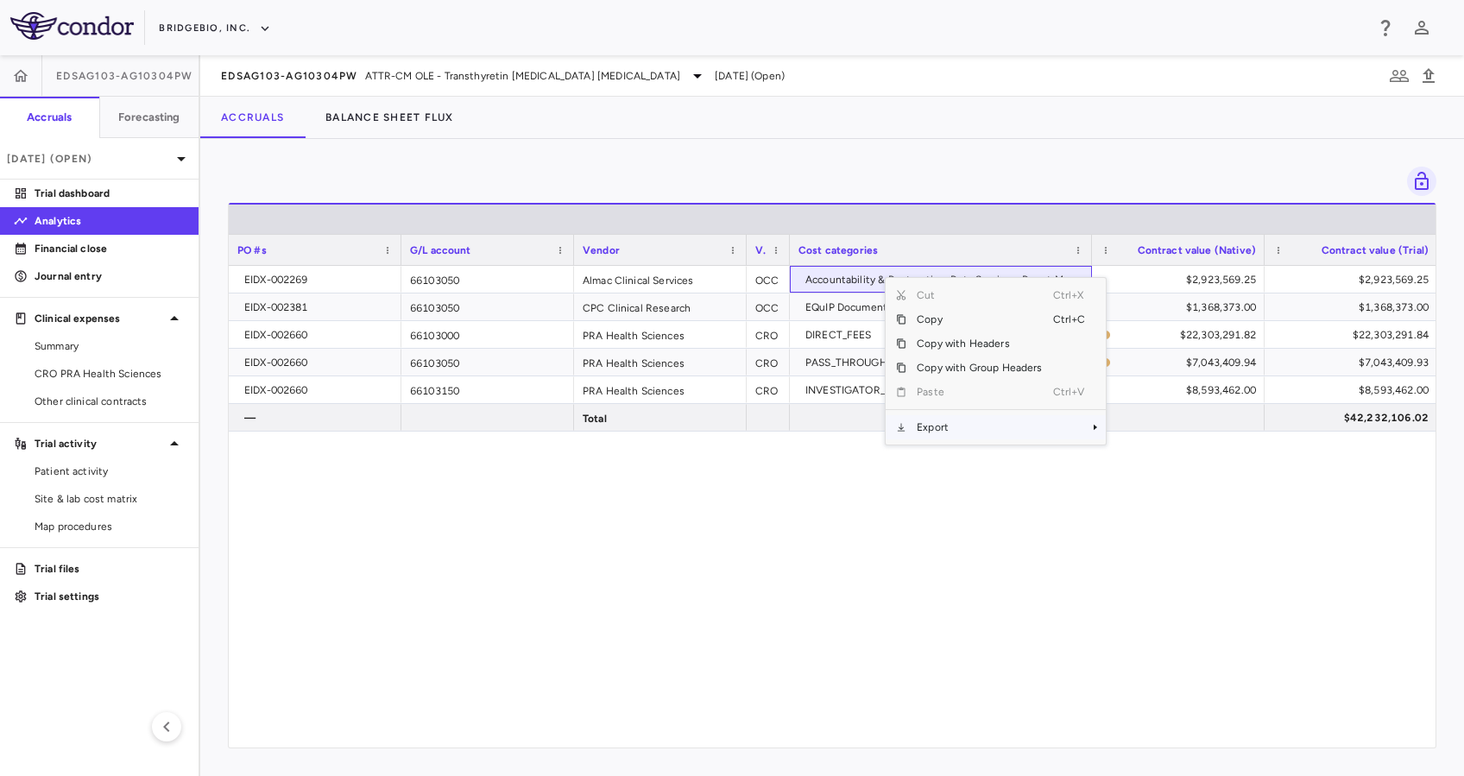
click at [1036, 425] on span "Export" at bounding box center [979, 427] width 146 height 24
click at [1145, 455] on span "Excel Export" at bounding box center [1163, 457] width 81 height 24
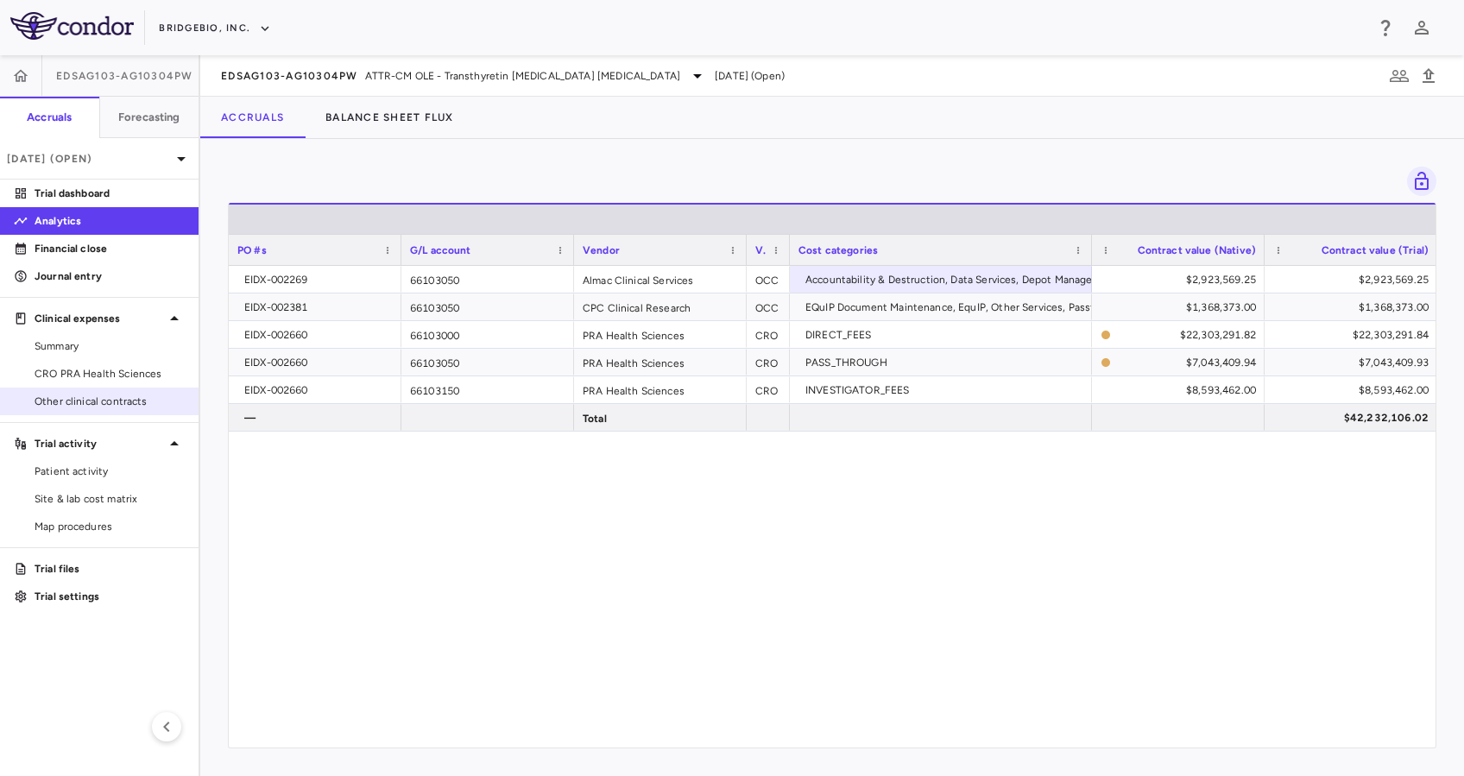
drag, startPoint x: 124, startPoint y: 396, endPoint x: 149, endPoint y: 394, distance: 25.2
click at [124, 395] on span "Other clinical contracts" at bounding box center [110, 402] width 150 height 16
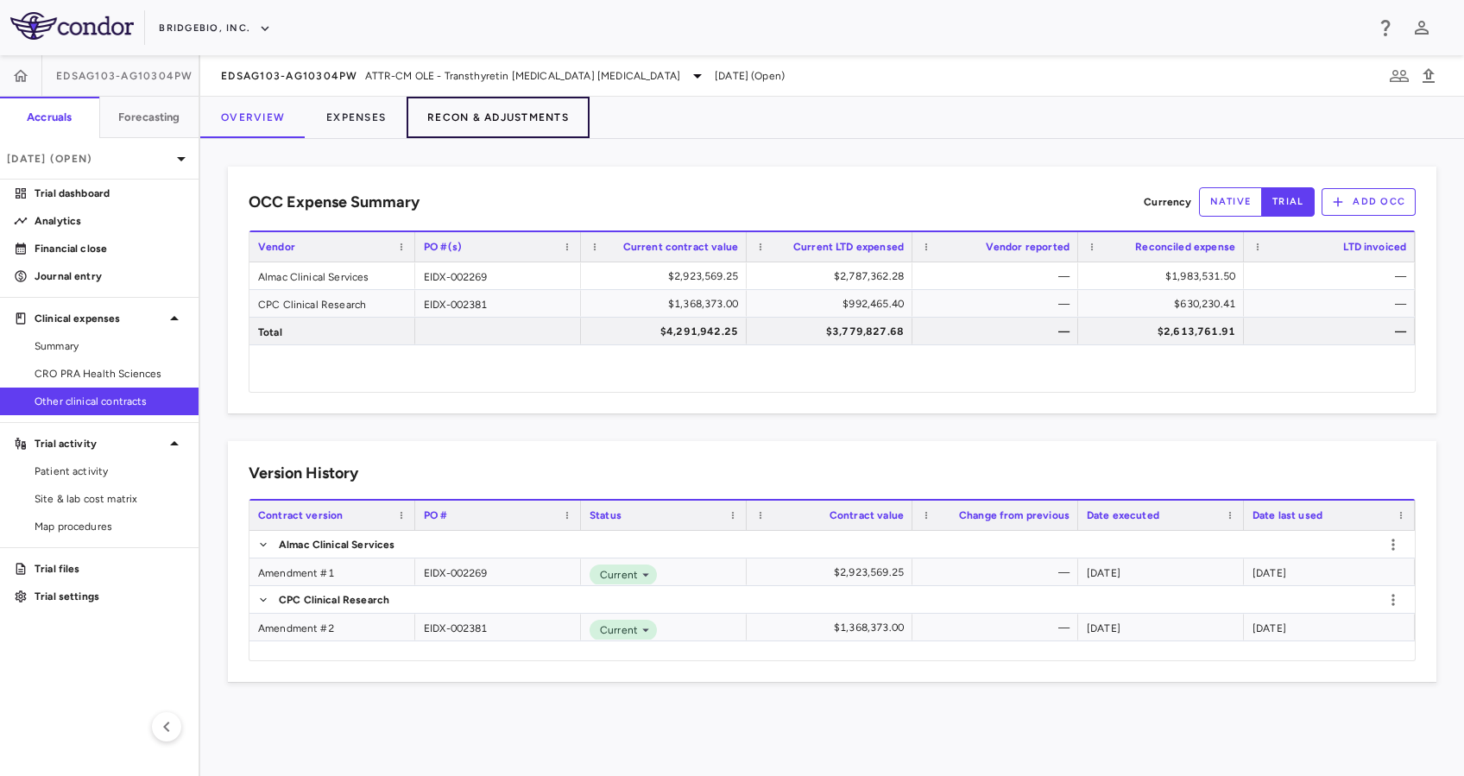
click at [463, 117] on button "Recon & Adjustments" at bounding box center [498, 117] width 183 height 41
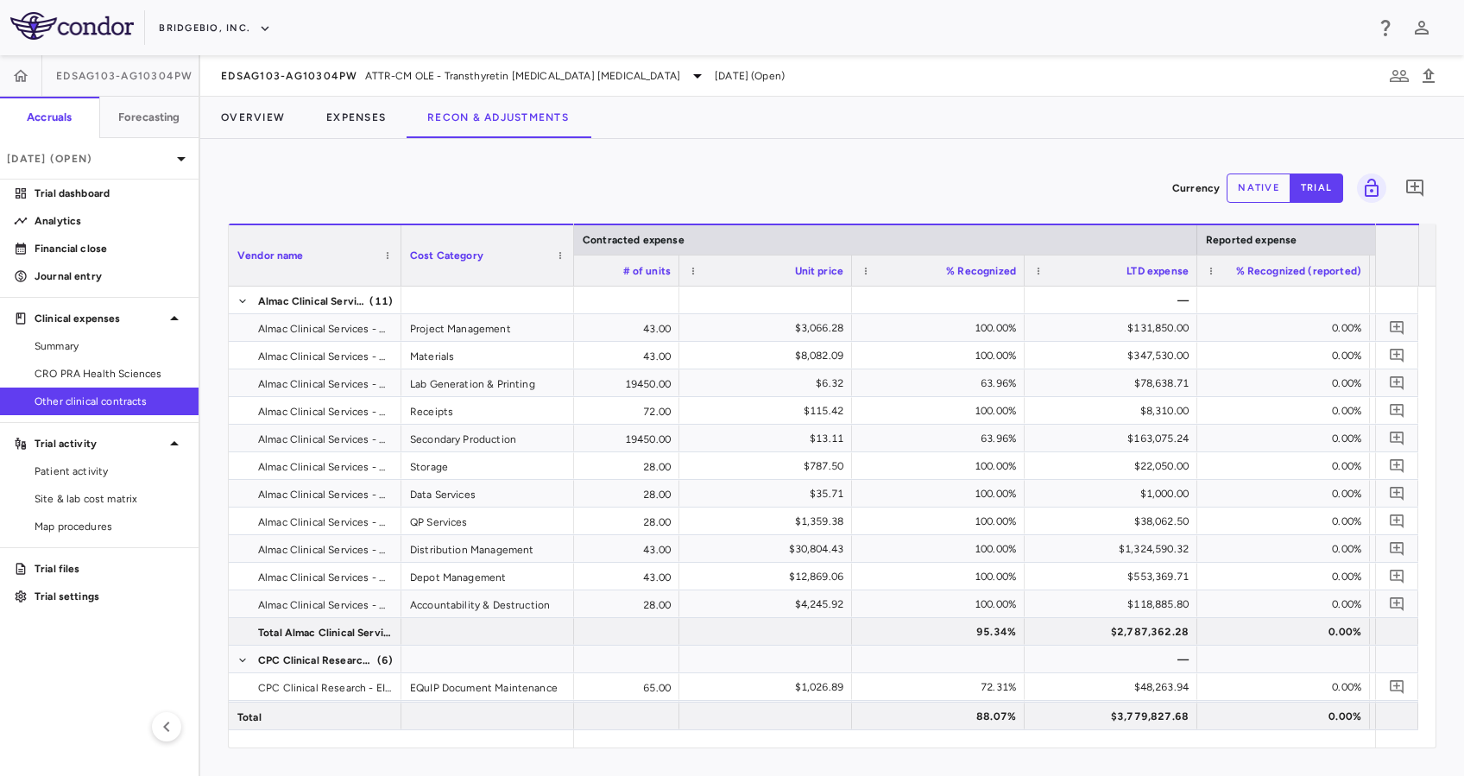
scroll to position [0, 2307]
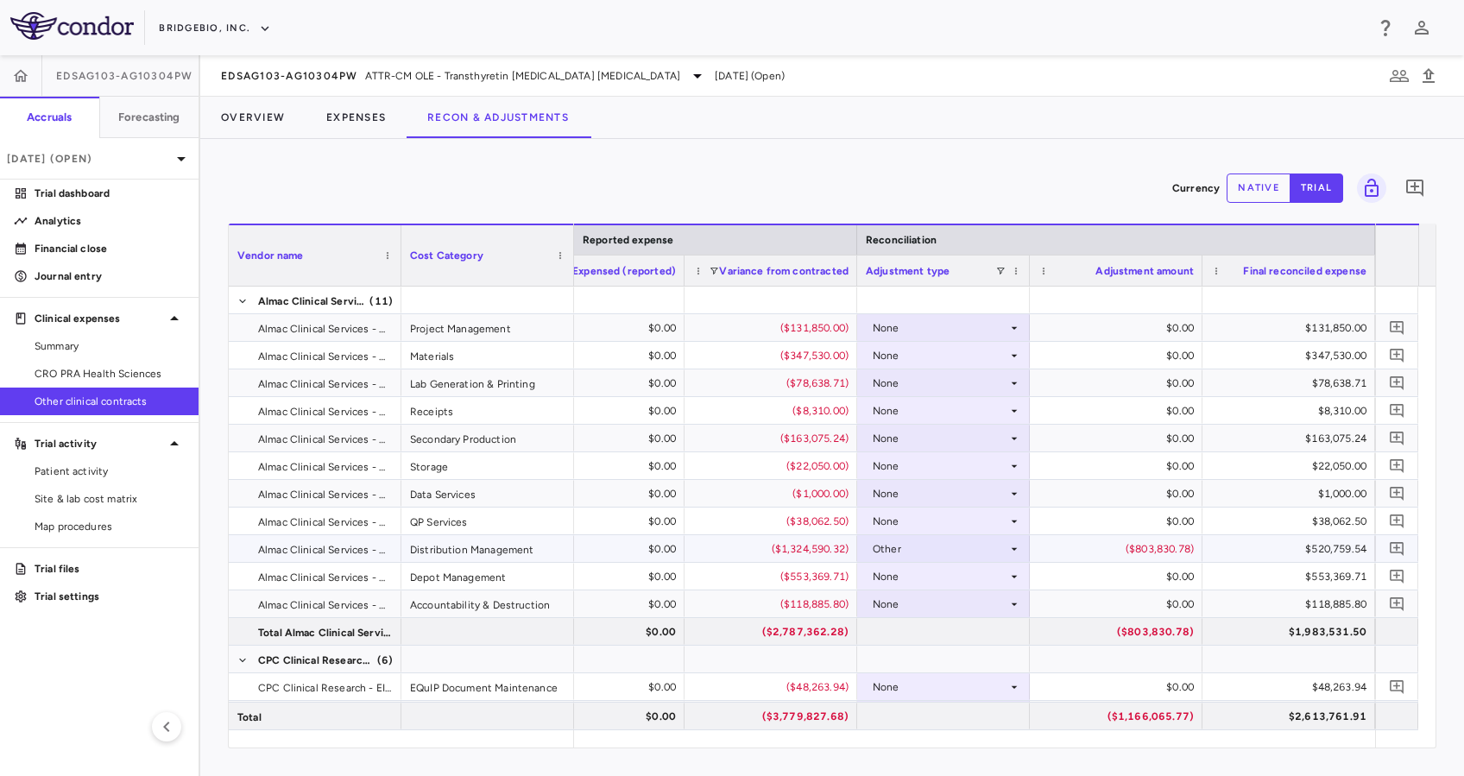
click at [1006, 546] on div "Other" at bounding box center [940, 549] width 135 height 28
click at [963, 580] on li "None" at bounding box center [943, 581] width 171 height 26
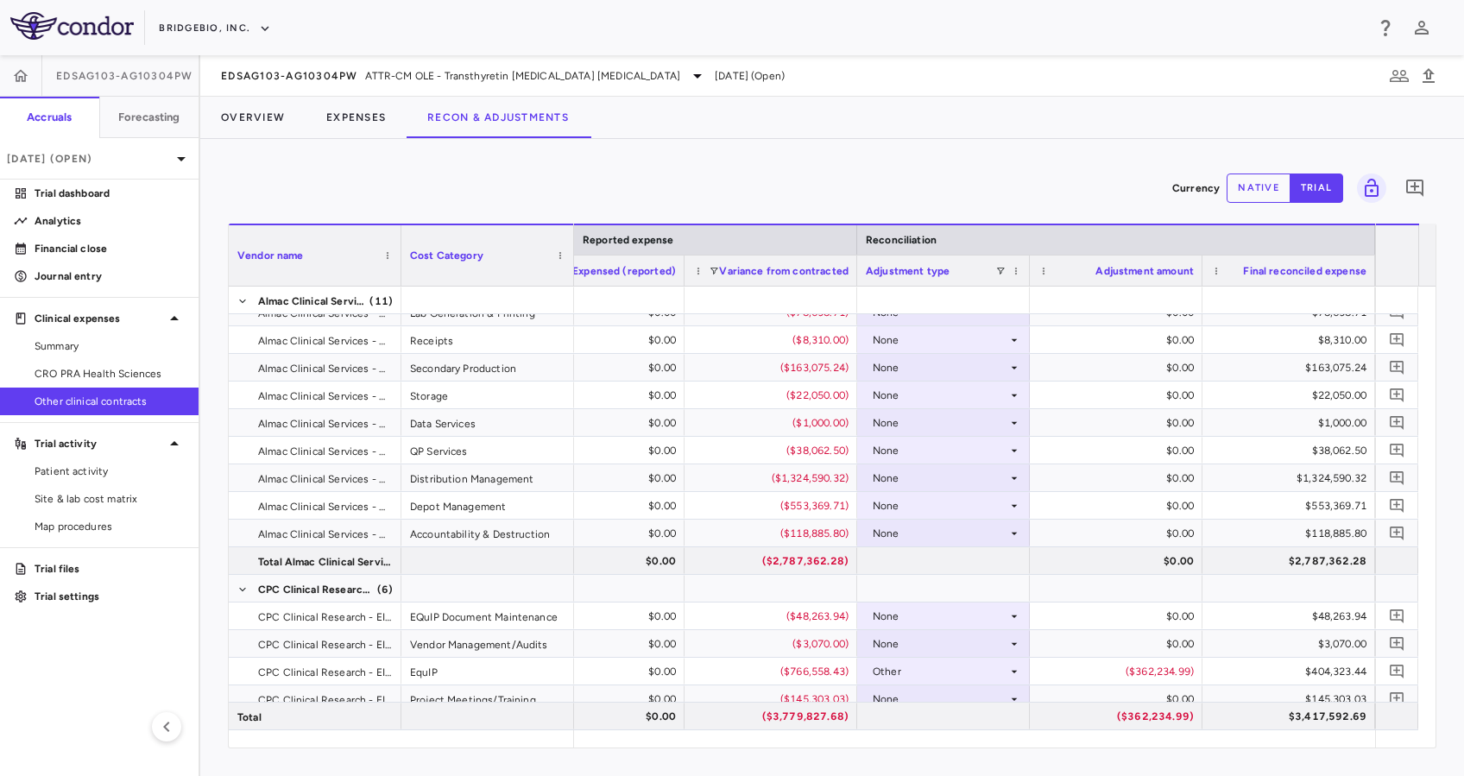
scroll to position [117, 0]
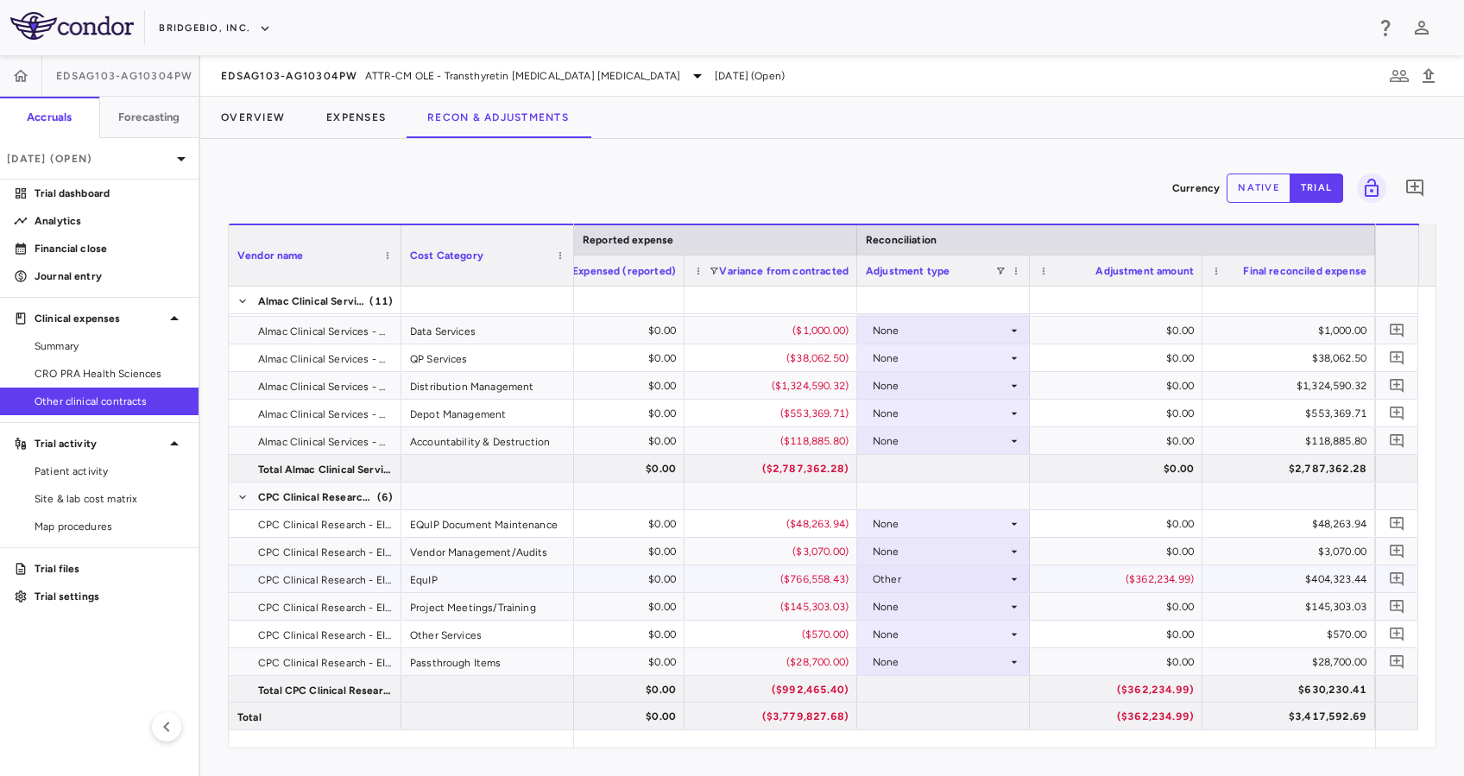
click at [1005, 583] on div "Other" at bounding box center [940, 579] width 135 height 28
click at [983, 613] on li "None" at bounding box center [943, 611] width 171 height 26
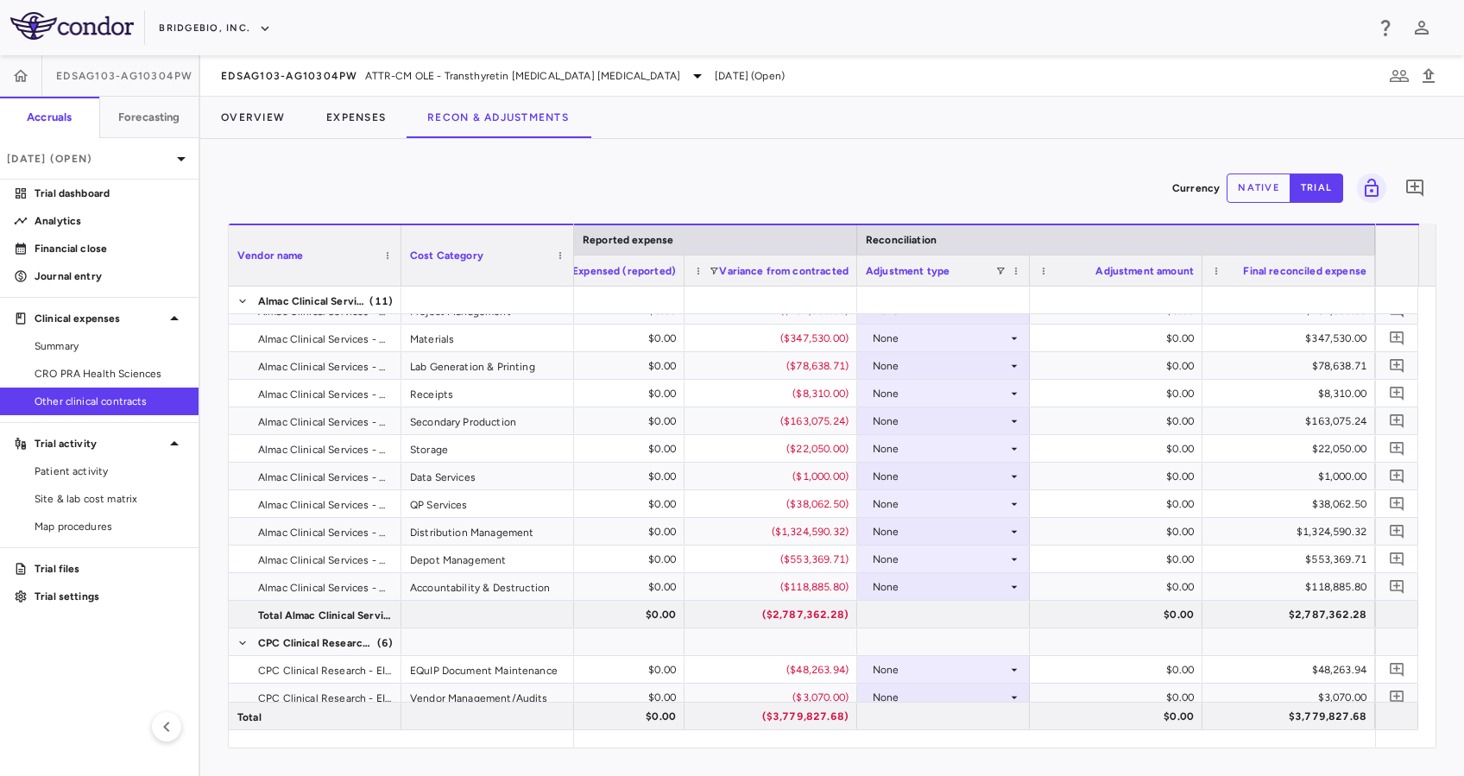
scroll to position [0, 0]
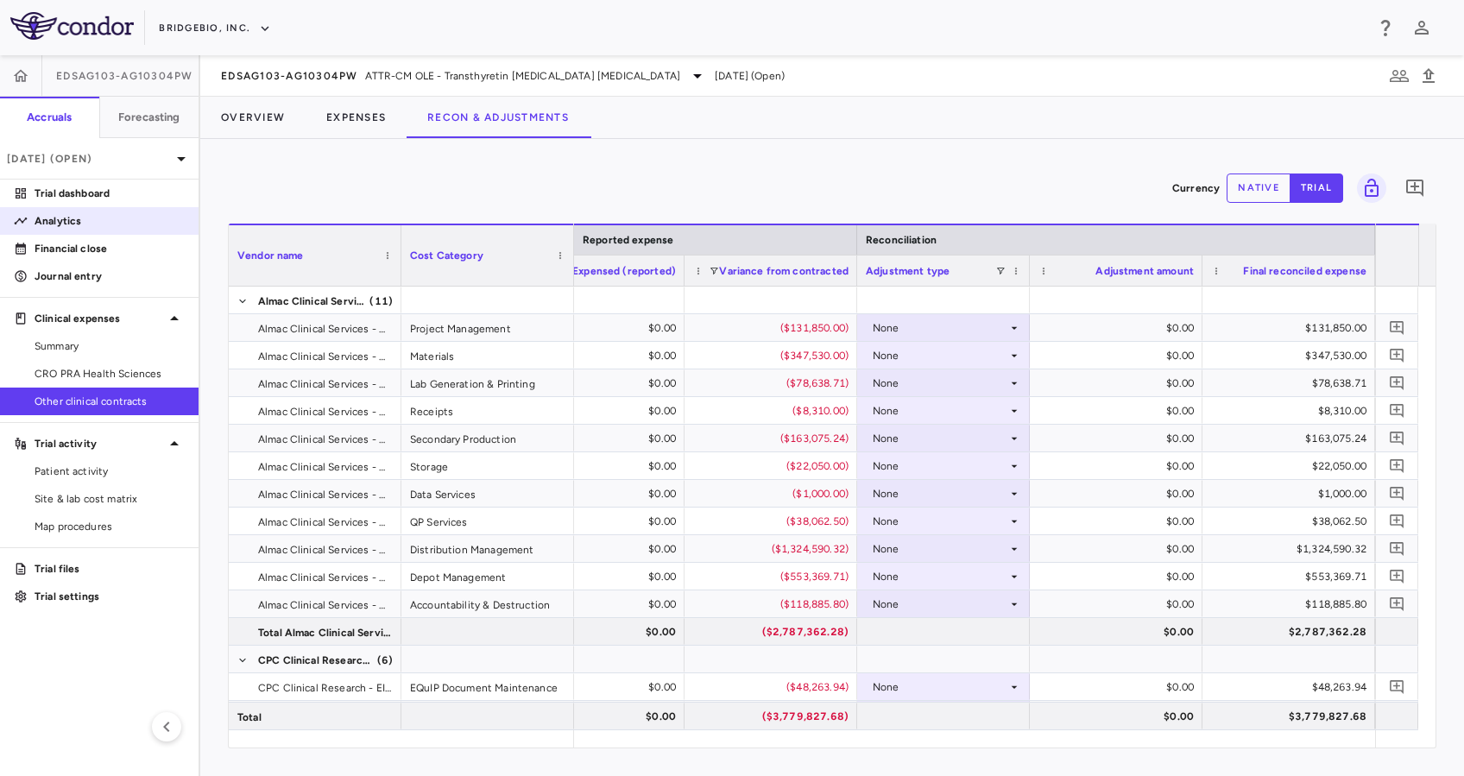
drag, startPoint x: 87, startPoint y: 218, endPoint x: 111, endPoint y: 225, distance: 24.3
click at [88, 218] on p "Analytics" at bounding box center [110, 221] width 150 height 16
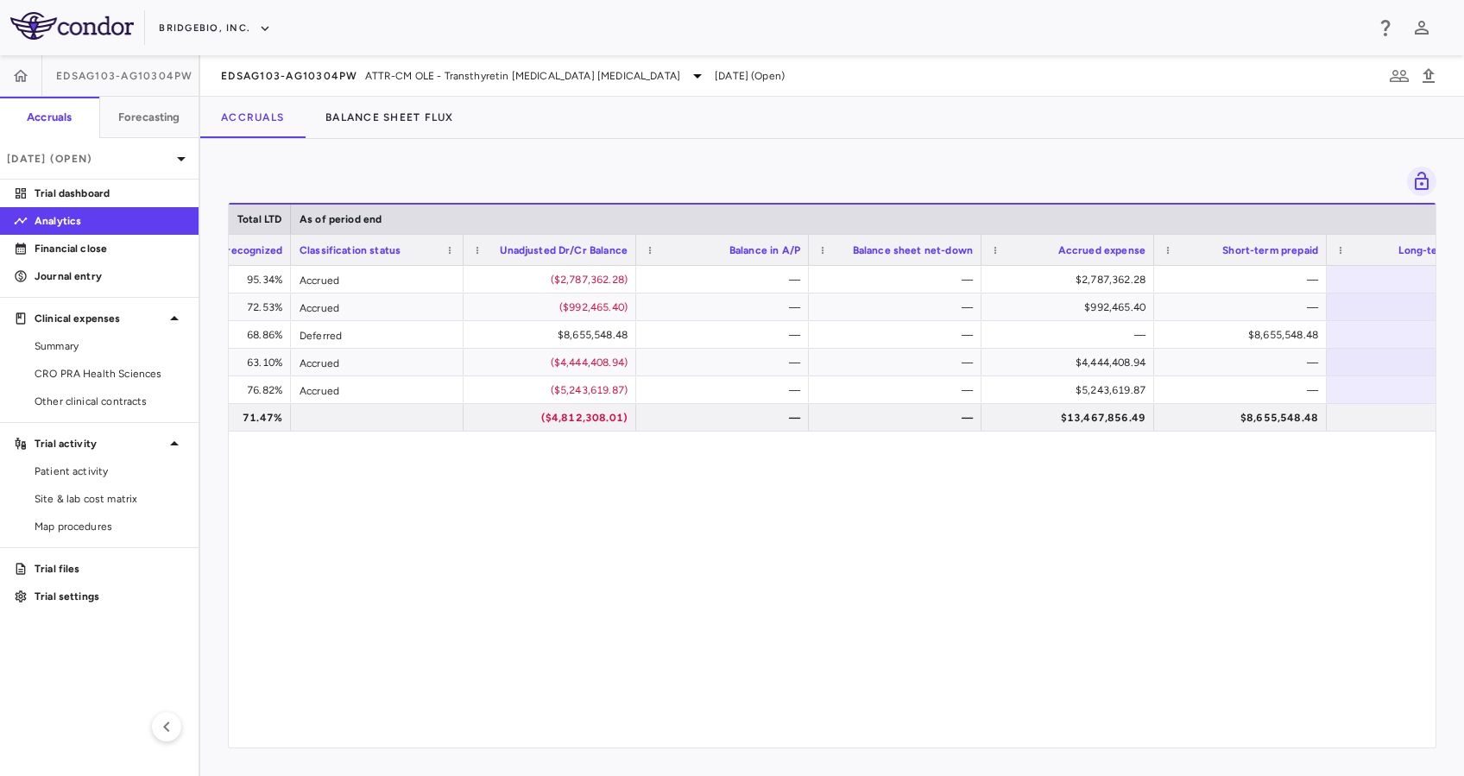
scroll to position [0, 1840]
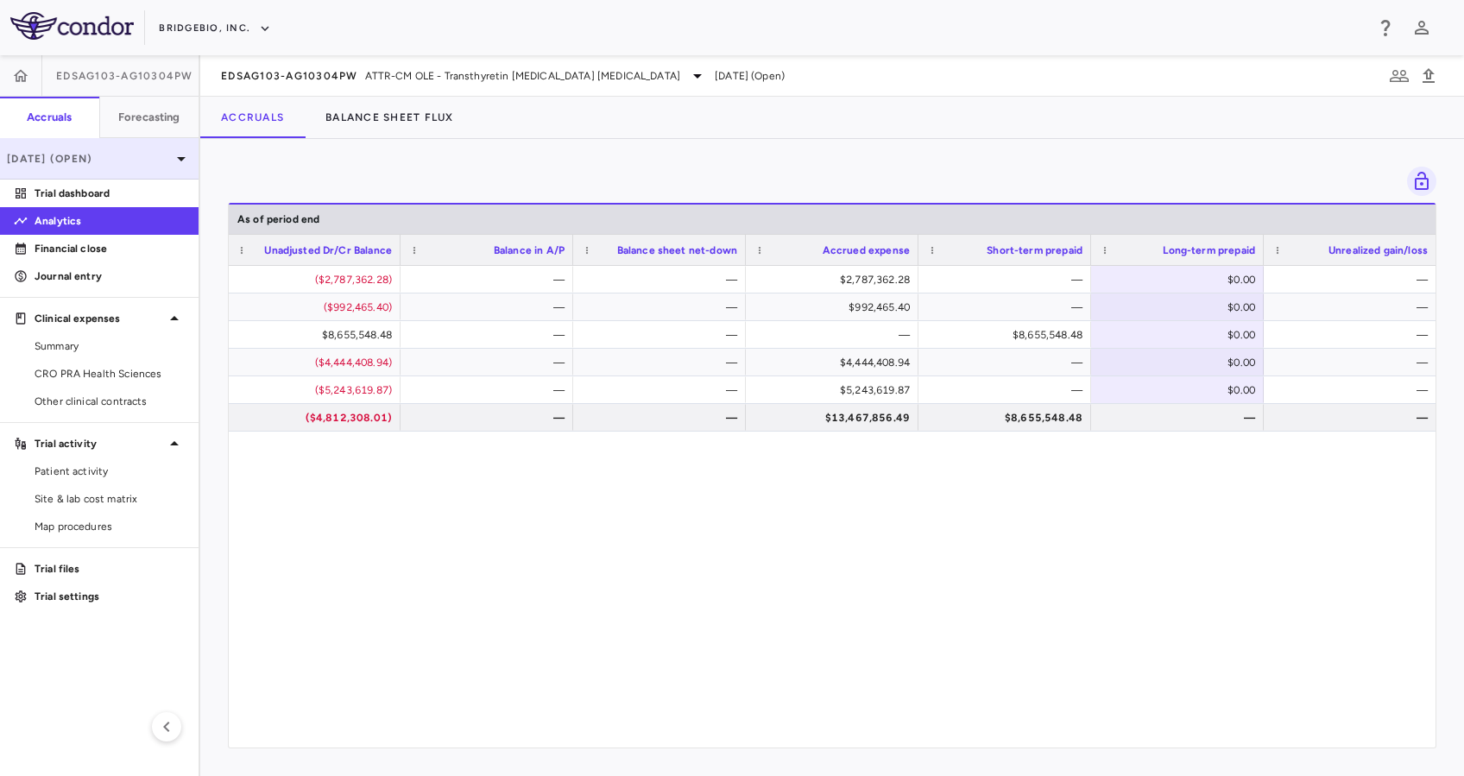
click at [173, 157] on icon at bounding box center [181, 158] width 21 height 21
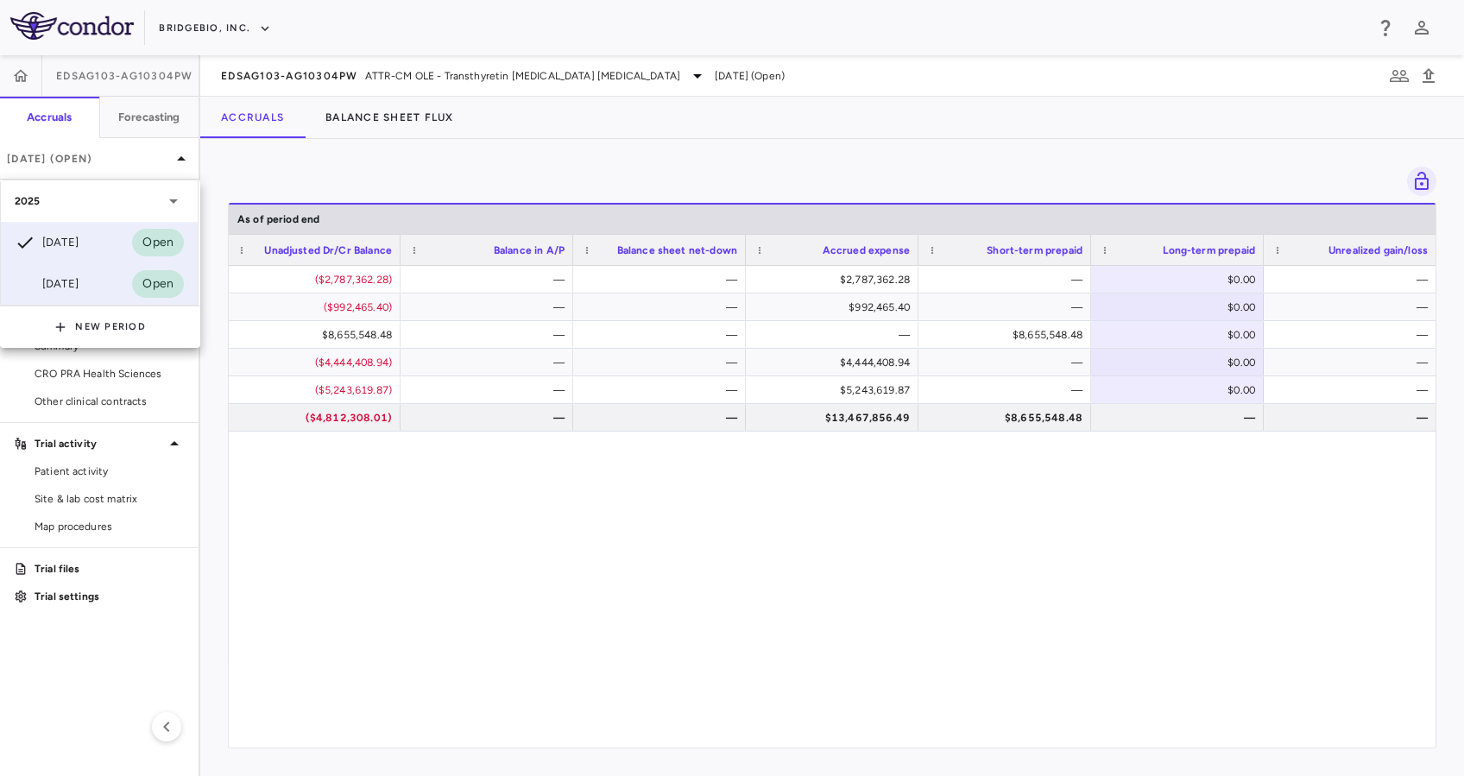
click at [92, 290] on div "[DATE] Open" at bounding box center [99, 283] width 197 height 41
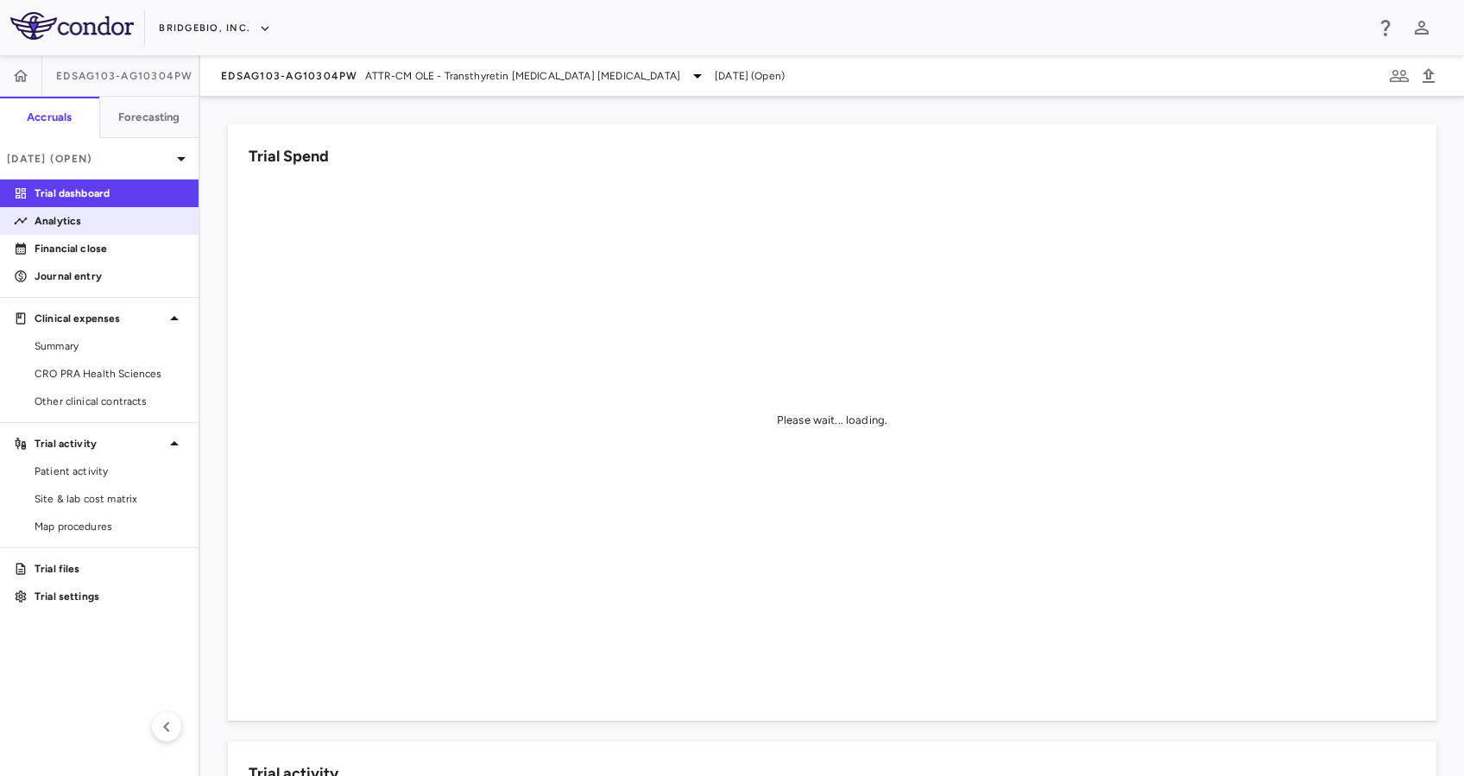
click at [100, 219] on p "Analytics" at bounding box center [110, 221] width 150 height 16
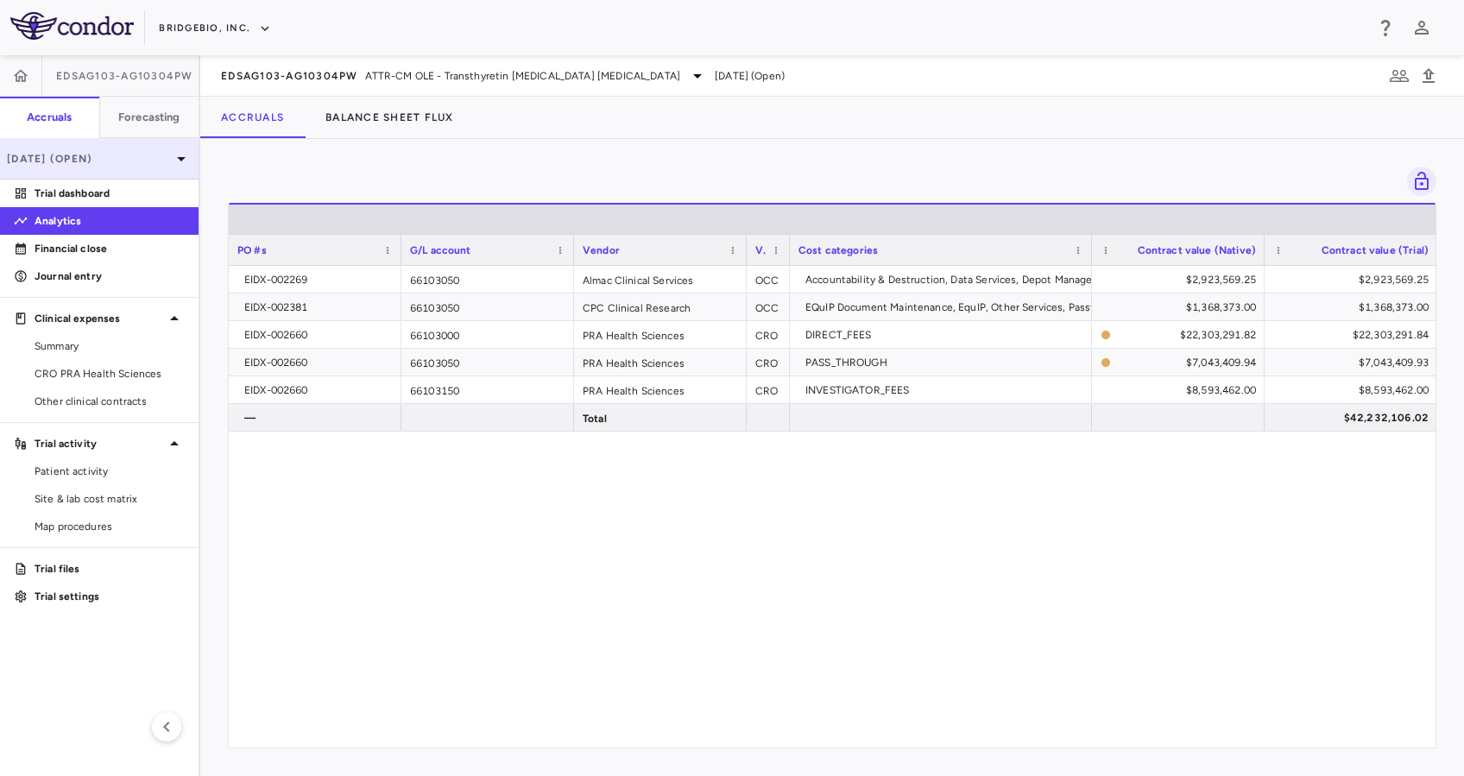
click at [173, 165] on icon at bounding box center [181, 158] width 21 height 21
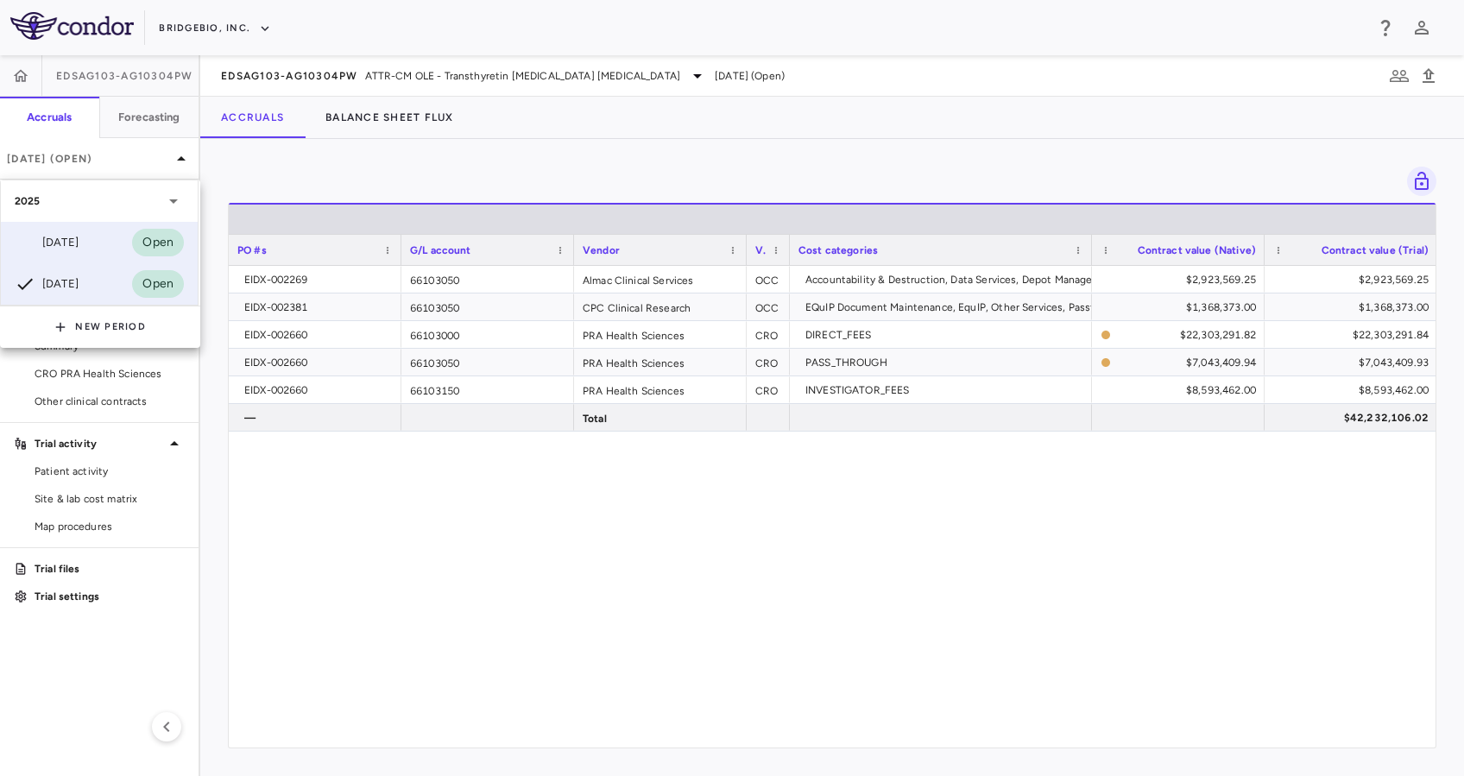
click at [101, 237] on div "[DATE] Open" at bounding box center [99, 242] width 197 height 41
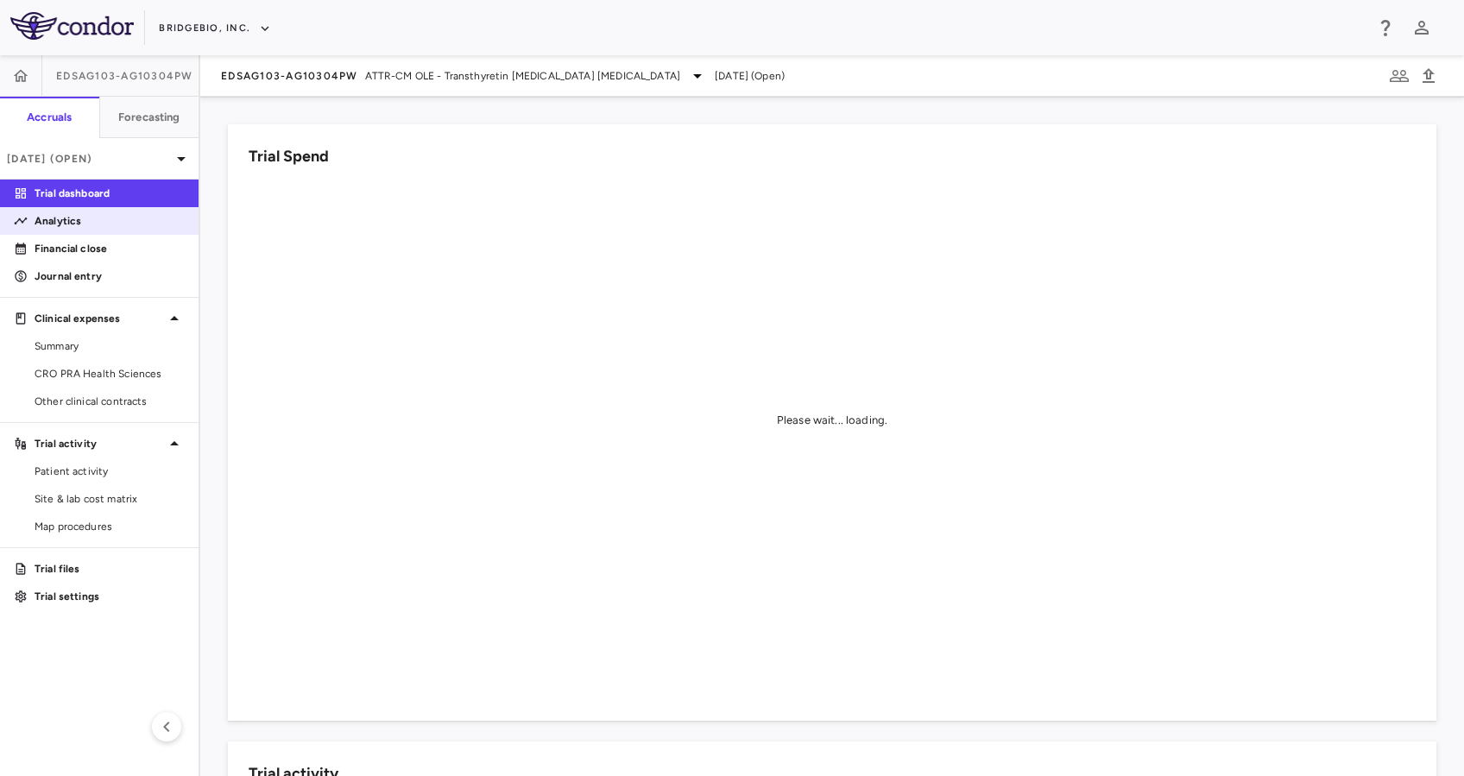
click at [116, 218] on p "Analytics" at bounding box center [110, 221] width 150 height 16
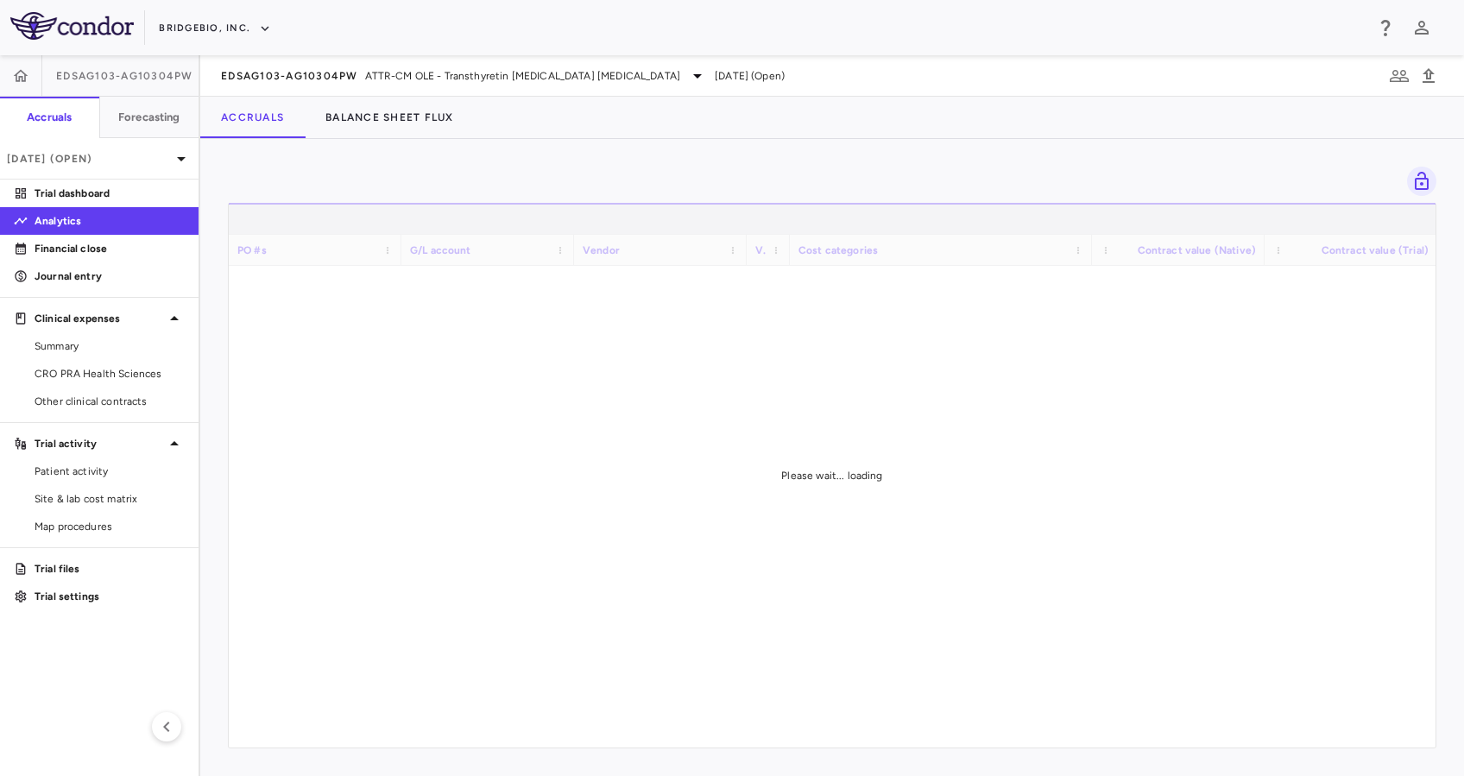
drag, startPoint x: 551, startPoint y: 740, endPoint x: 617, endPoint y: 746, distance: 66.8
click at [617, 746] on div "Please wait... loading" at bounding box center [832, 475] width 1207 height 545
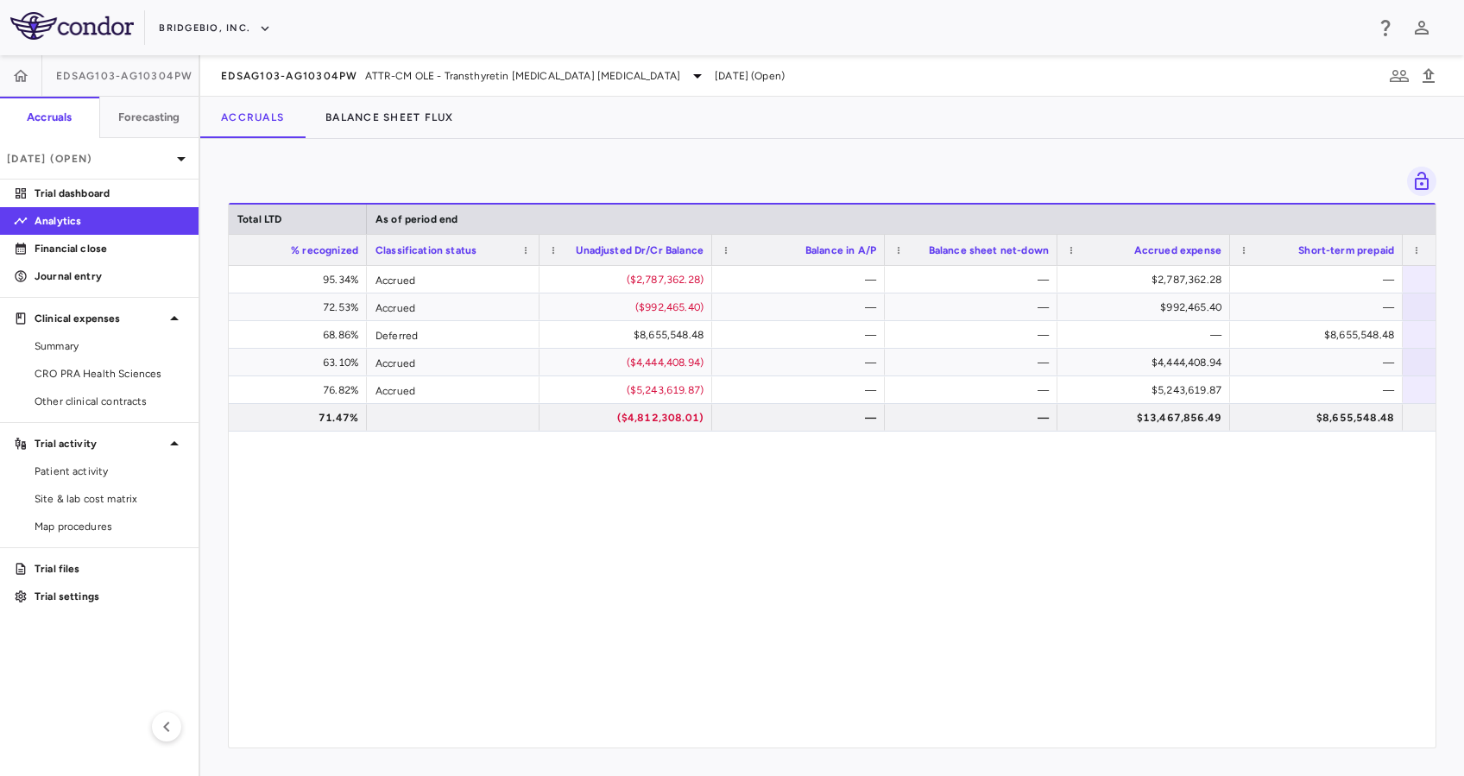
scroll to position [0, 2073]
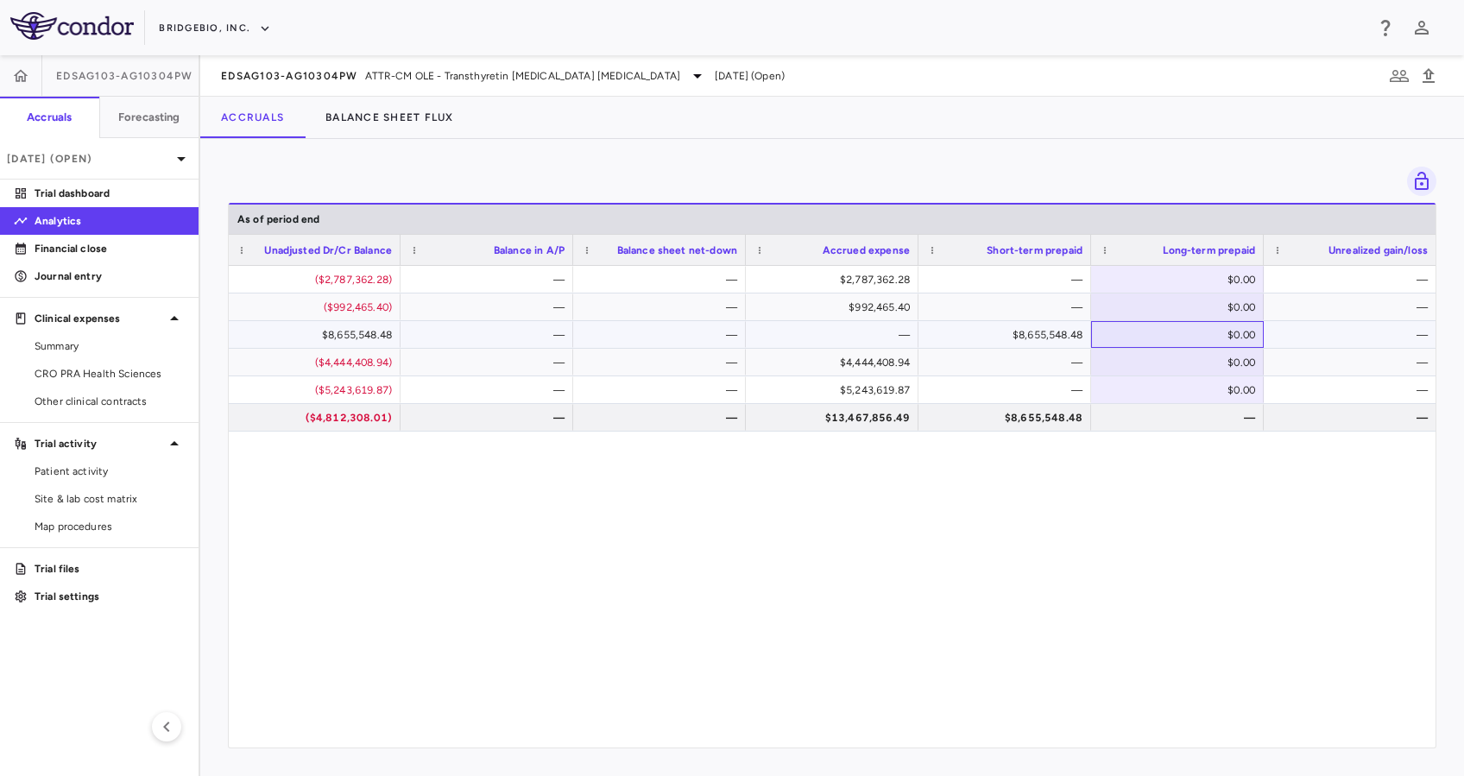
click at [1234, 338] on div "$0.00" at bounding box center [1181, 335] width 148 height 28
type input "**********"
click at [1194, 369] on div "$0.00" at bounding box center [1181, 363] width 148 height 28
click at [1200, 366] on div "$0.00" at bounding box center [1181, 363] width 148 height 28
type input "*********"
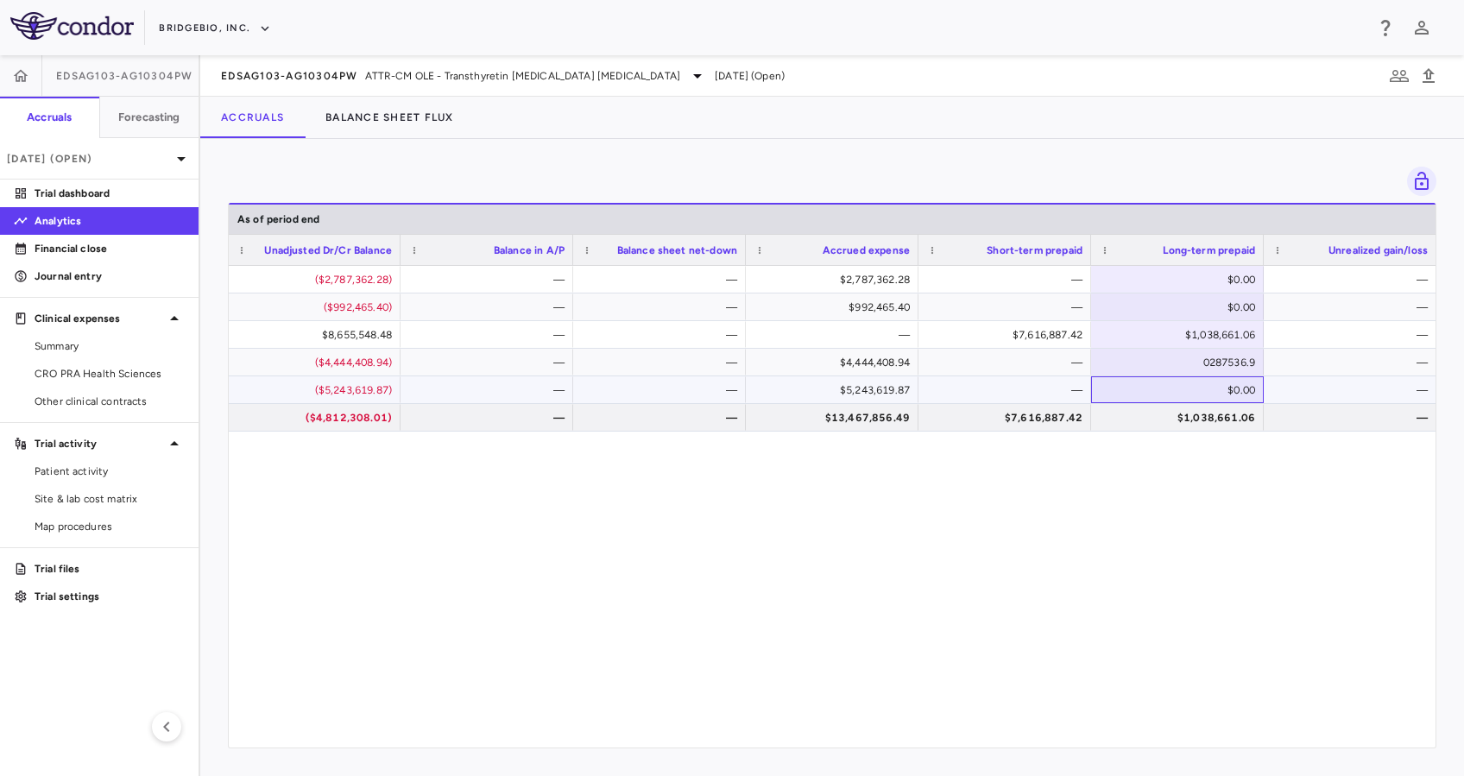
click at [1200, 388] on div "$0.00" at bounding box center [1181, 390] width 148 height 28
click at [1208, 387] on div "$0.00" at bounding box center [1181, 390] width 148 height 28
type input "**********"
click at [1203, 445] on div "**********" at bounding box center [832, 498] width 1207 height 464
click at [1159, 294] on div "$0.00" at bounding box center [1177, 307] width 173 height 27
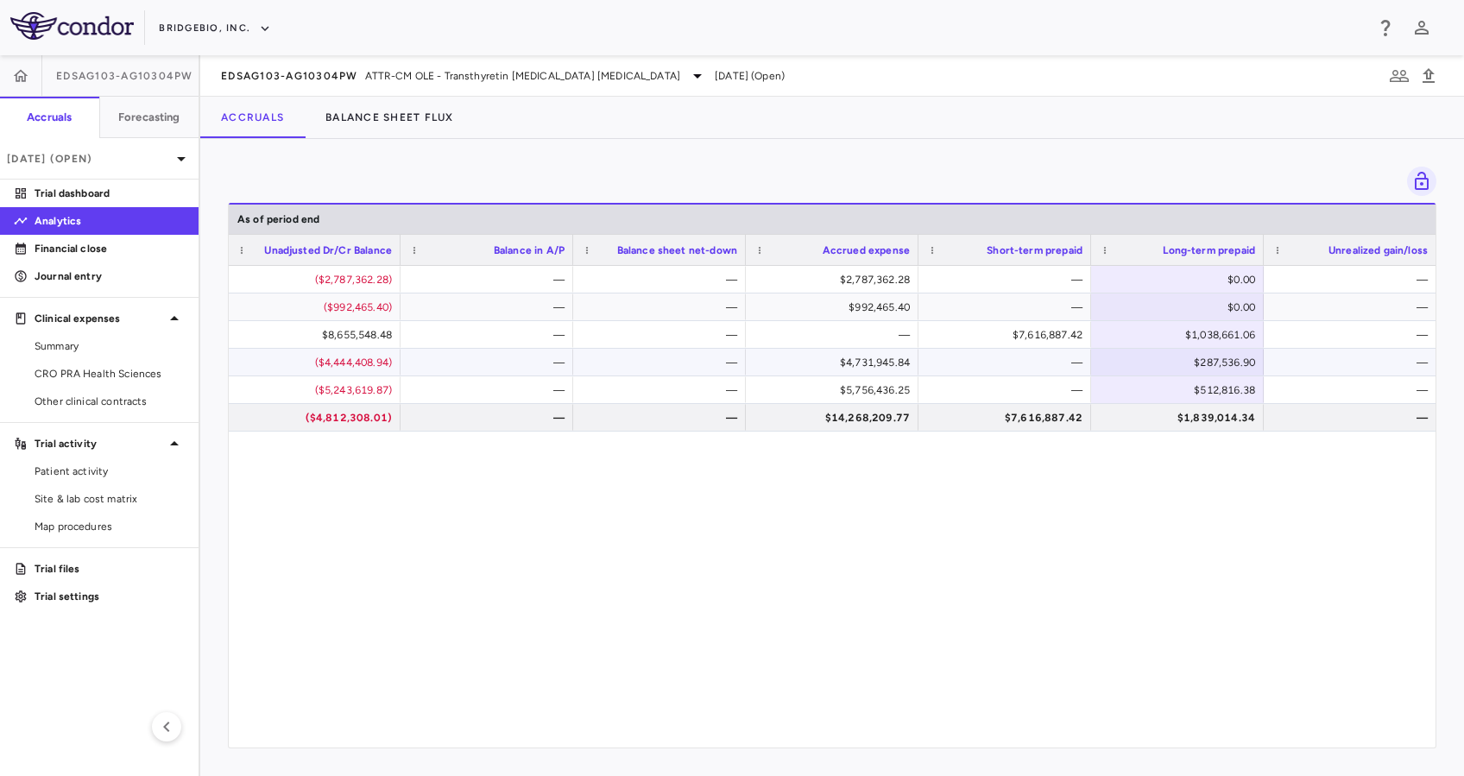
click at [1016, 363] on div "—" at bounding box center [1008, 363] width 148 height 28
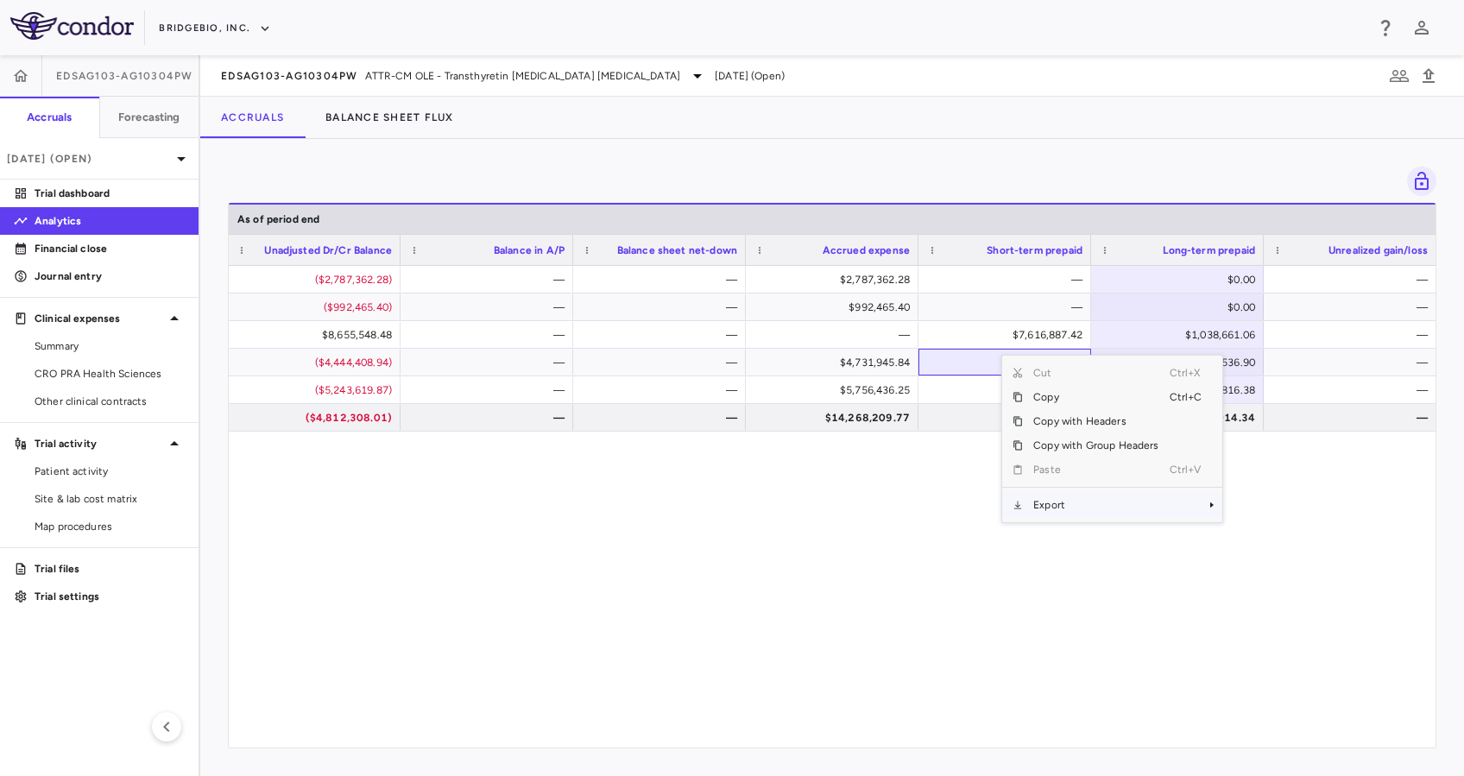
click at [1123, 496] on span "Export" at bounding box center [1096, 505] width 146 height 24
click at [1282, 530] on span "Excel Export" at bounding box center [1280, 535] width 81 height 24
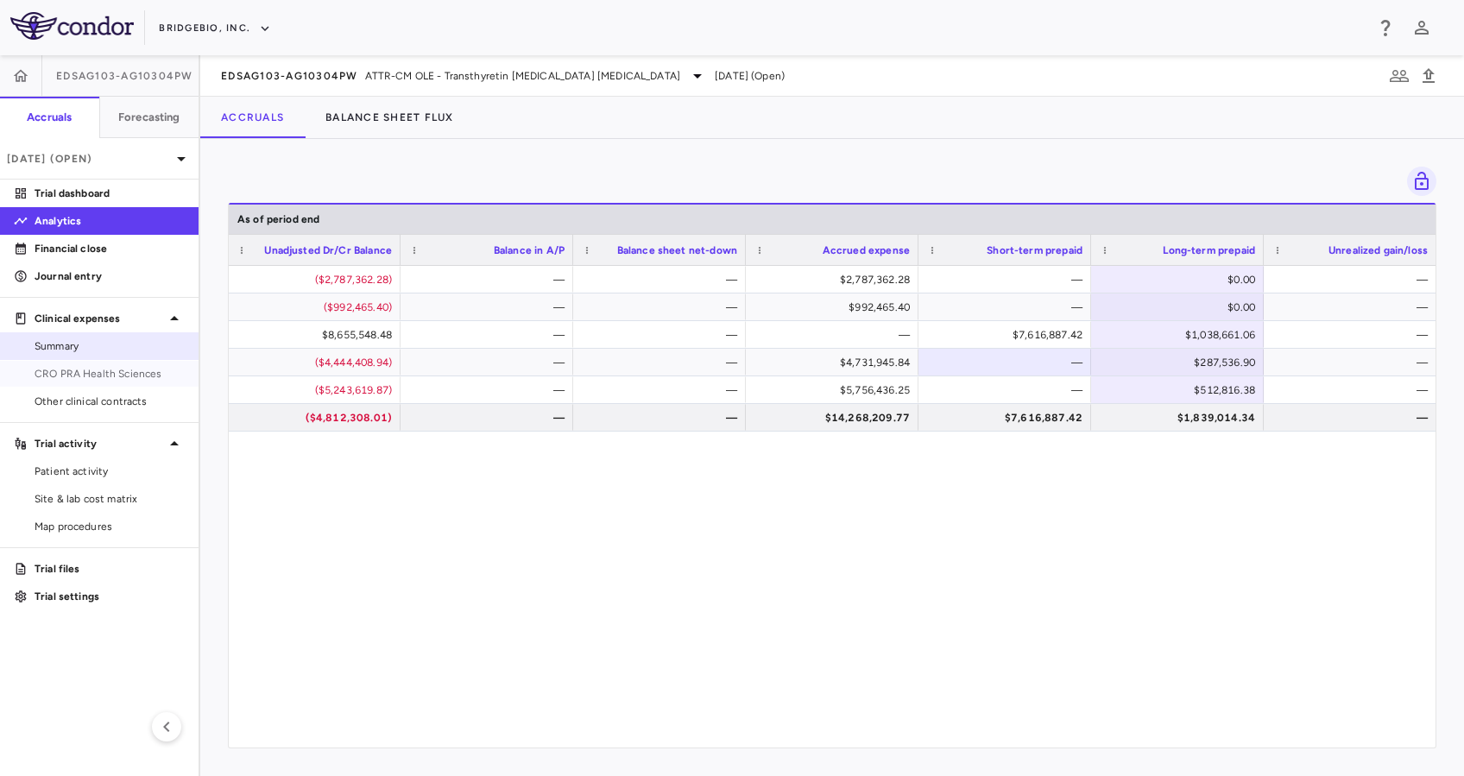
drag, startPoint x: 117, startPoint y: 363, endPoint x: 136, endPoint y: 346, distance: 24.4
click at [118, 363] on link "CRO PRA Health Sciences" at bounding box center [99, 374] width 199 height 26
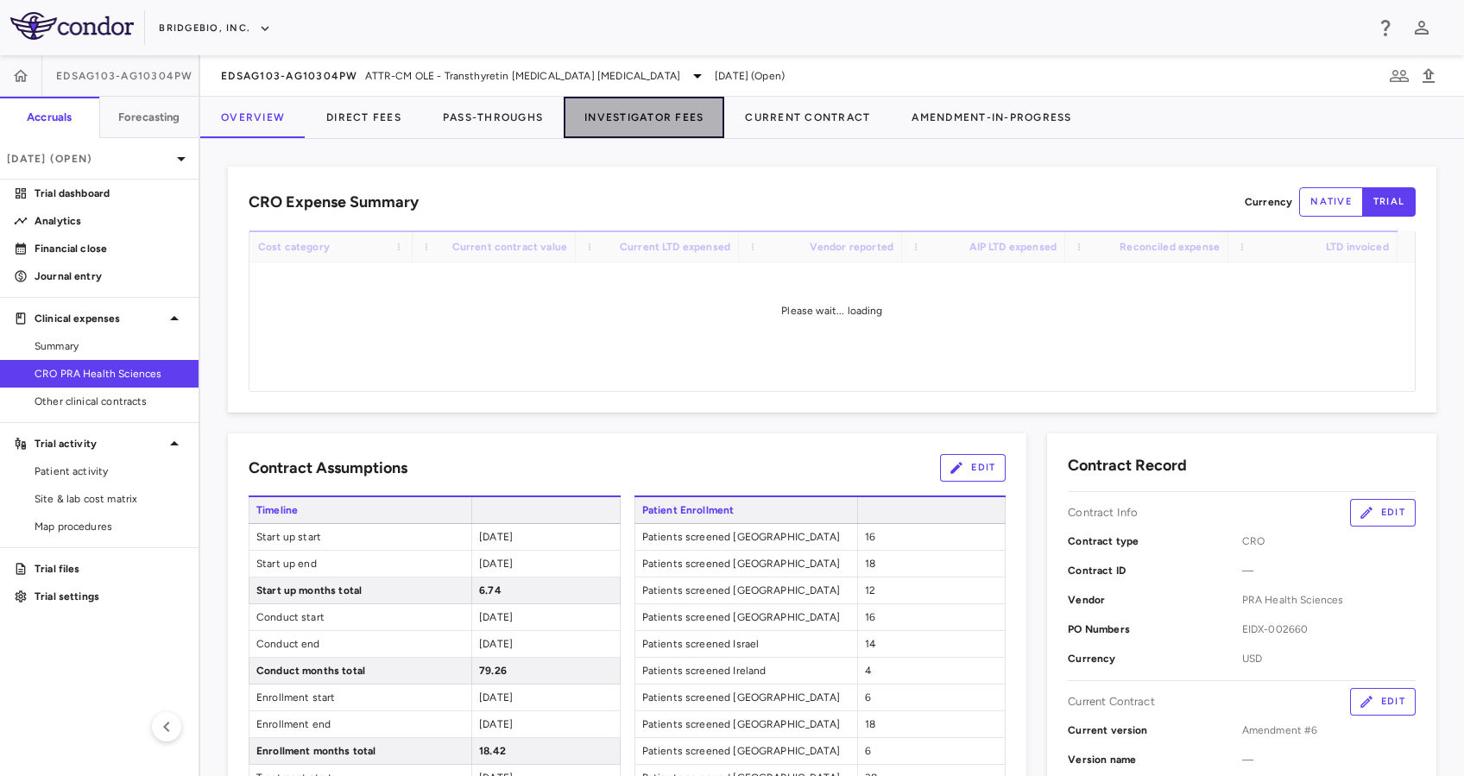
click at [613, 109] on button "Investigator Fees" at bounding box center [644, 117] width 161 height 41
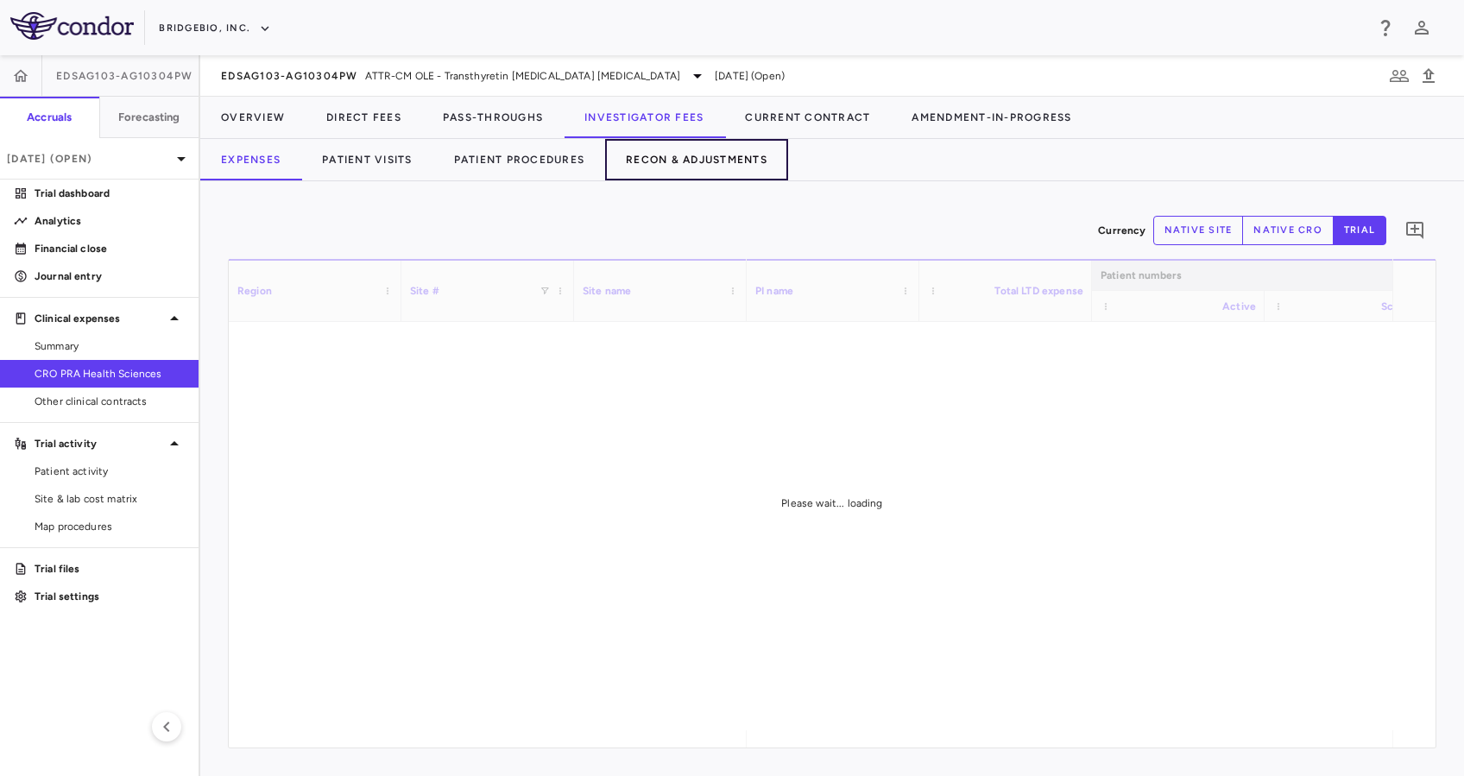
click at [728, 167] on button "Recon & Adjustments" at bounding box center [696, 159] width 183 height 41
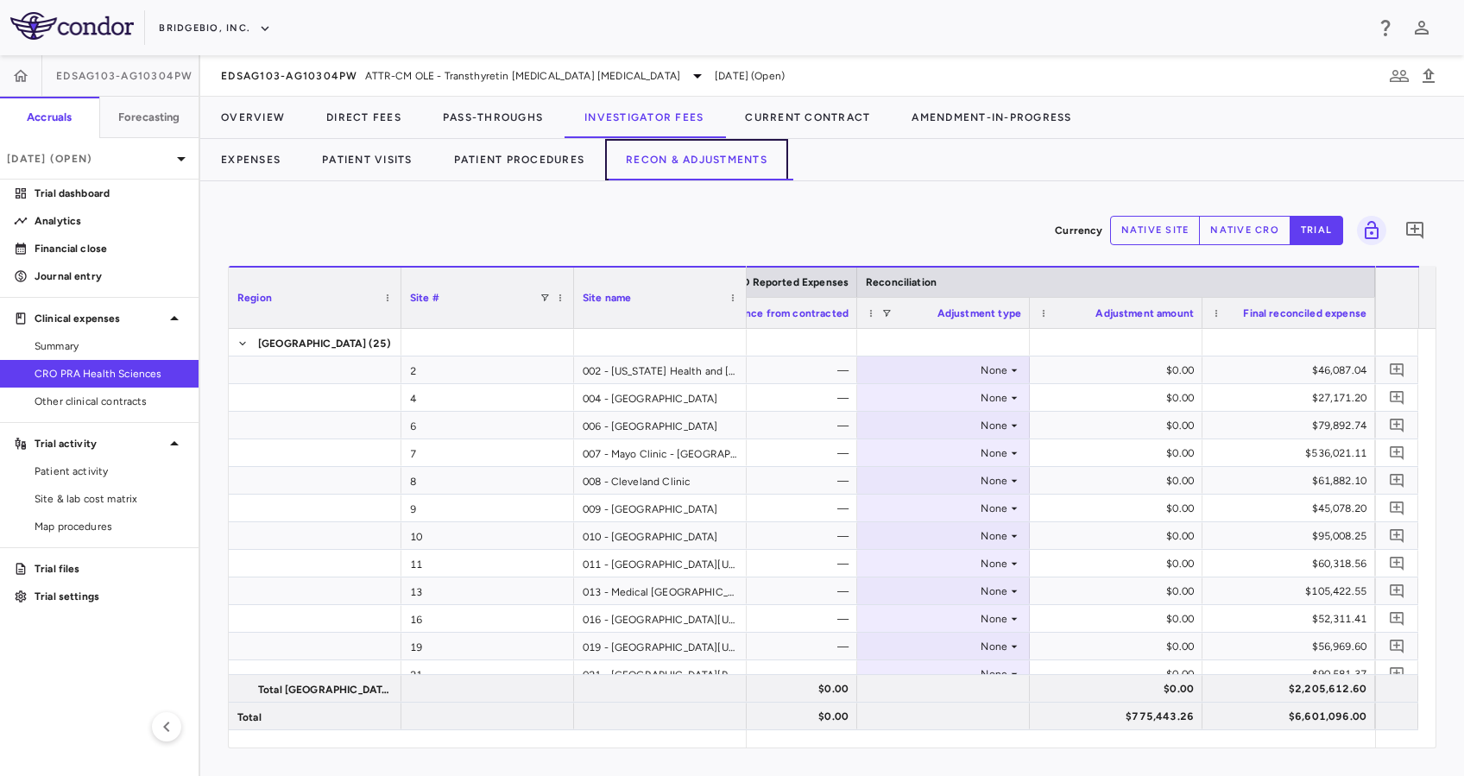
scroll to position [2775, 0]
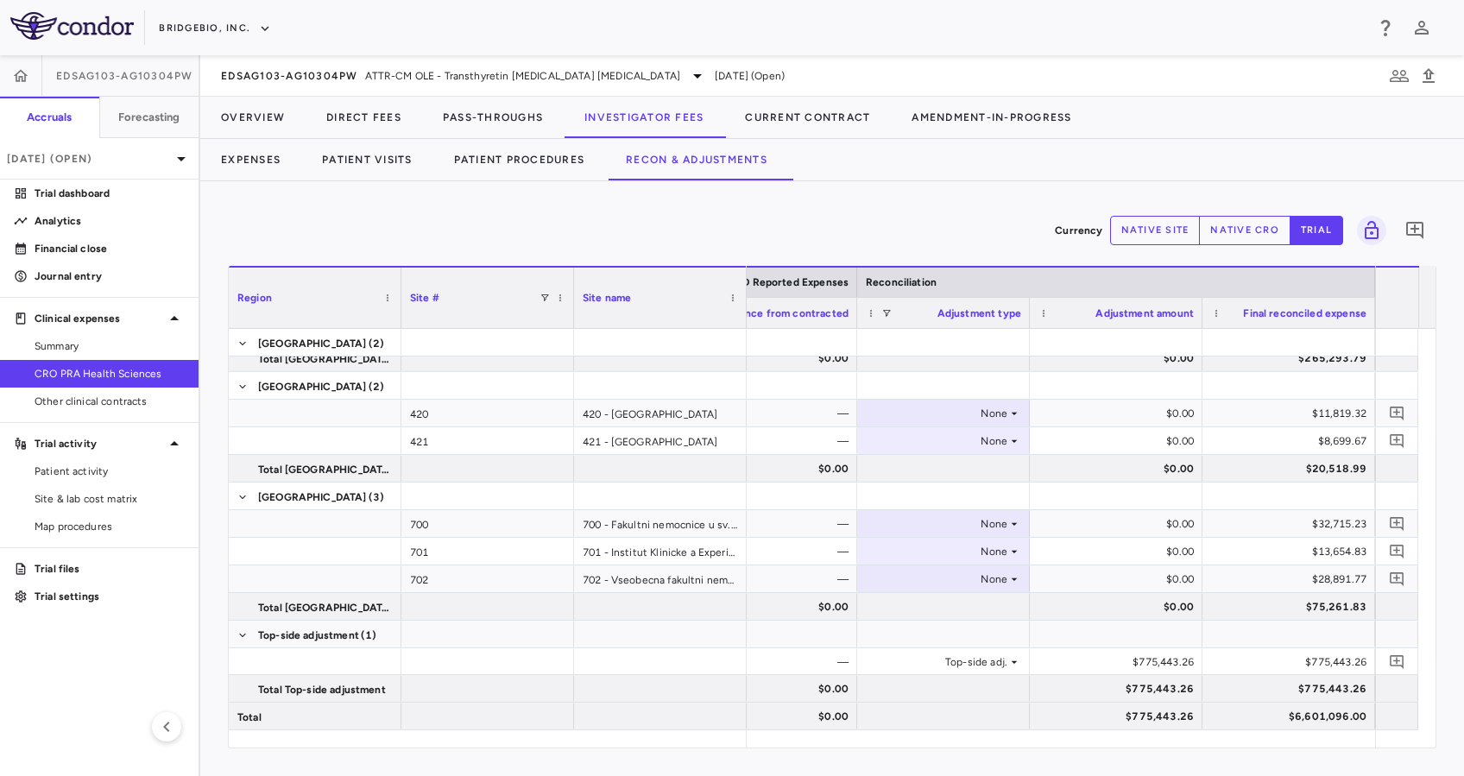
click at [1222, 224] on button "native cro" at bounding box center [1245, 230] width 92 height 29
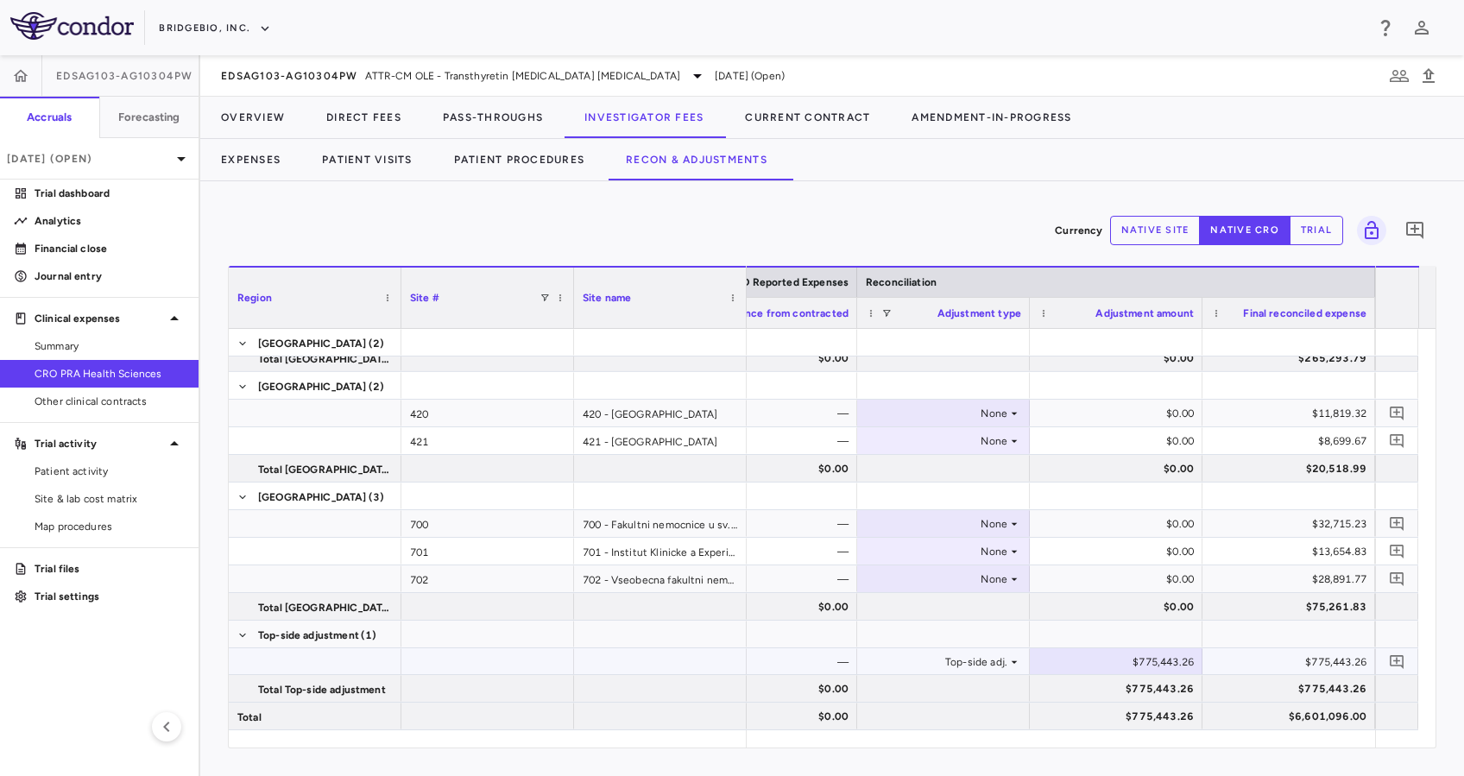
click at [1159, 652] on div "$775,443.26" at bounding box center [1119, 662] width 148 height 28
drag, startPoint x: 1100, startPoint y: 662, endPoint x: 1329, endPoint y: 661, distance: 228.8
click at [1329, 662] on div "— — Top-side adj. ​ ********* $775,443.26" at bounding box center [425, 662] width 1899 height 28
type input "*********"
click at [1252, 629] on div at bounding box center [1288, 634] width 155 height 25
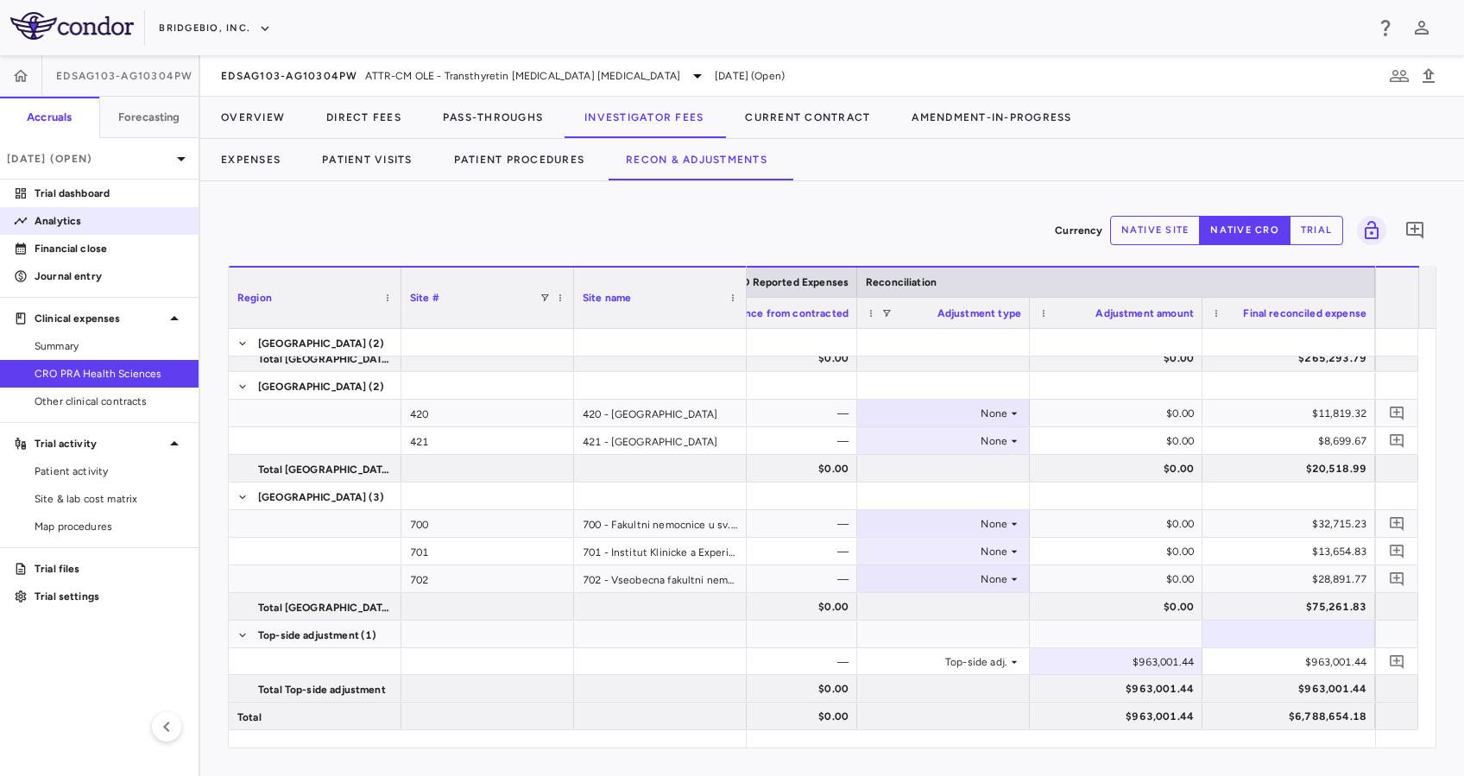
click at [67, 209] on link "Analytics" at bounding box center [99, 221] width 199 height 26
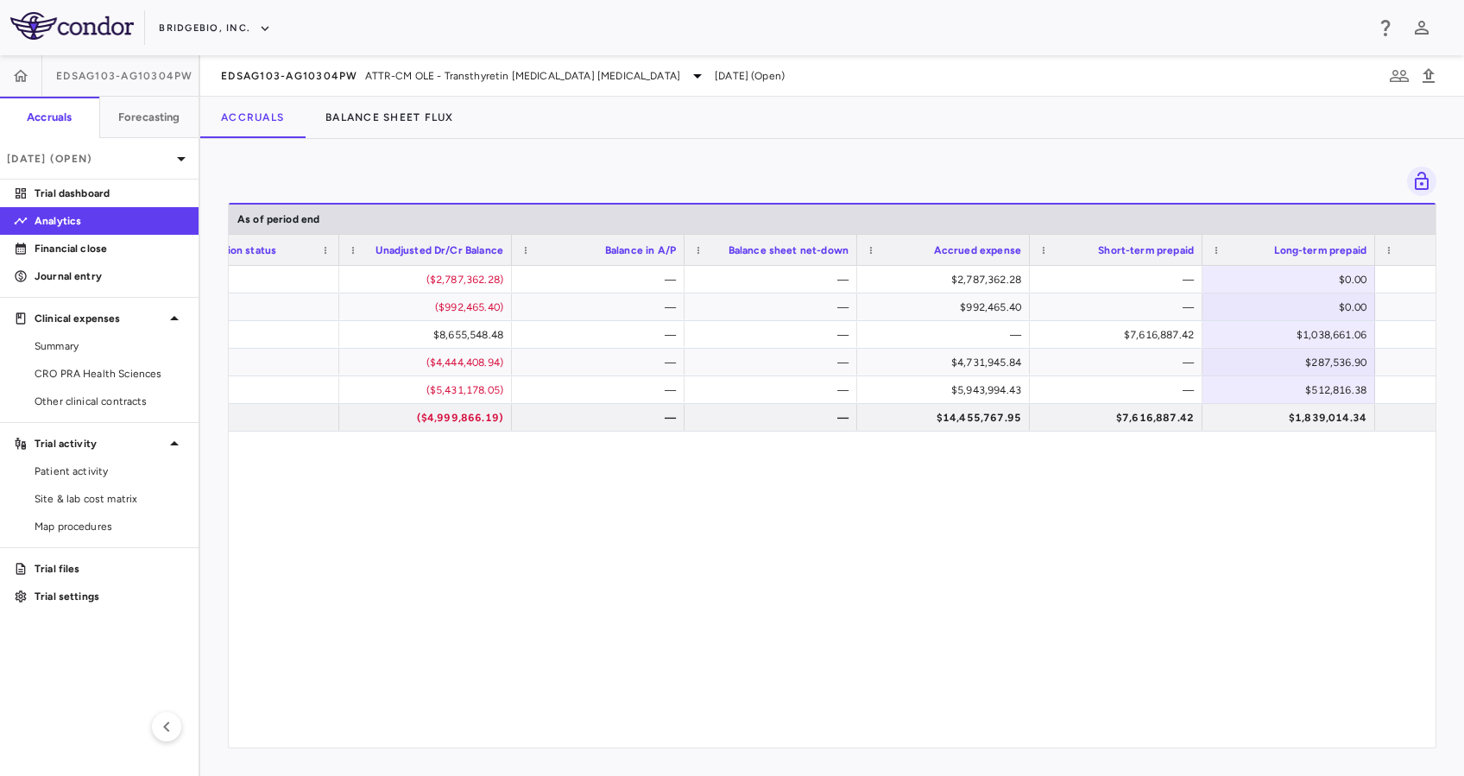
scroll to position [0, 1881]
